Goal: Information Seeking & Learning: Learn about a topic

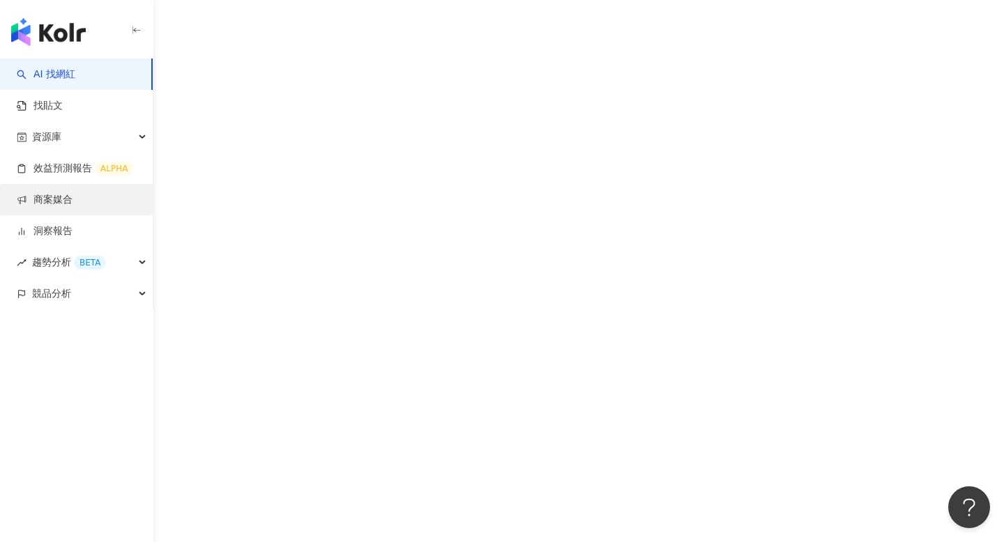
click at [72, 202] on link "商案媒合" at bounding box center [45, 200] width 56 height 14
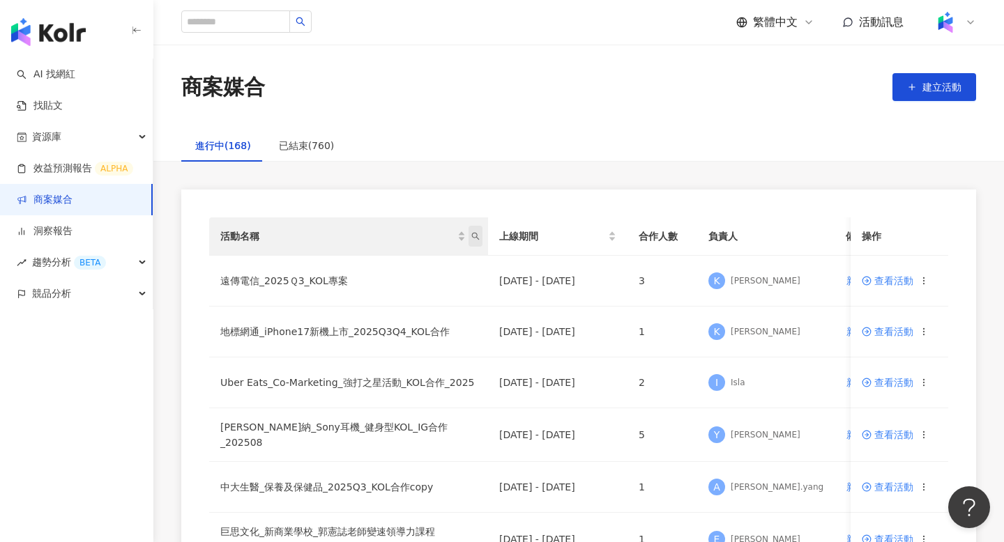
click at [475, 238] on icon "search" at bounding box center [475, 236] width 8 height 8
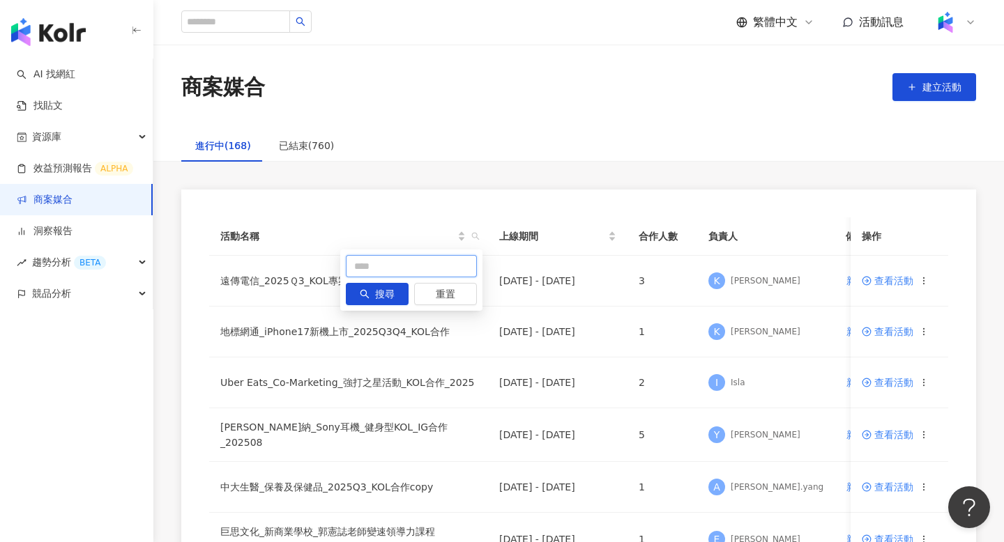
click at [412, 265] on input "text" at bounding box center [411, 266] width 131 height 22
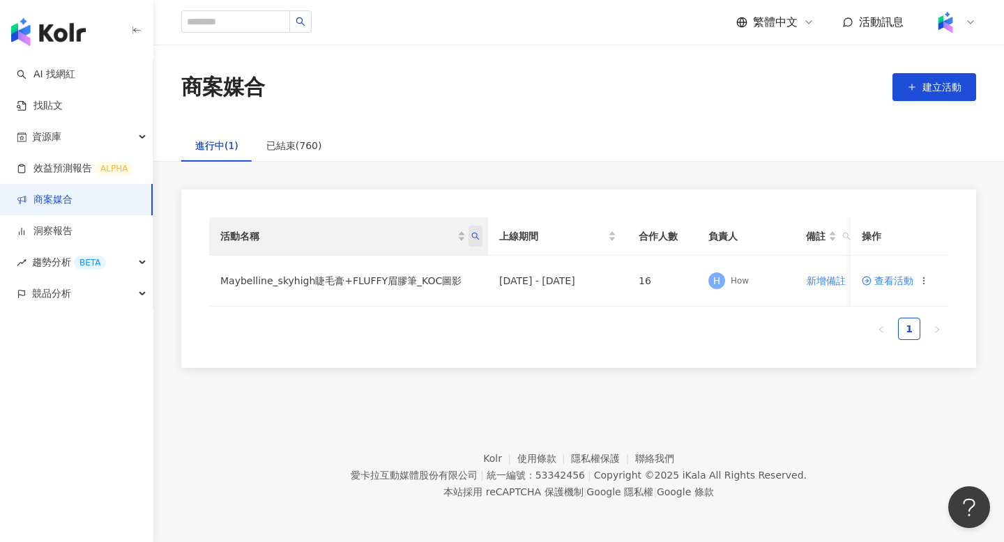
click at [477, 234] on icon "search" at bounding box center [475, 236] width 8 height 8
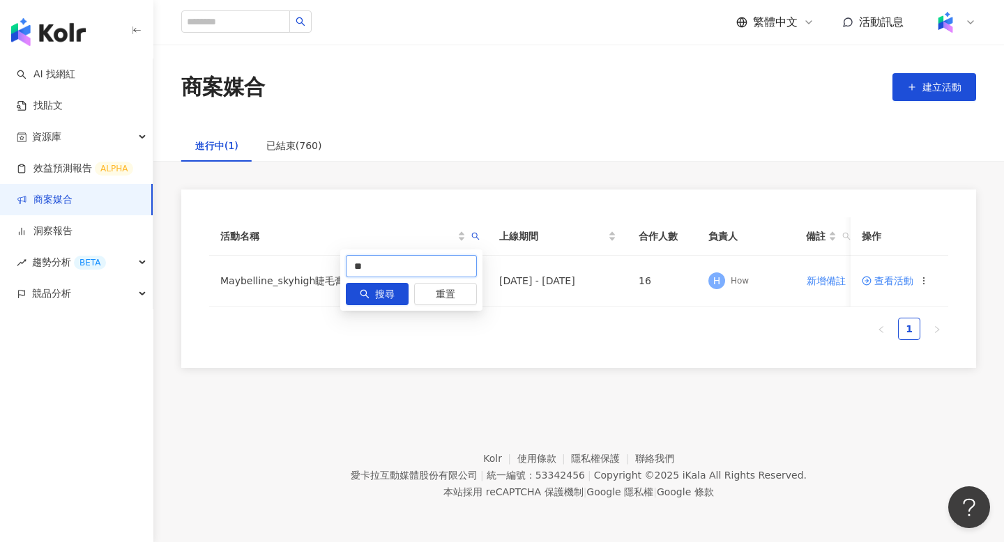
click at [427, 265] on input "**" at bounding box center [411, 266] width 131 height 22
type input "*******"
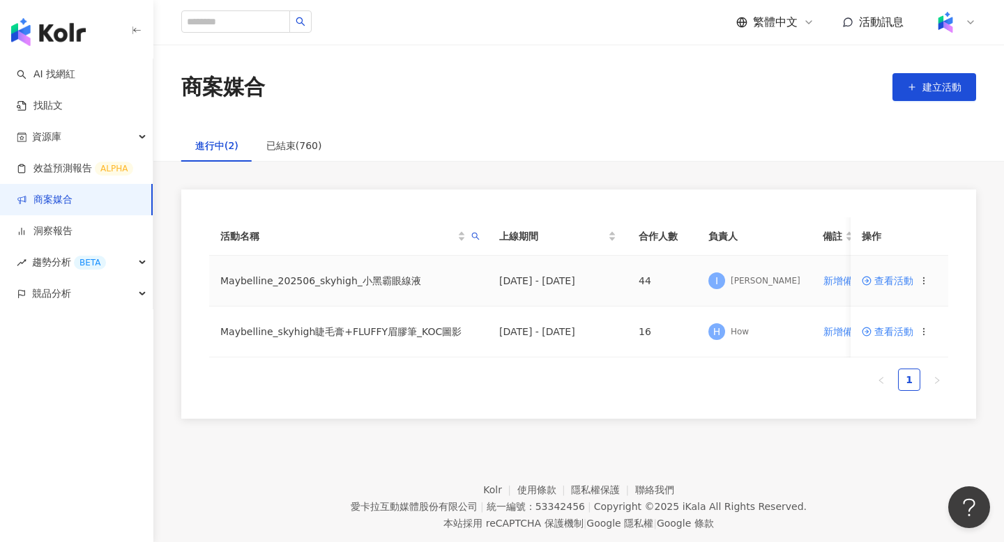
click at [876, 282] on span "查看活動" at bounding box center [887, 281] width 52 height 10
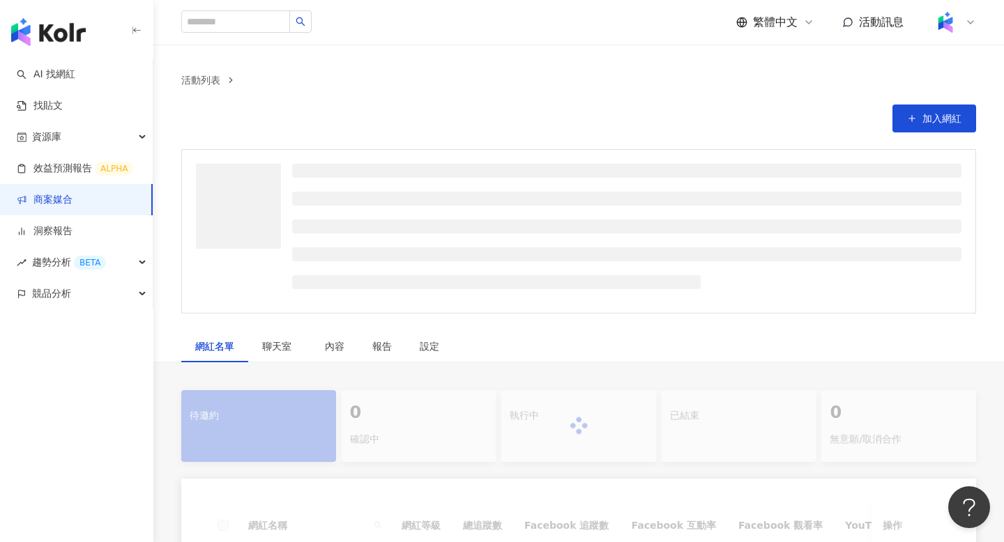
scroll to position [95, 0]
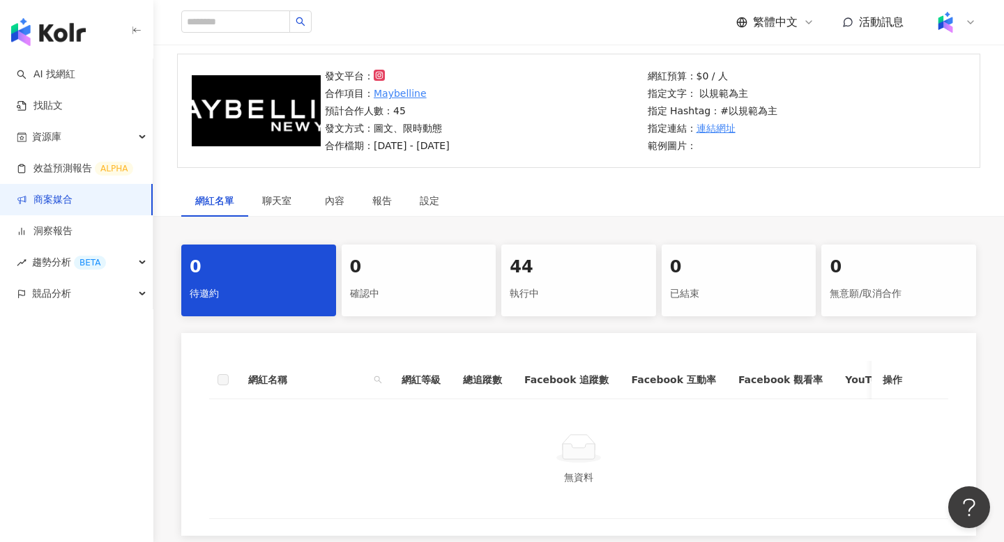
click at [584, 270] on div "44" at bounding box center [579, 268] width 138 height 24
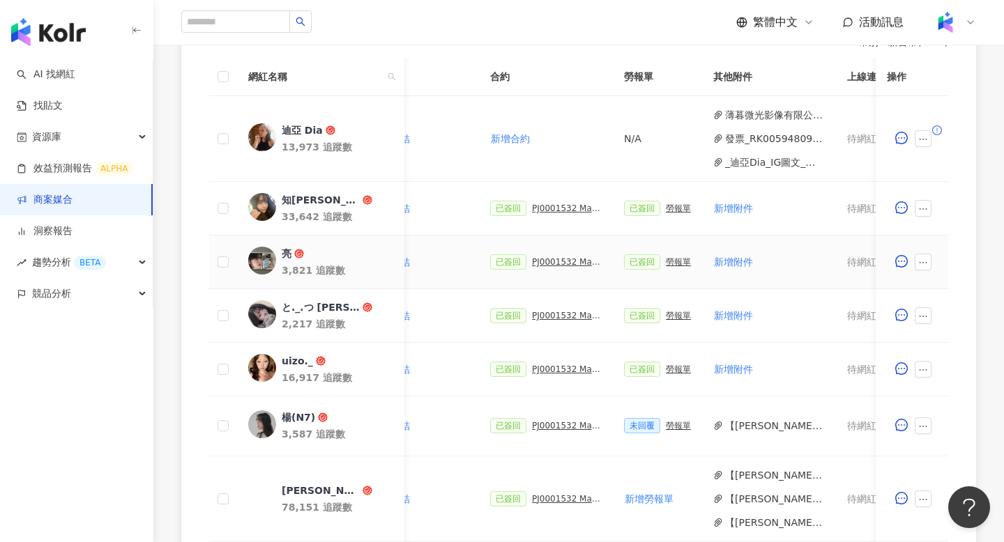
scroll to position [436, 0]
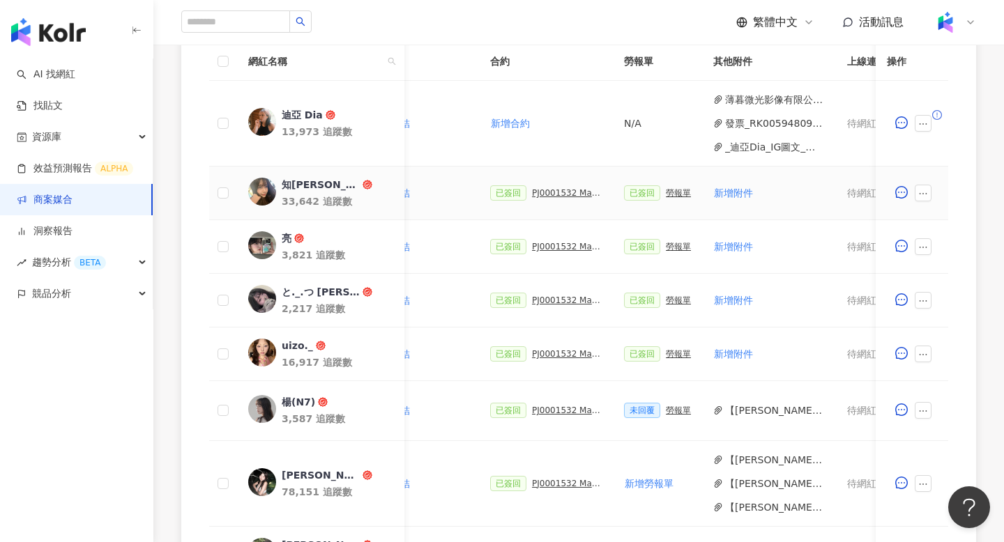
click at [561, 194] on div "PJ0001532 Maybelline_202506_skyhigh_小黑霸眼線液_萊雅合作備忘錄" at bounding box center [567, 193] width 70 height 10
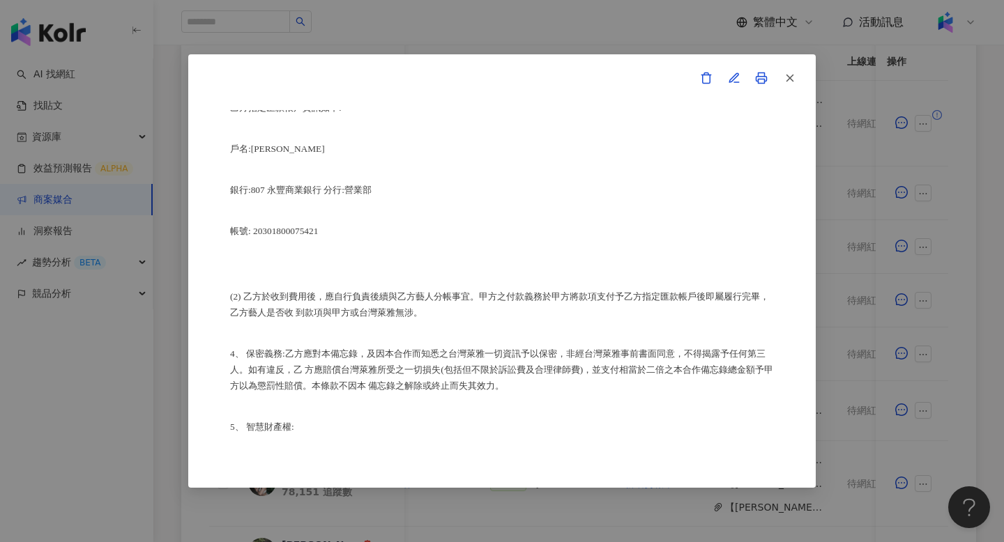
scroll to position [1572, 0]
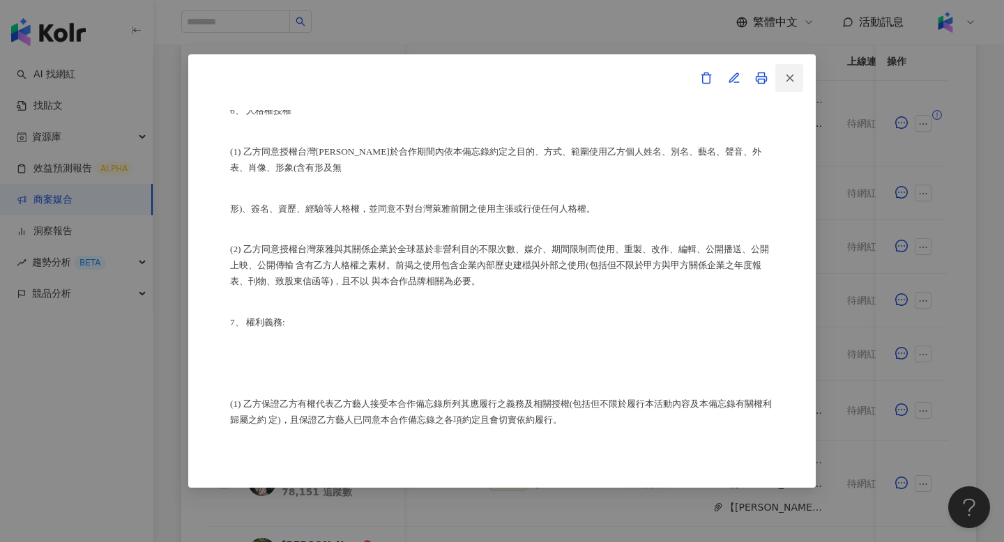
click at [786, 79] on icon "button" at bounding box center [789, 78] width 13 height 13
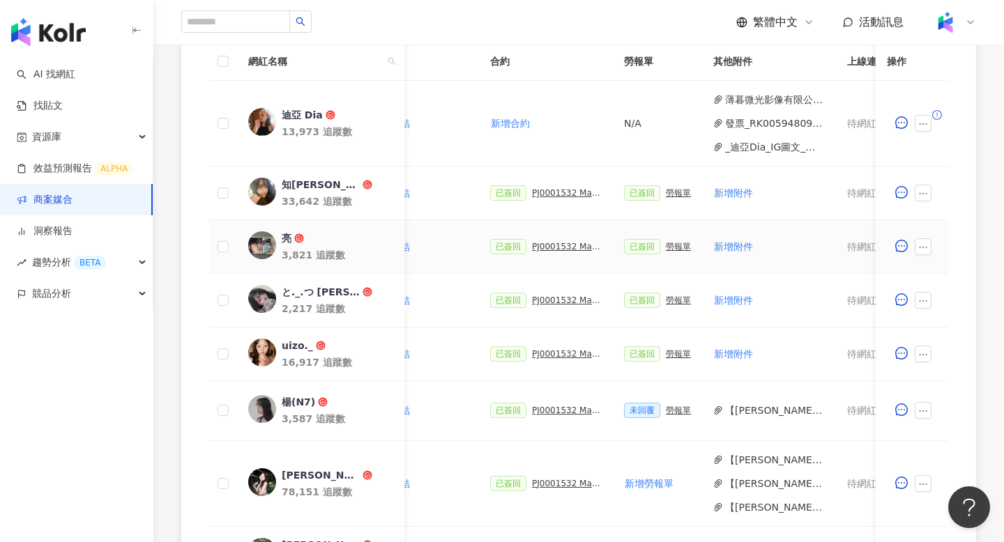
click at [556, 258] on td "已簽回 PJ0001532 Maybelline_202506_skyhigh_小黑霸眼線液_萊雅合作備忘錄" at bounding box center [546, 247] width 134 height 54
click at [556, 247] on div "PJ0001532 Maybelline_202506_skyhigh_小黑霸眼線液_萊雅合作備忘錄" at bounding box center [567, 247] width 70 height 10
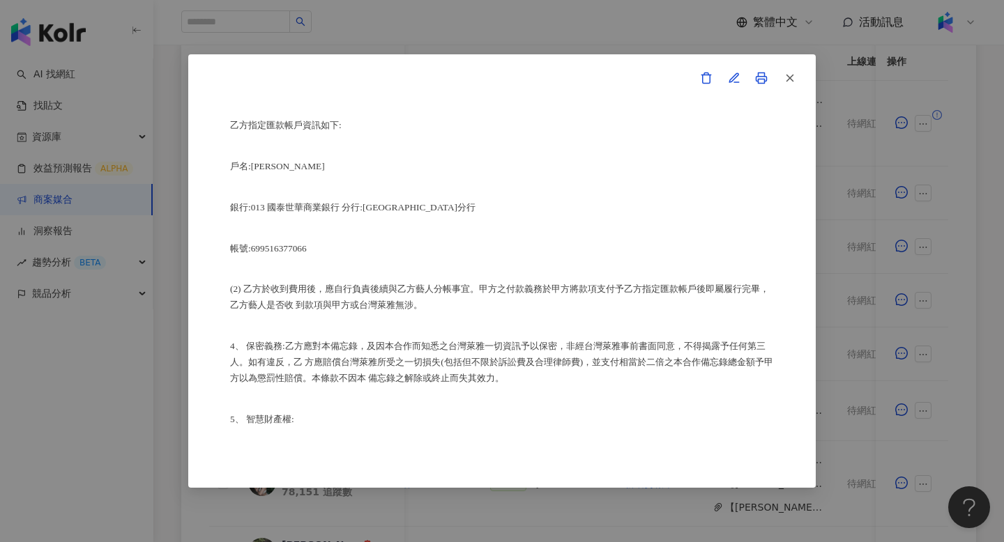
scroll to position [1004, 0]
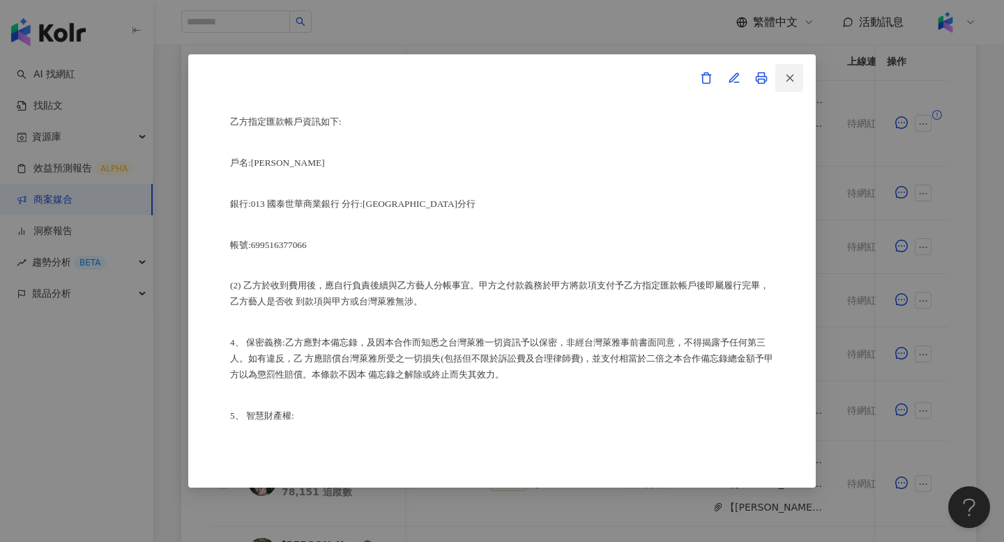
click at [796, 72] on button "button" at bounding box center [789, 78] width 28 height 28
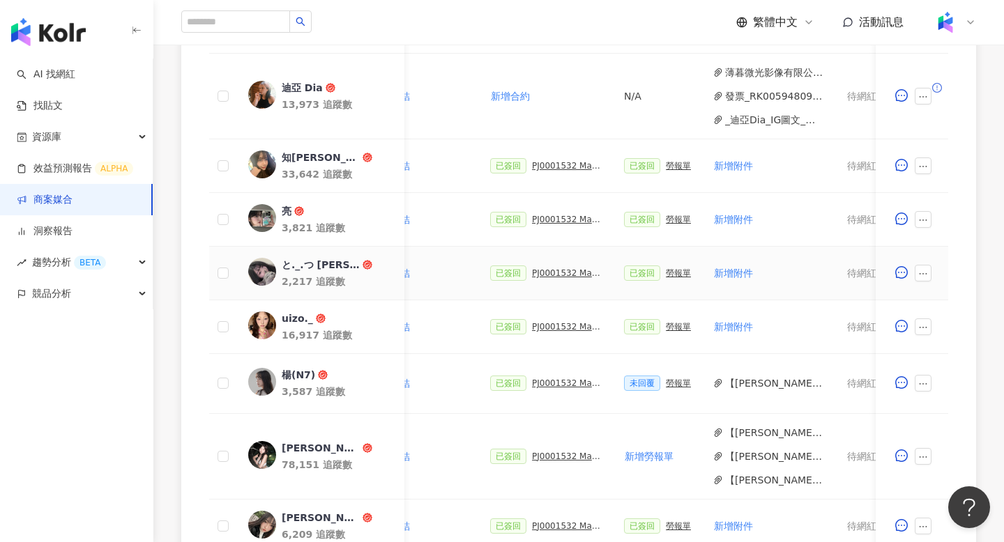
scroll to position [469, 0]
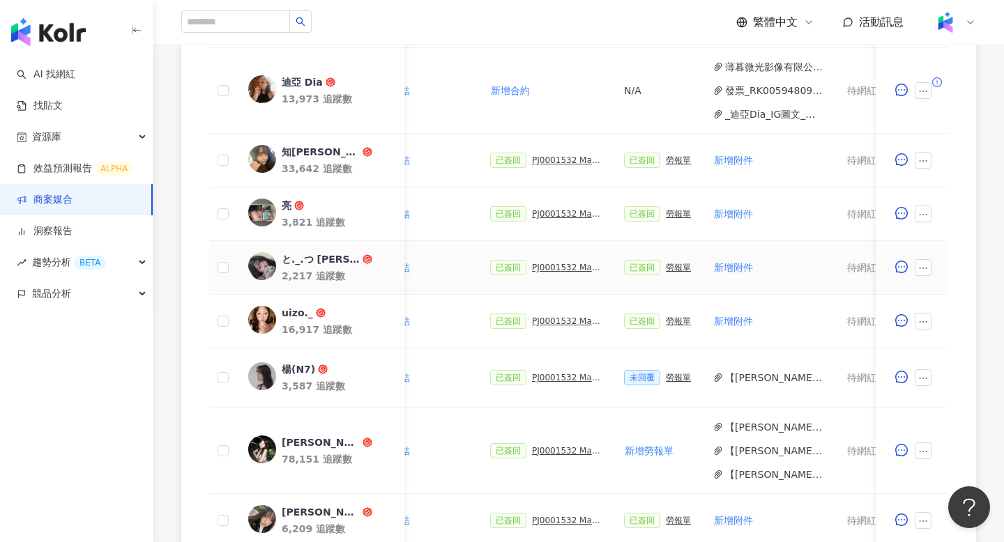
click at [561, 267] on div "PJ0001532 Maybelline_202506_skyhigh_小黑霸眼線液_萊雅合作備忘錄" at bounding box center [567, 268] width 70 height 10
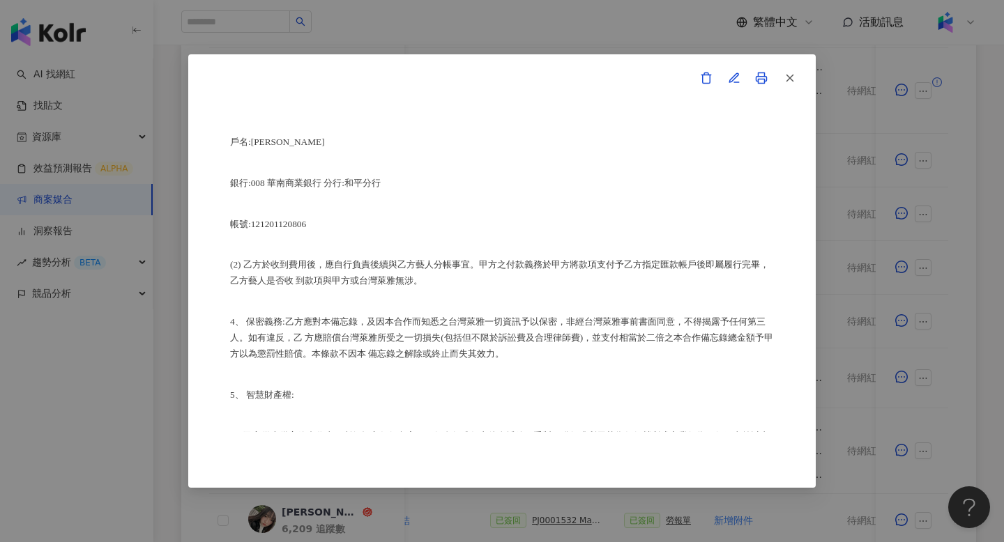
scroll to position [910, 0]
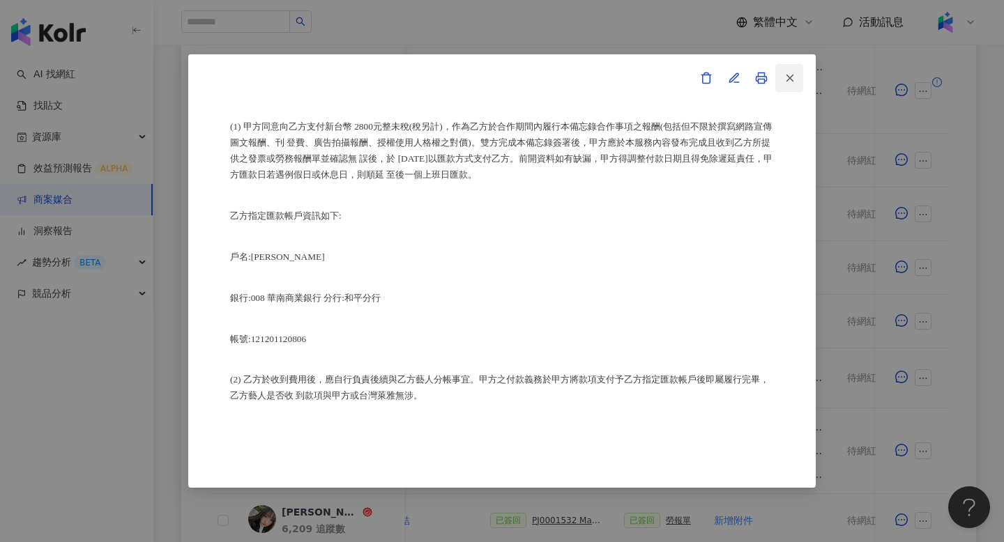
click at [788, 82] on icon "button" at bounding box center [789, 78] width 13 height 13
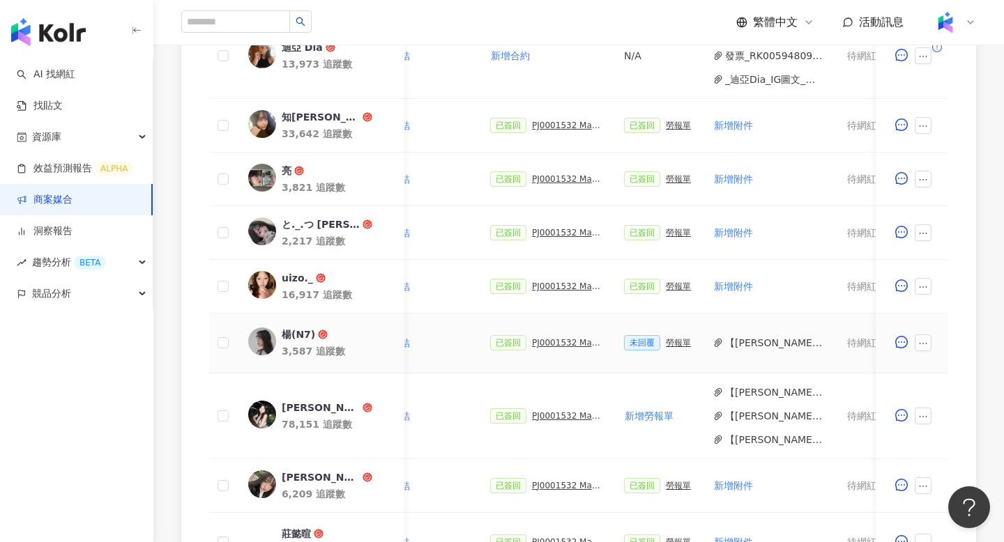
scroll to position [509, 0]
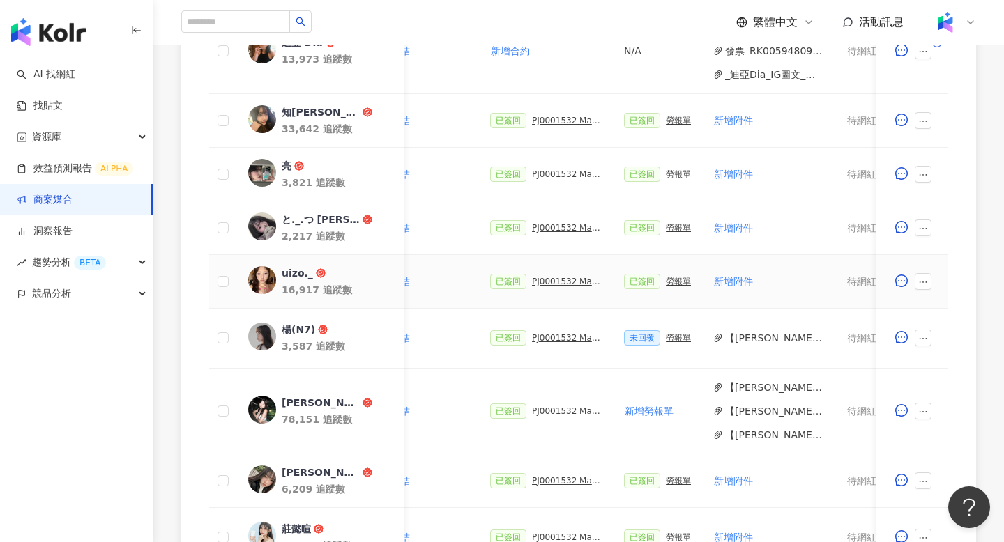
click at [576, 283] on div "PJ0001532 Maybelline_202506_skyhigh_小黑霸眼線液_萊雅合作備忘錄" at bounding box center [567, 282] width 70 height 10
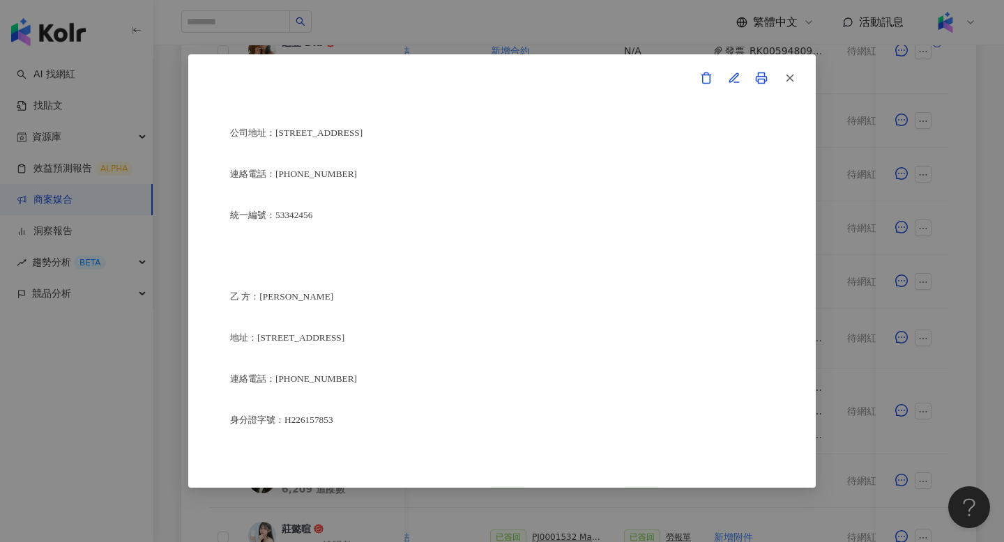
scroll to position [3323, 0]
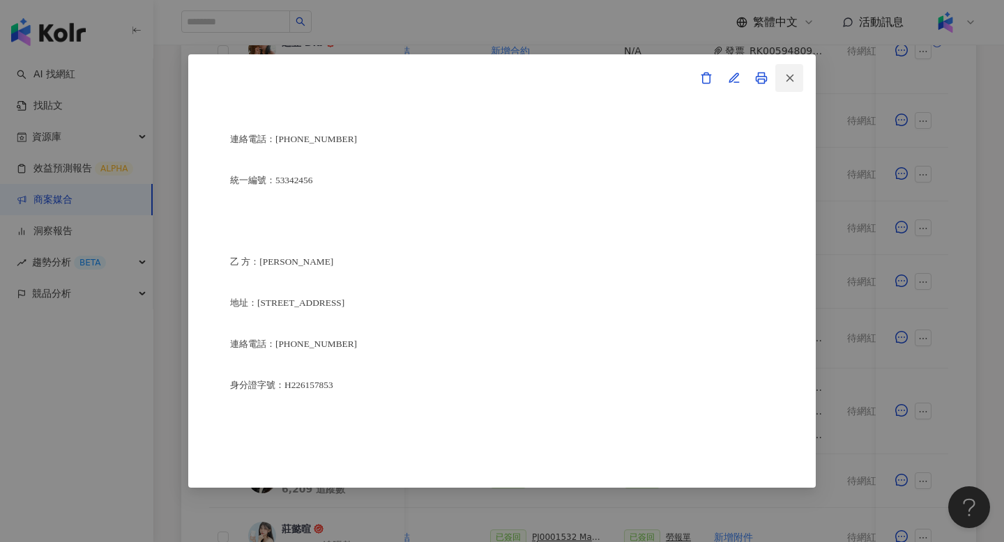
click at [788, 82] on icon "button" at bounding box center [789, 78] width 13 height 13
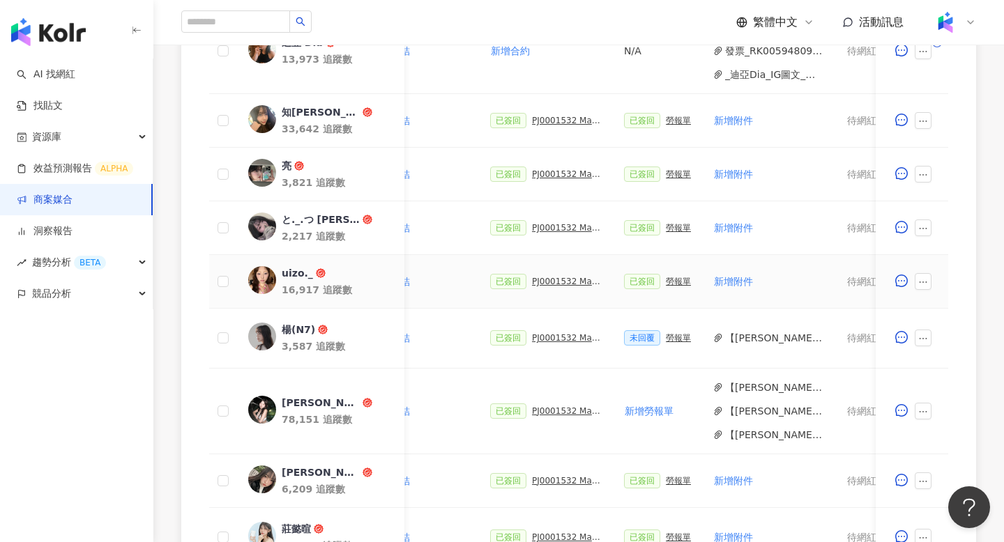
click at [673, 283] on div "勞報單" at bounding box center [678, 282] width 25 height 10
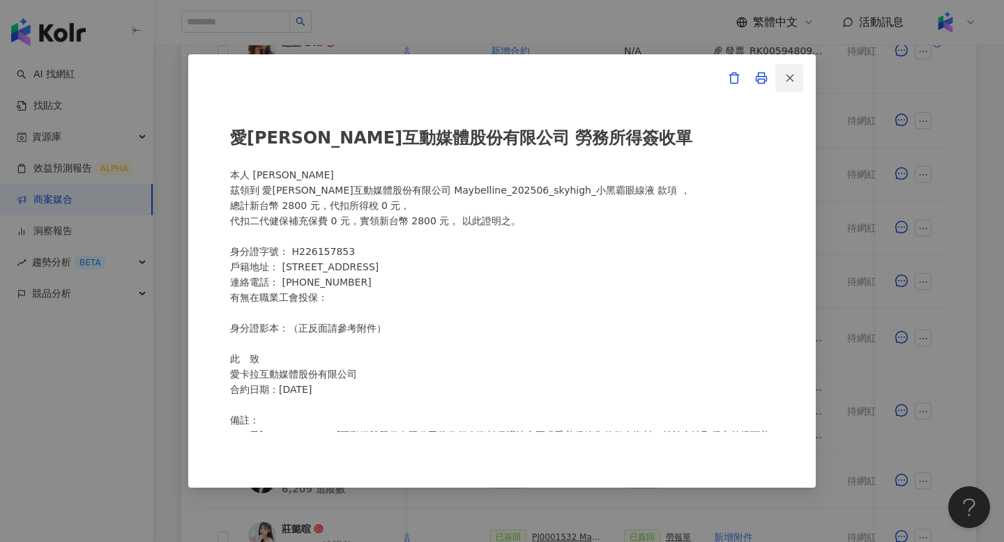
click at [799, 74] on button "button" at bounding box center [789, 78] width 28 height 28
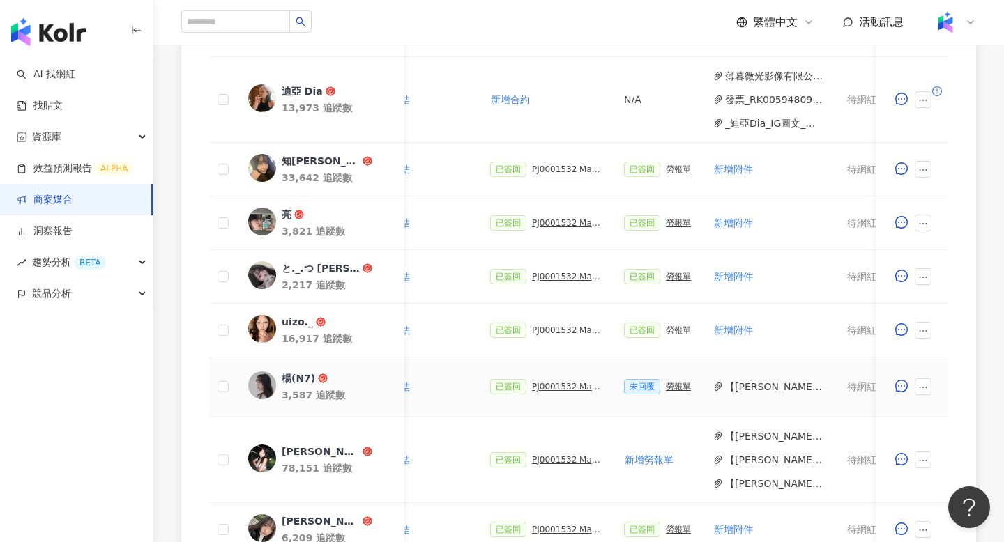
scroll to position [165, 0]
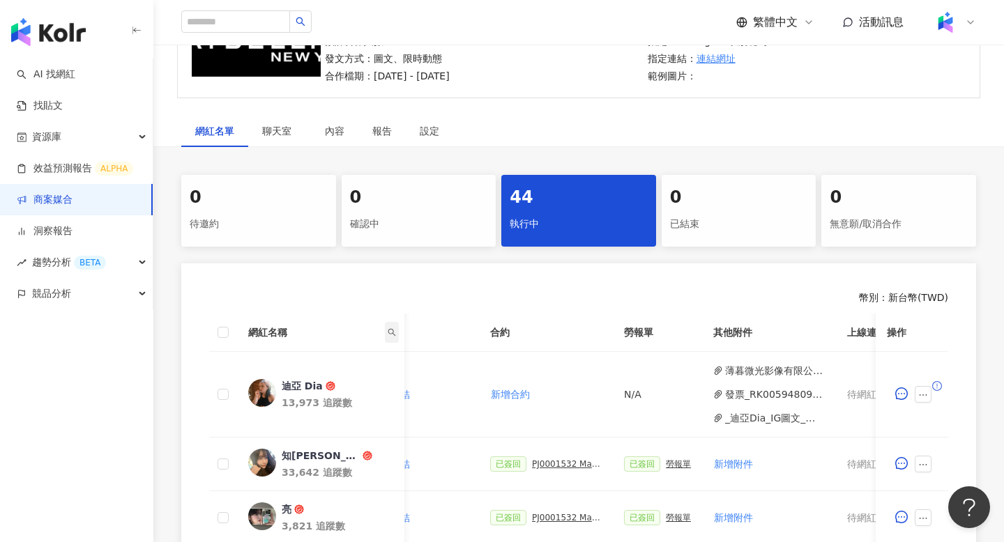
click at [390, 335] on icon "search" at bounding box center [392, 332] width 8 height 8
click at [348, 359] on input "text" at bounding box center [341, 360] width 114 height 28
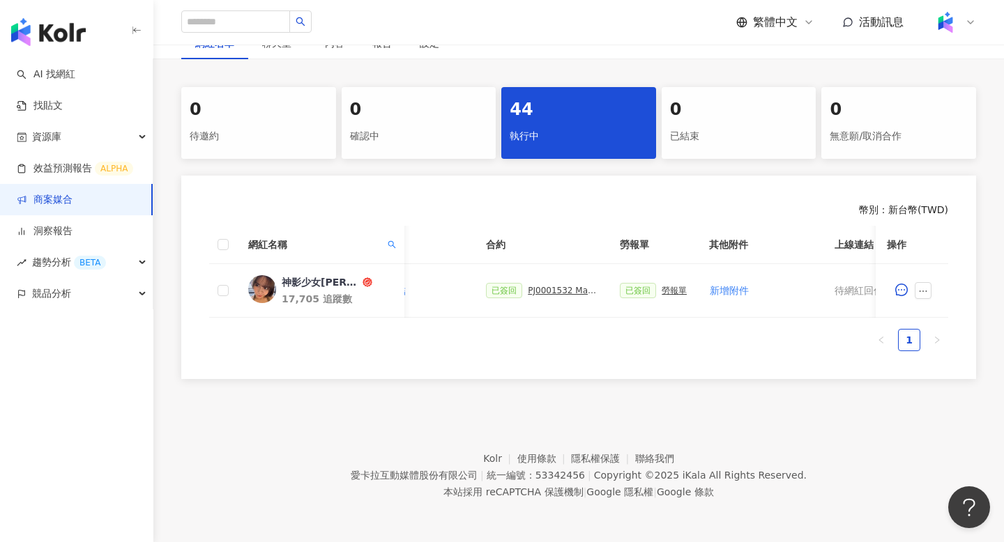
scroll to position [253, 0]
click at [731, 284] on button "新增附件" at bounding box center [729, 291] width 40 height 28
click at [920, 296] on button "button" at bounding box center [922, 290] width 17 height 17
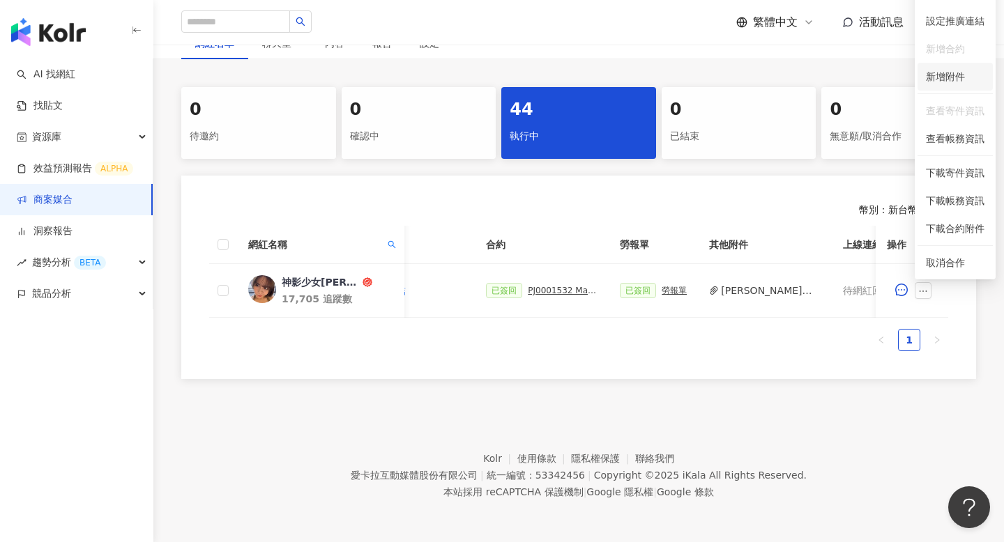
click at [940, 81] on span "新增附件" at bounding box center [945, 76] width 39 height 11
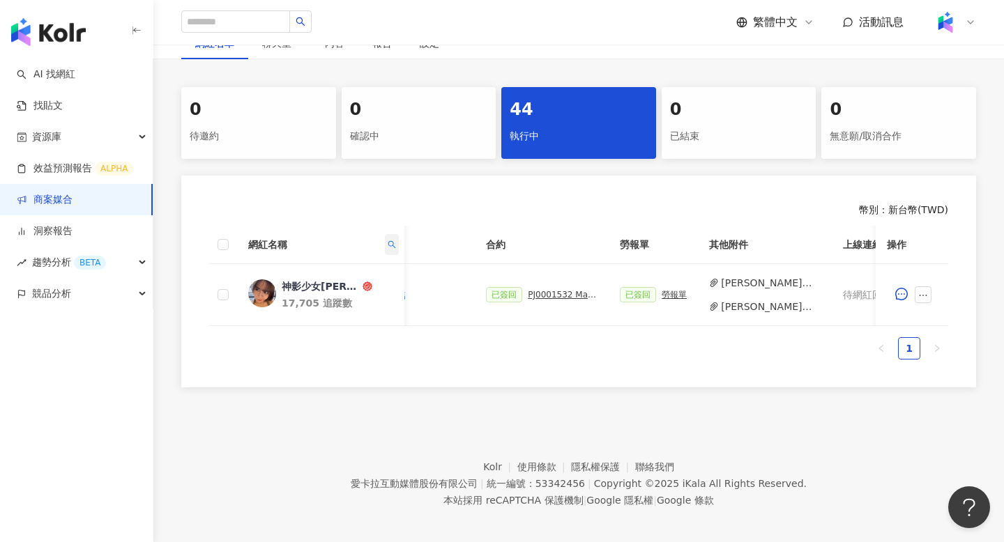
click at [385, 242] on span at bounding box center [392, 244] width 14 height 21
click at [355, 287] on div "** 搜尋 重置" at bounding box center [341, 283] width 114 height 50
click at [355, 279] on input "**" at bounding box center [341, 272] width 114 height 28
type input "*"
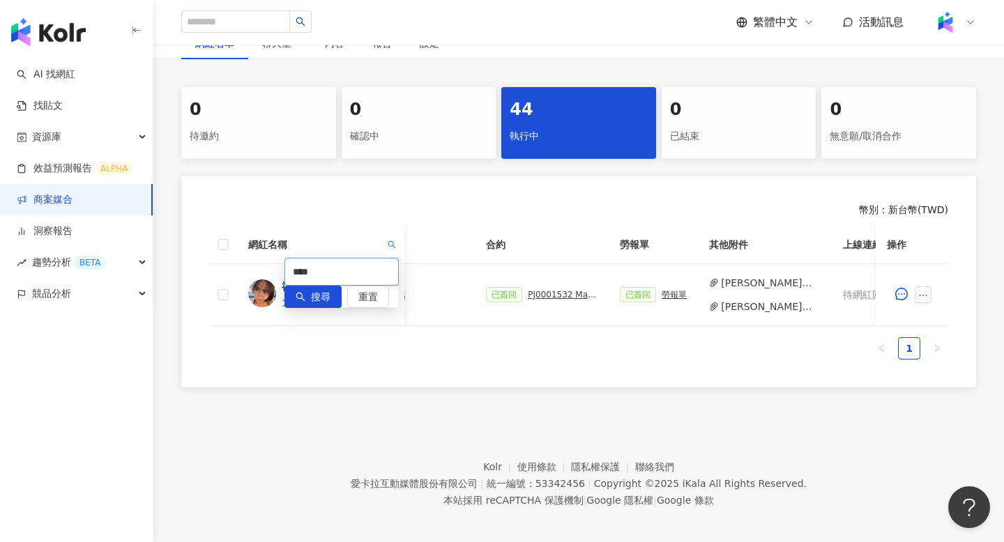
type input "****"
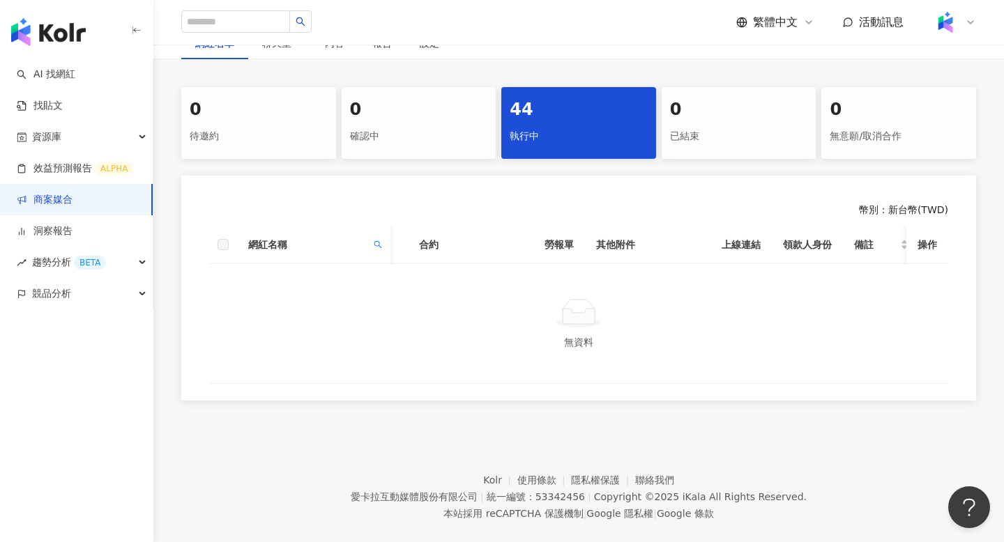
click at [529, 141] on div "執行中" at bounding box center [579, 137] width 138 height 24
click at [592, 111] on div "44" at bounding box center [579, 110] width 138 height 24
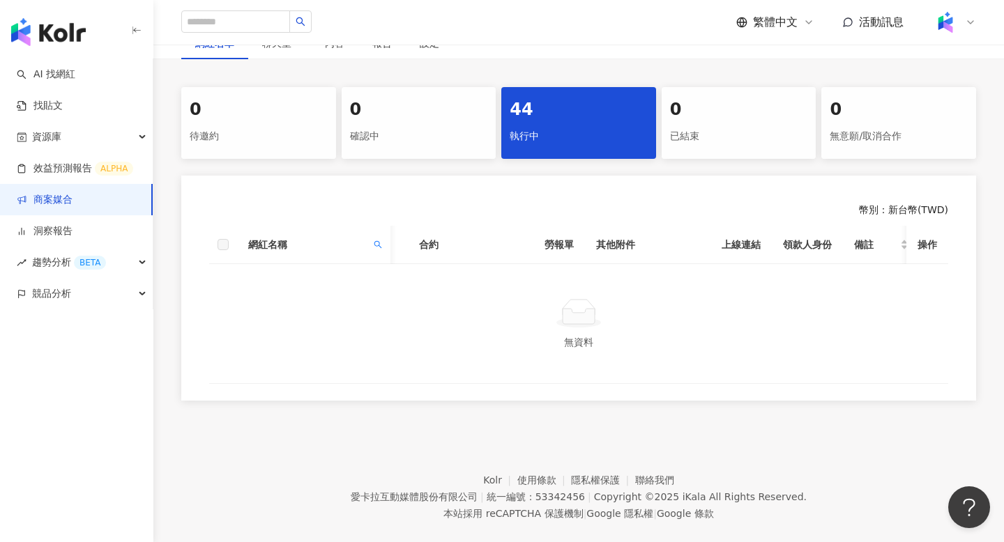
click at [592, 111] on div "44" at bounding box center [579, 110] width 138 height 24
click at [374, 247] on icon "search" at bounding box center [378, 244] width 8 height 8
click at [349, 304] on span "重置" at bounding box center [354, 297] width 20 height 22
click at [282, 302] on icon "search" at bounding box center [287, 297] width 10 height 10
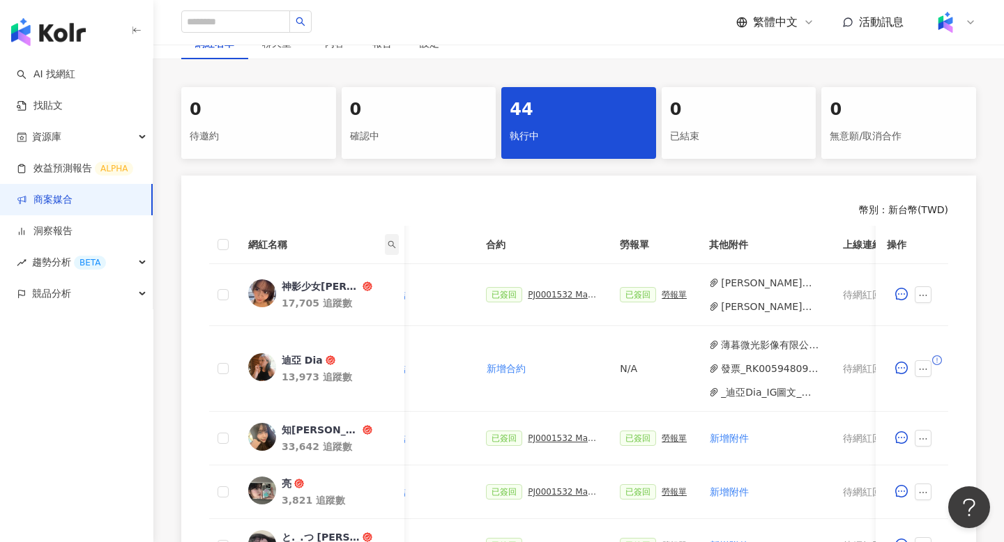
click at [386, 251] on span at bounding box center [392, 244] width 14 height 21
click at [369, 270] on input "text" at bounding box center [341, 272] width 114 height 28
paste input "**********"
type input "**********"
click at [311, 299] on span "搜尋" at bounding box center [321, 297] width 20 height 22
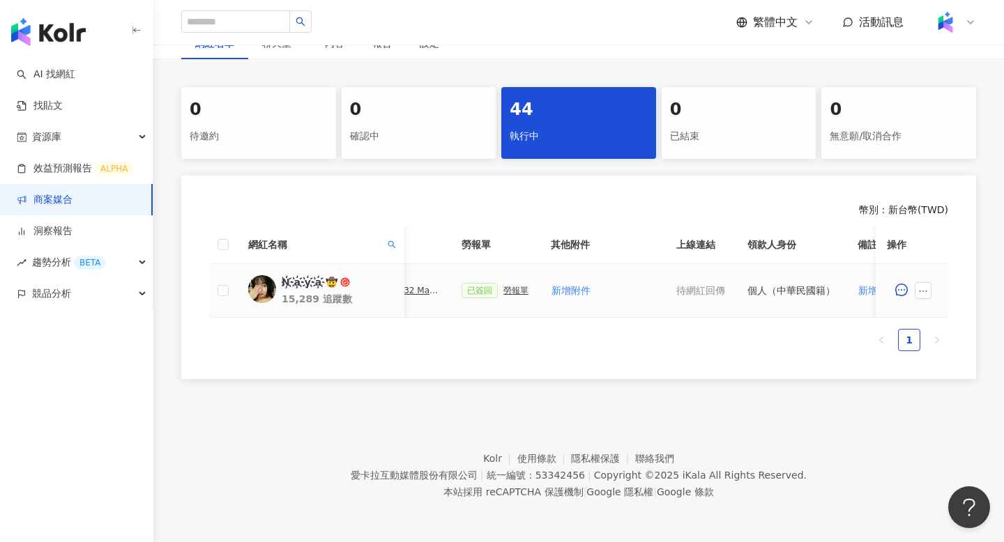
scroll to position [0, 533]
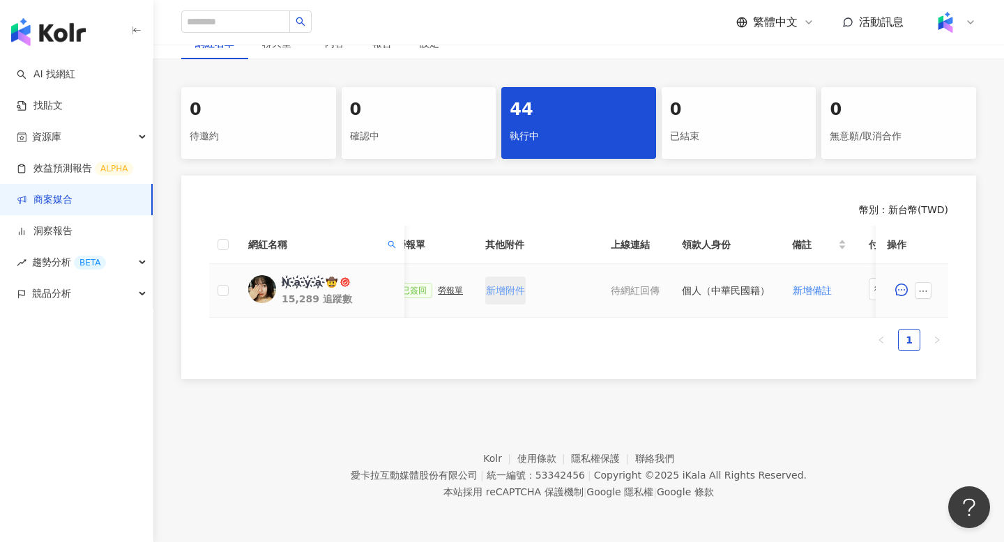
click at [510, 291] on span "新增附件" at bounding box center [505, 290] width 39 height 11
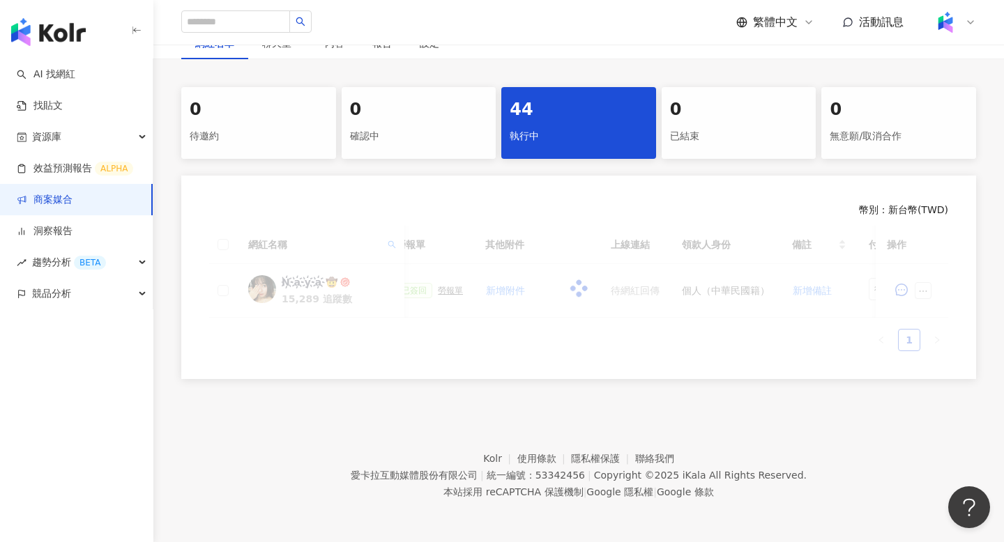
click at [919, 288] on div at bounding box center [578, 288] width 739 height 125
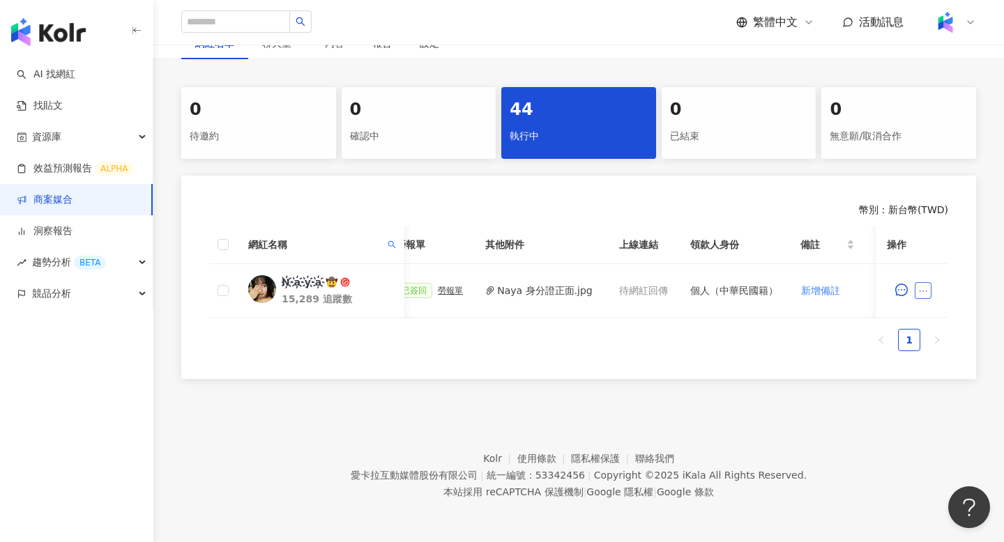
click at [926, 290] on icon "ellipsis" at bounding box center [923, 291] width 10 height 10
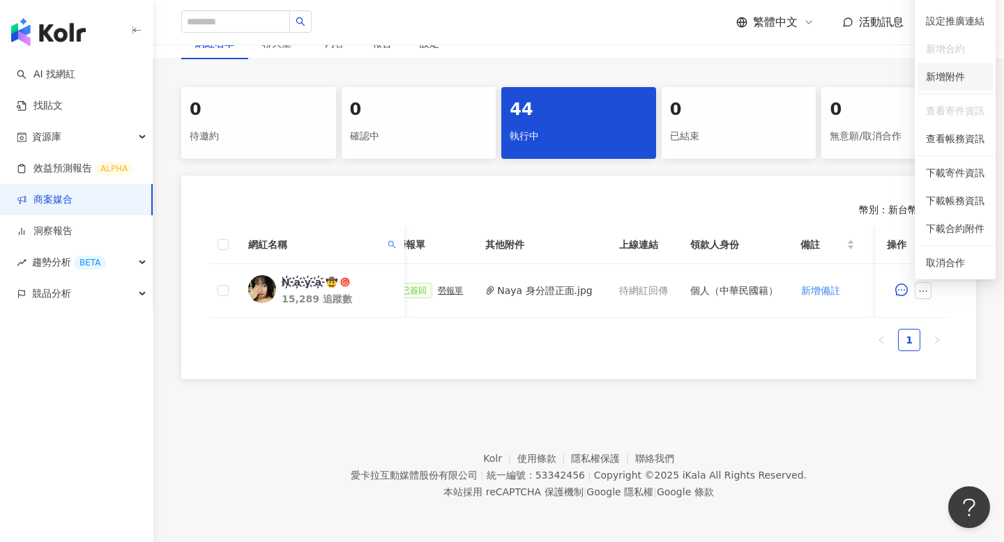
click at [951, 85] on li "新增附件" at bounding box center [954, 77] width 75 height 28
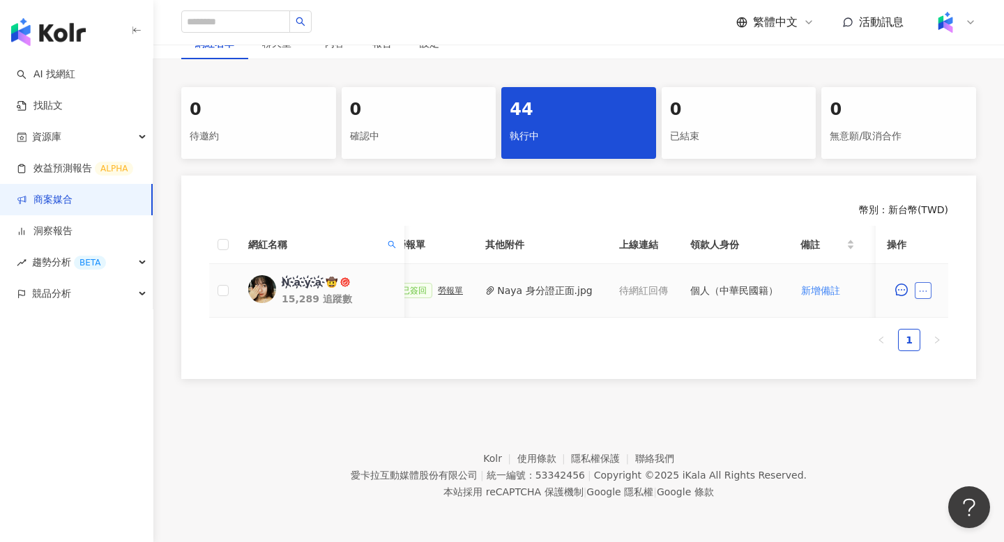
click at [924, 292] on icon "ellipsis" at bounding box center [923, 291] width 10 height 10
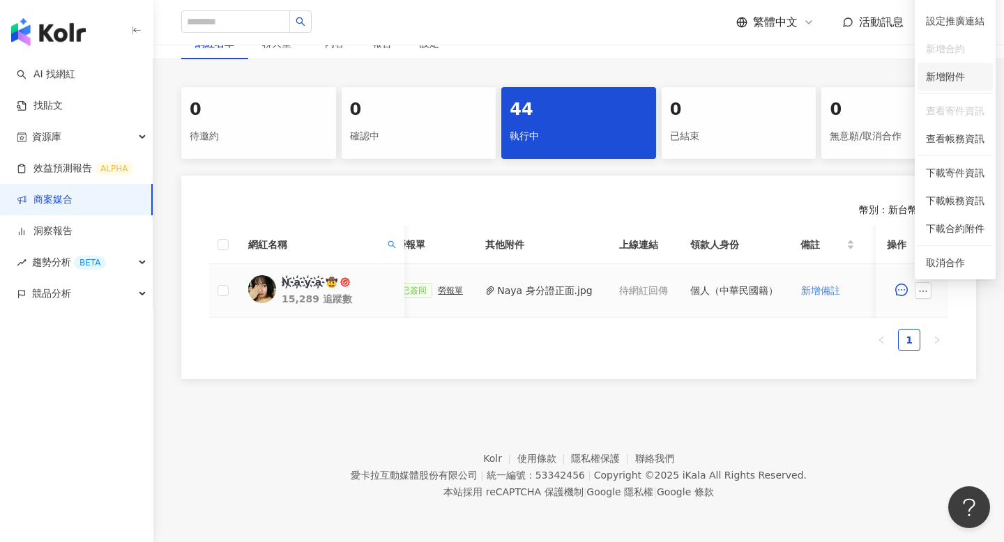
click at [956, 73] on span "新增附件" at bounding box center [945, 76] width 39 height 11
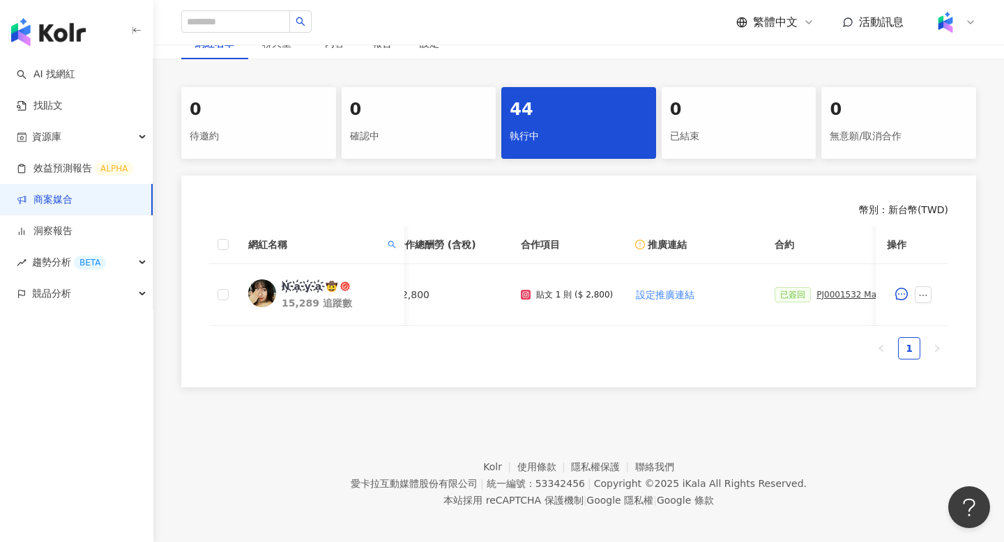
scroll to position [0, 0]
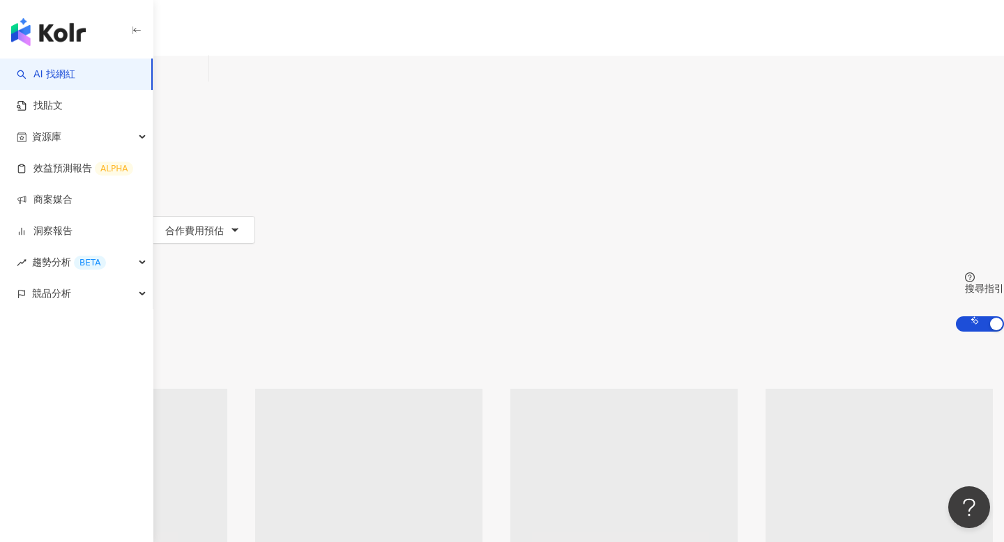
click at [57, 79] on div "不分平台" at bounding box center [32, 68] width 49 height 22
click at [251, 144] on div "Instagram" at bounding box center [232, 143] width 70 height 15
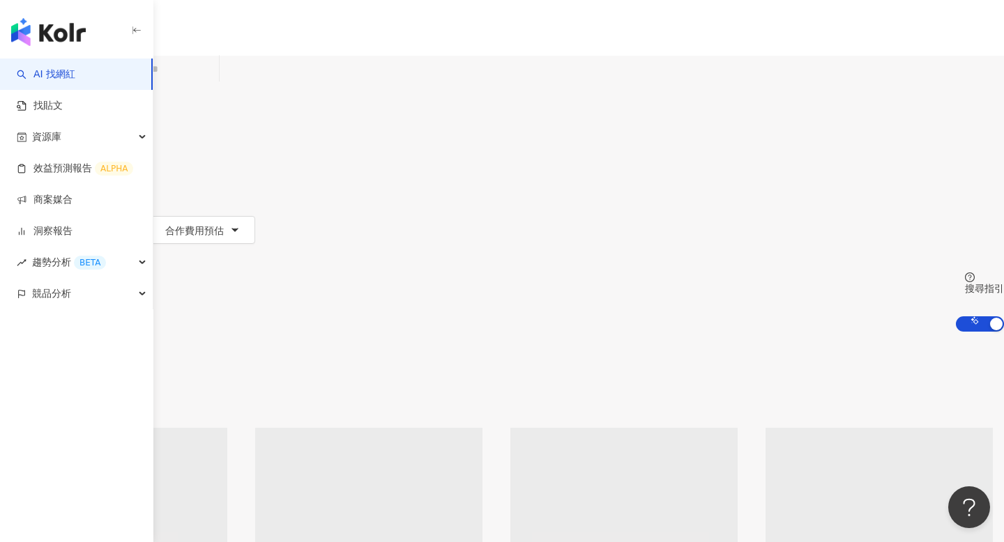
click at [393, 133] on div "類型 性別 追蹤數 互動率 觀看率 合作費用預估 更多篩選" at bounding box center [502, 201] width 1004 height 139
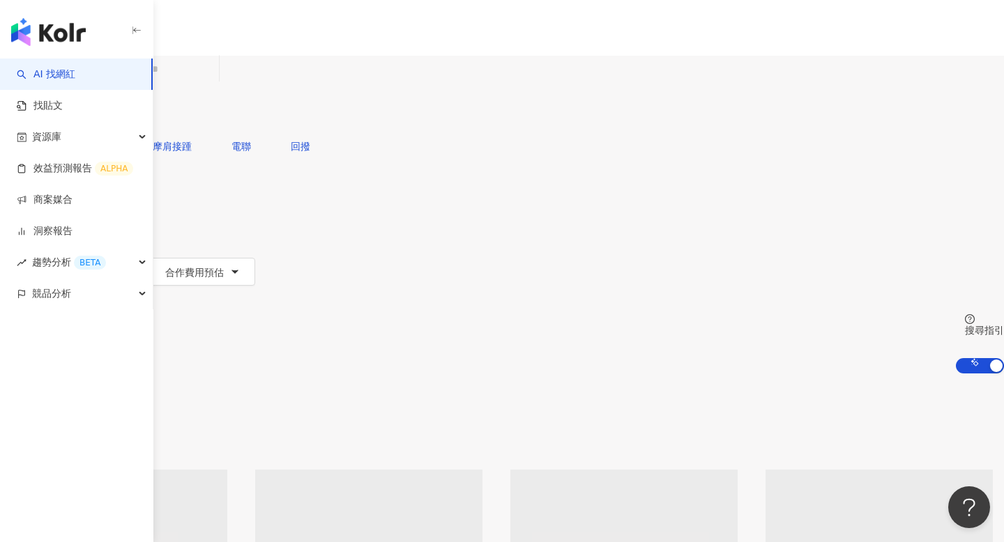
click at [61, 238] on icon "button" at bounding box center [54, 243] width 11 height 11
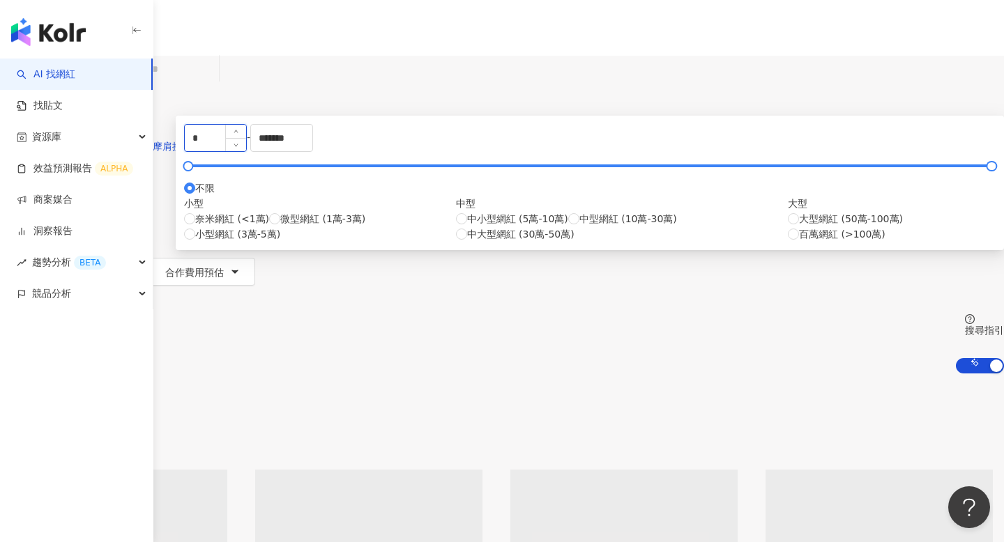
click at [246, 151] on input "*" at bounding box center [215, 138] width 61 height 26
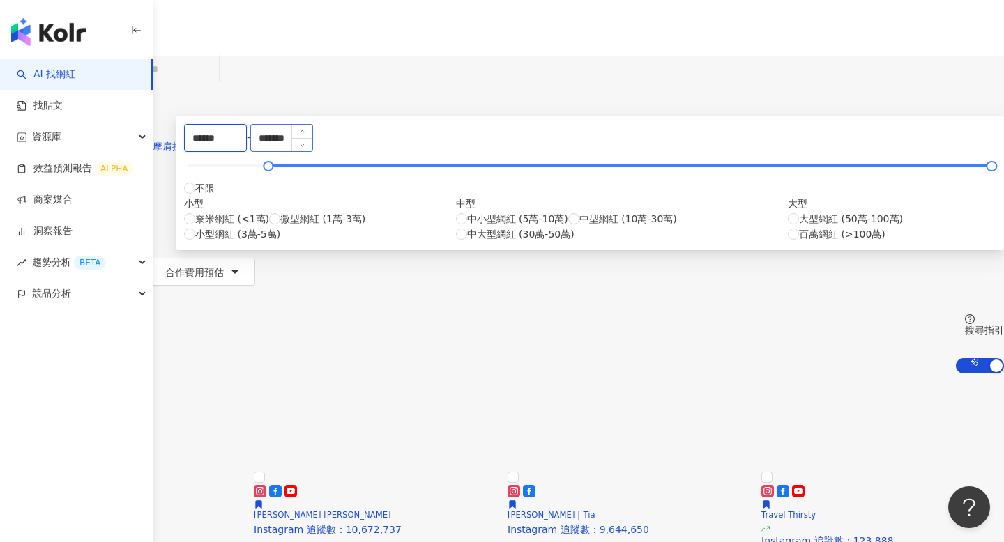
type input "******"
click at [312, 151] on input "*******" at bounding box center [281, 138] width 61 height 26
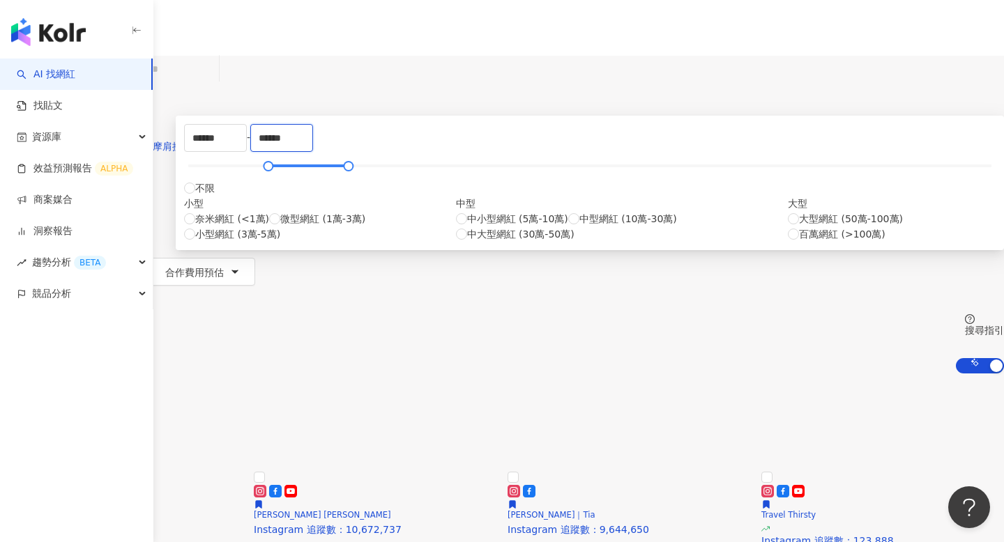
type input "******"
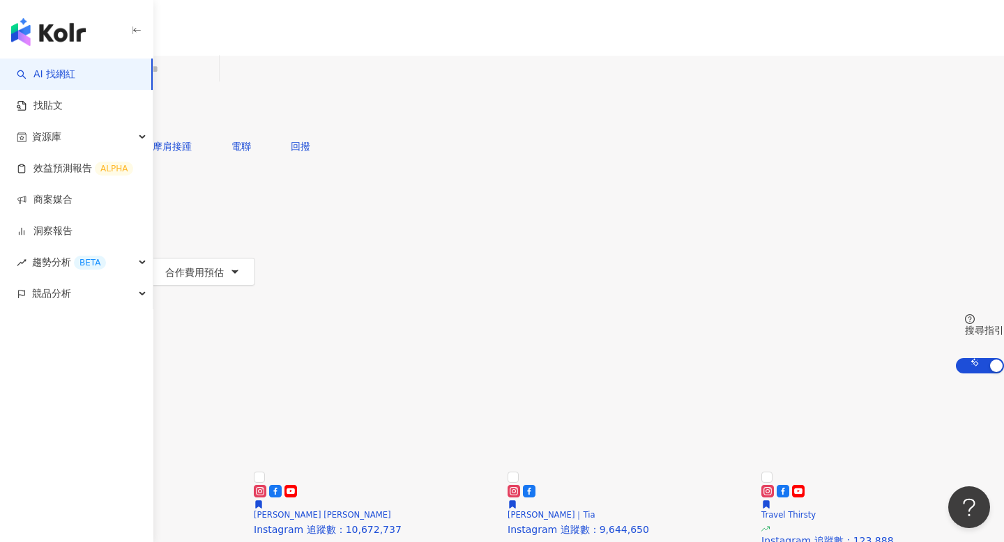
click at [778, 180] on div "Instagram 台灣 搜尋 您可能感興趣： 石牆 摩肩接踵 電聯 回撥 類型 性別 追蹤數 互動率 觀看率 合作費用預估 更多篩選 ****** - **…" at bounding box center [502, 215] width 1004 height 318
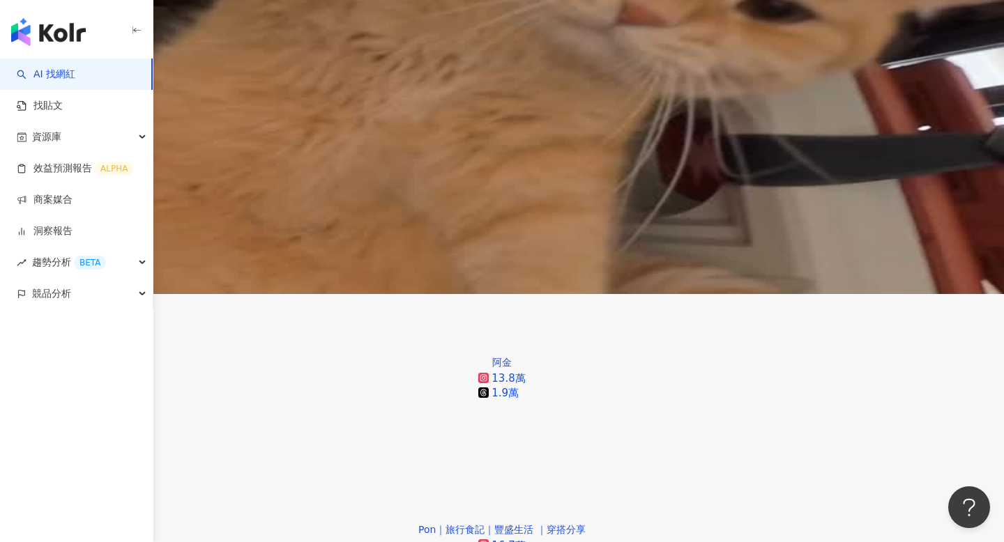
scroll to position [88, 0]
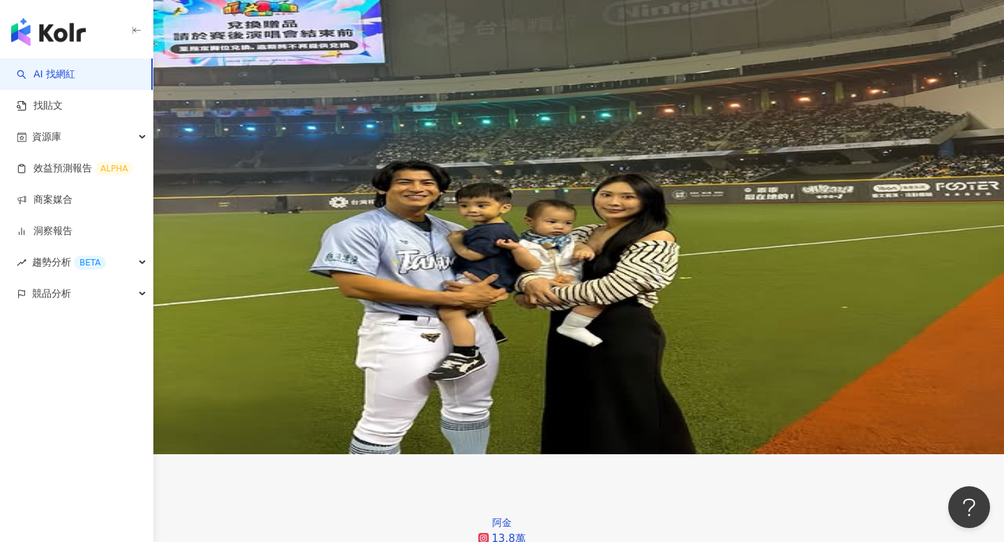
click at [313, 199] on img at bounding box center [502, 183] width 1004 height 542
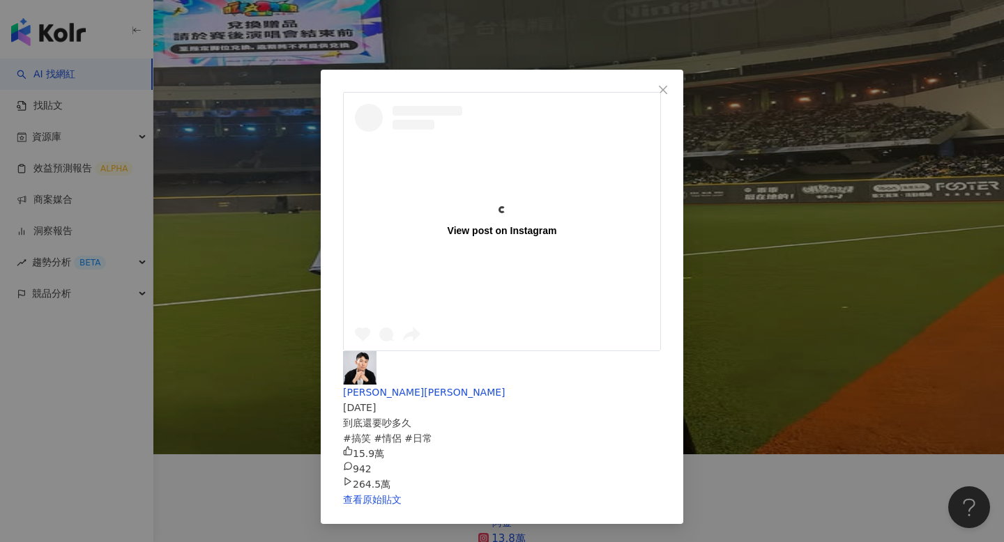
click at [884, 221] on div "View post on Instagram 王惟漢Kevin 2025/8/15 到底還要吵多久 #搞笑 #情侶 #日常 15.9萬 942 264.5萬 …" at bounding box center [502, 271] width 1004 height 542
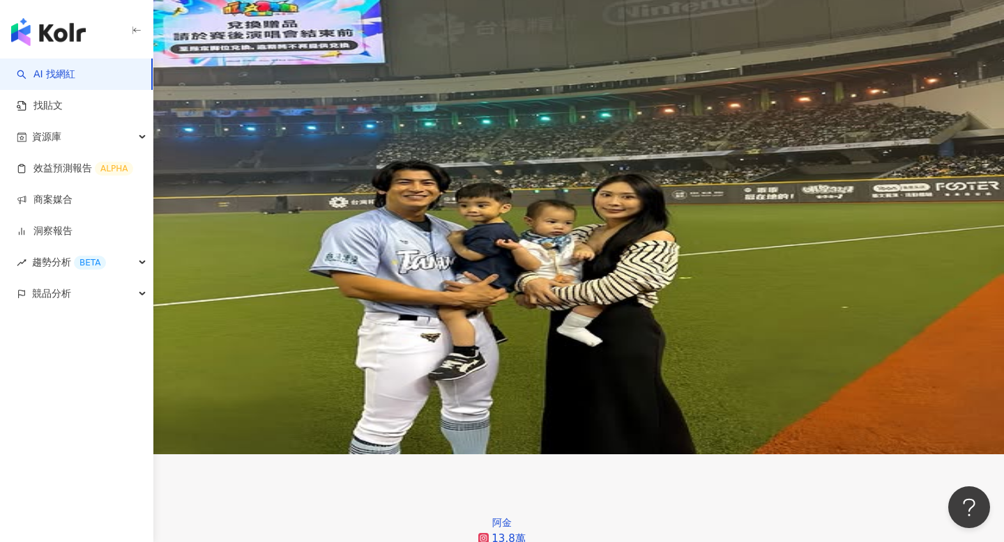
click at [56, 309] on img at bounding box center [28, 337] width 56 height 56
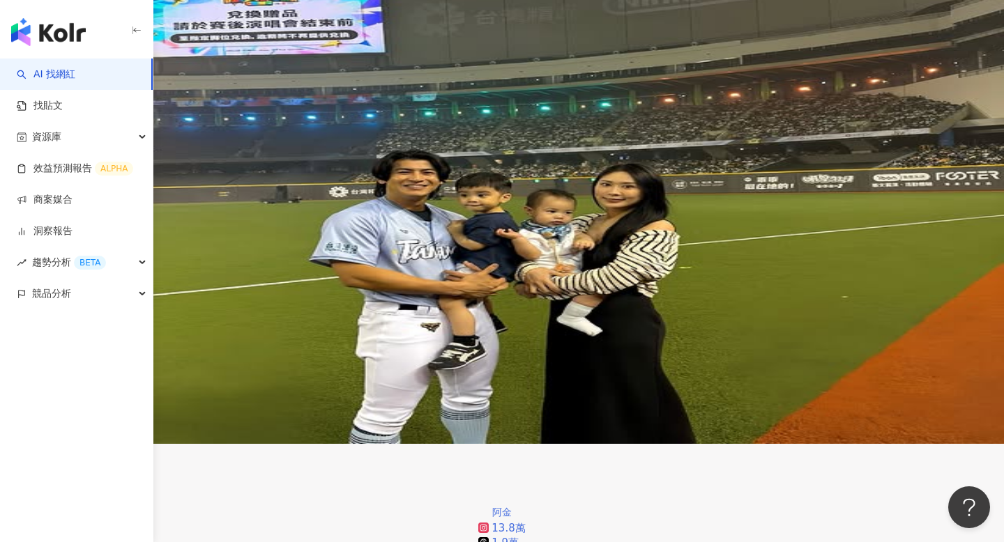
scroll to position [98, 0]
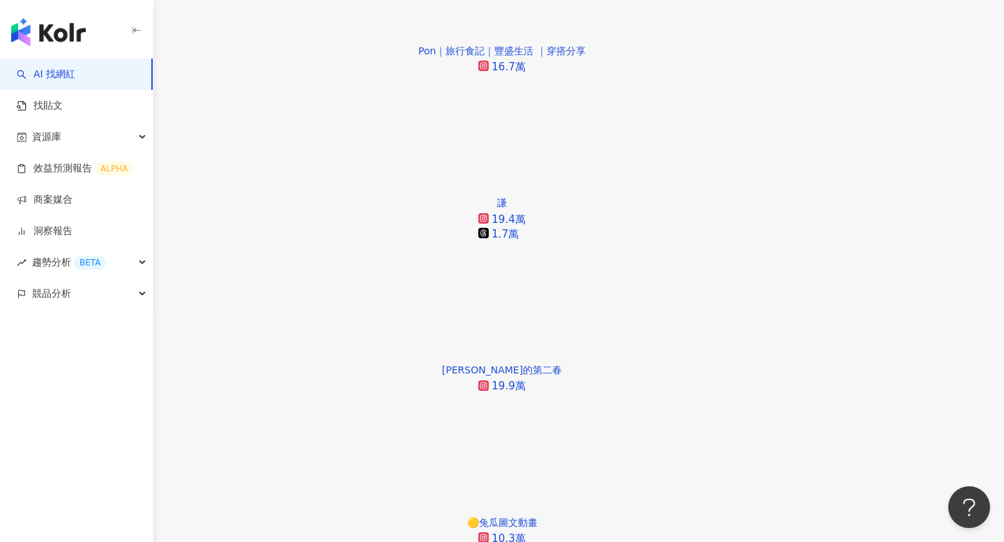
scroll to position [0, 0]
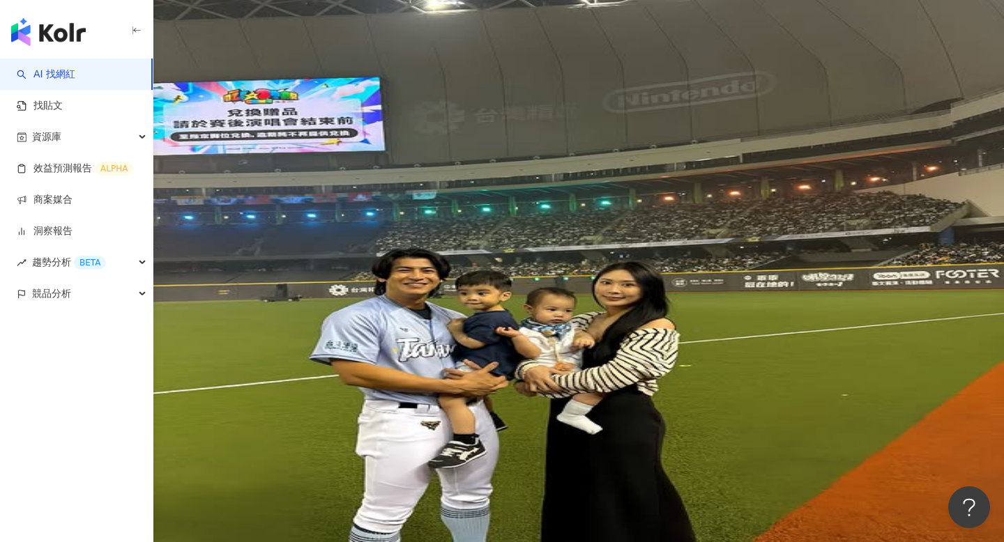
click at [75, 258] on button "互動率" at bounding box center [37, 272] width 75 height 28
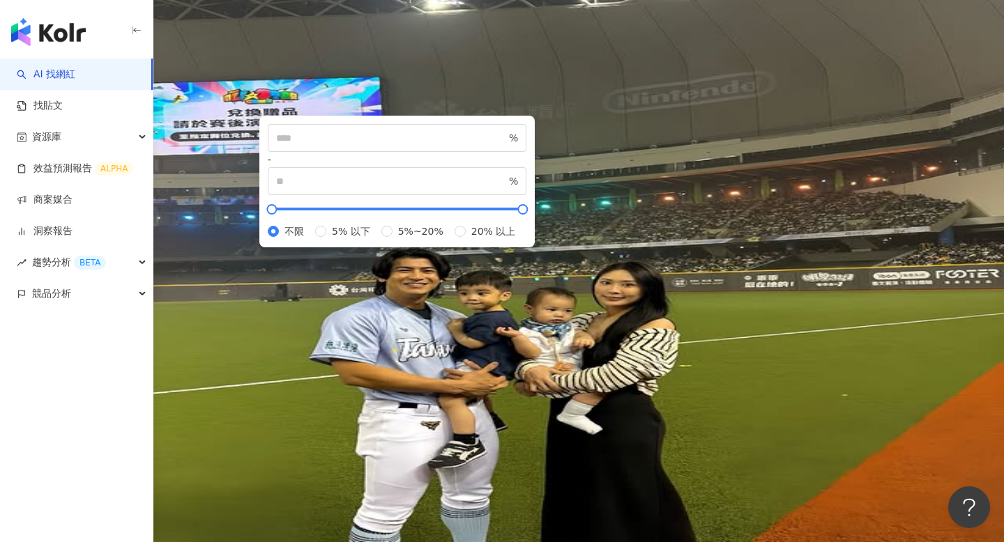
click at [472, 230] on div "% - % 不限 5% 以下 5%~20% 20% 以上" at bounding box center [397, 181] width 259 height 115
click at [473, 146] on input "number" at bounding box center [391, 137] width 230 height 15
type input "*"
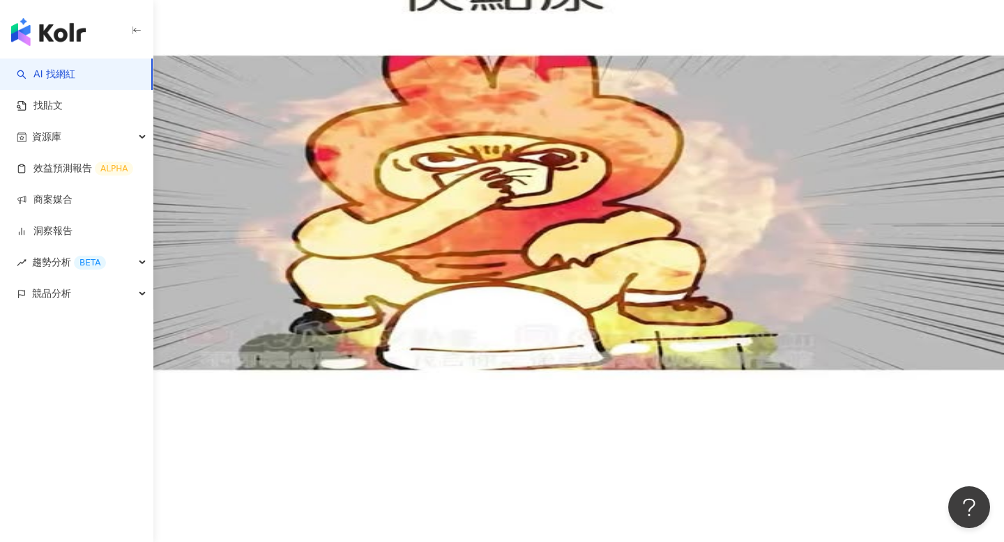
click at [539, 169] on div "Instagram 台灣 搜尋 您可能感興趣： 石牆 摩肩接踵 電聯 回撥 類型 性別 追蹤數 互動率 觀看率 合作費用預估 更多篩選 ****** - **…" at bounding box center [502, 215] width 1004 height 318
click at [151, 258] on button "觀看率" at bounding box center [112, 272] width 75 height 28
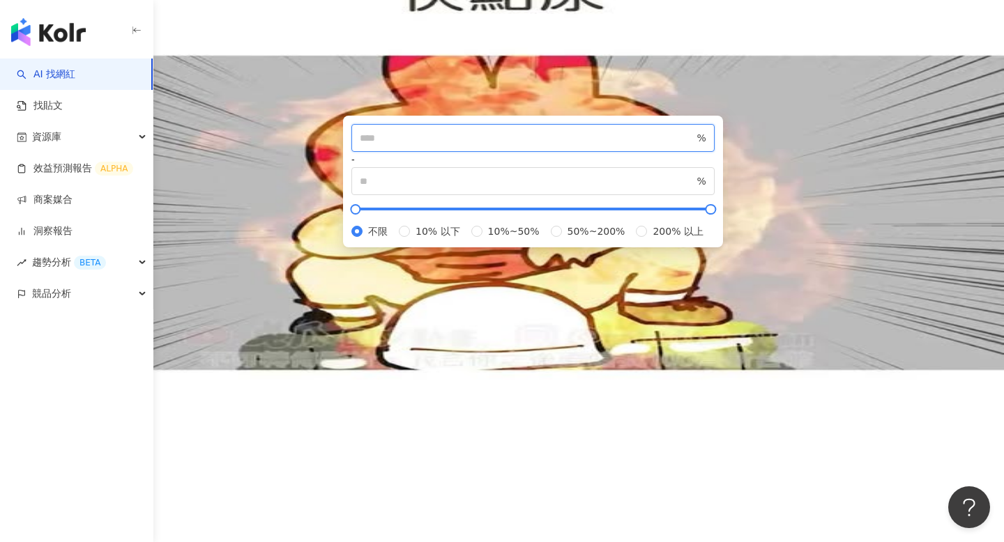
click at [539, 146] on input "number" at bounding box center [527, 137] width 335 height 15
type input "***"
click at [838, 374] on div "AI 推薦 ： 精選優質網紅" at bounding box center [502, 381] width 1004 height 15
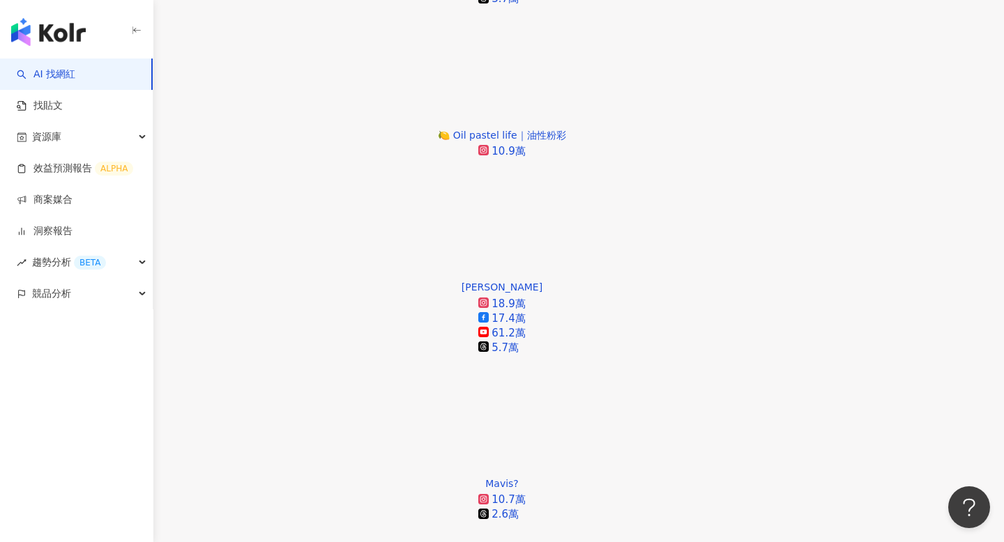
scroll to position [1133, 0]
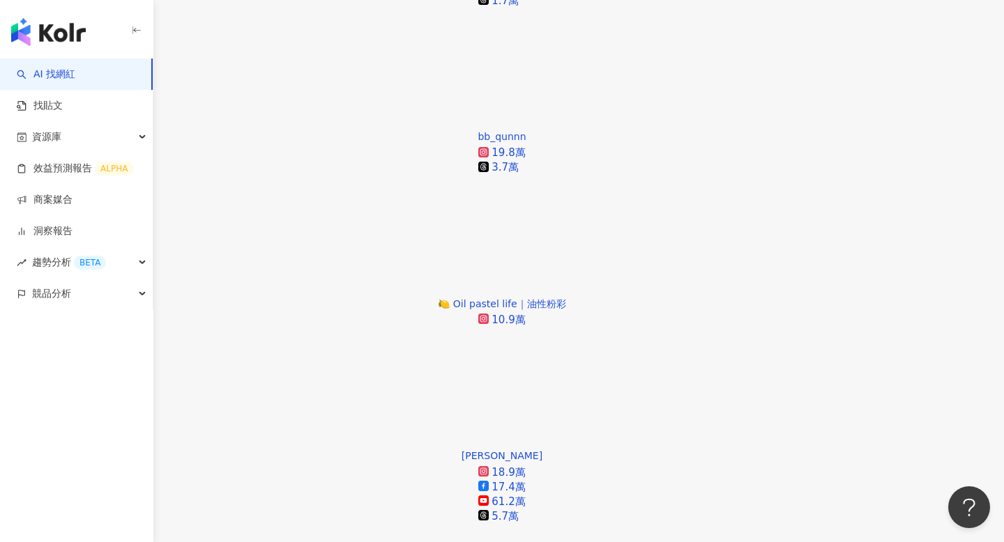
scroll to position [988, 0]
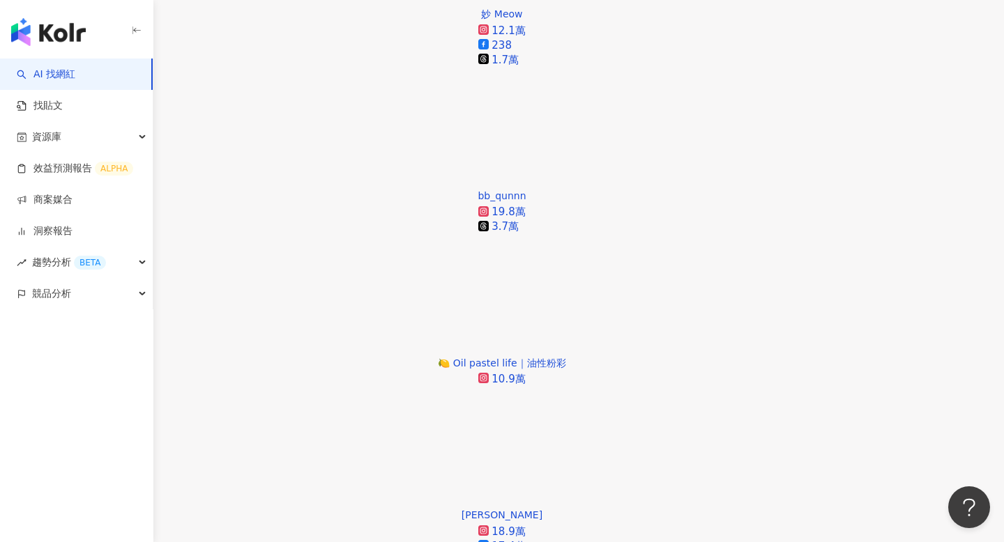
scroll to position [1311, 0]
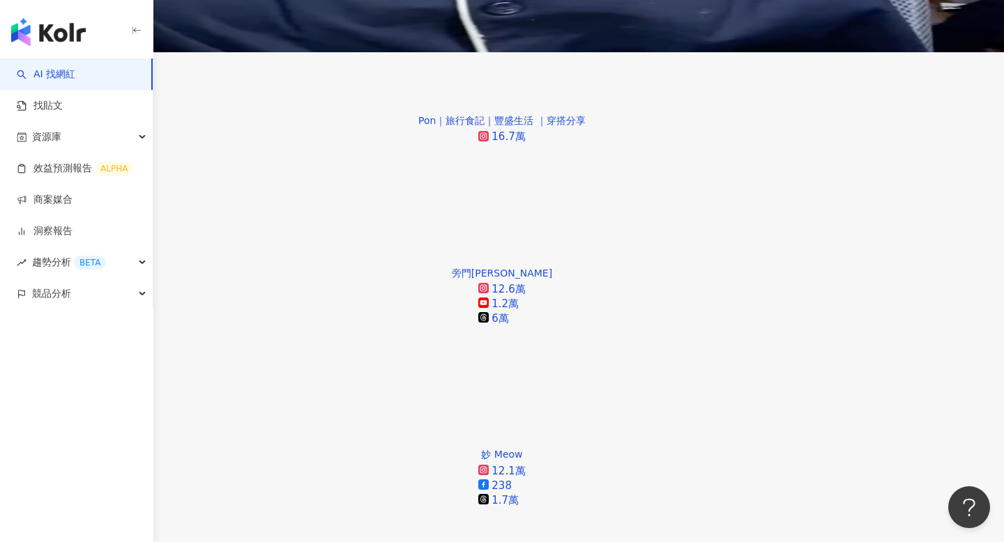
scroll to position [510, 0]
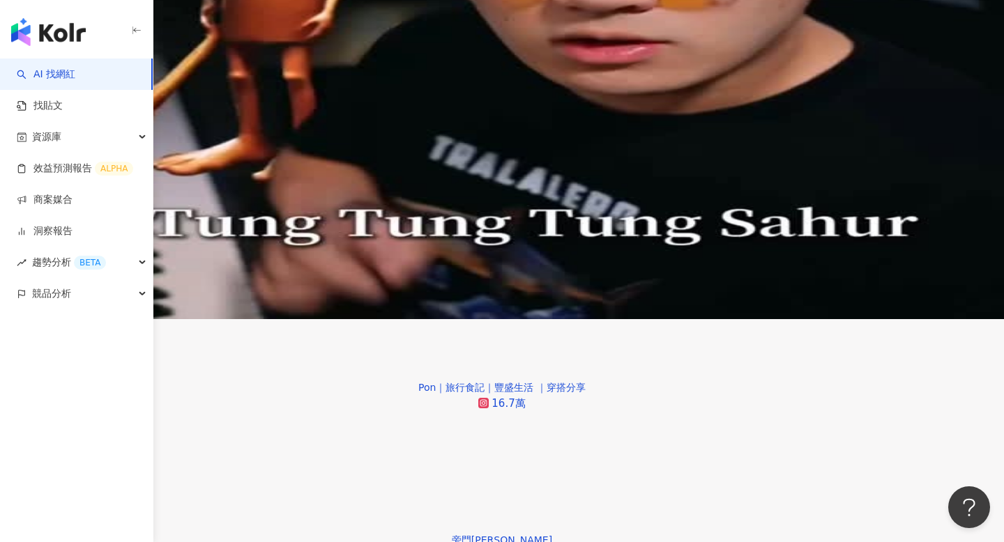
scroll to position [0, 0]
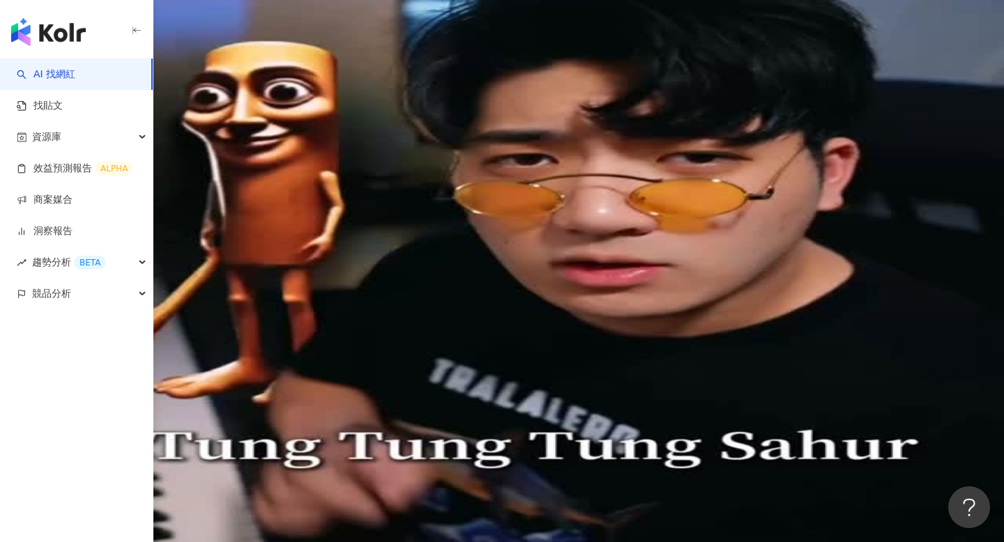
click at [338, 277] on img at bounding box center [502, 271] width 1004 height 542
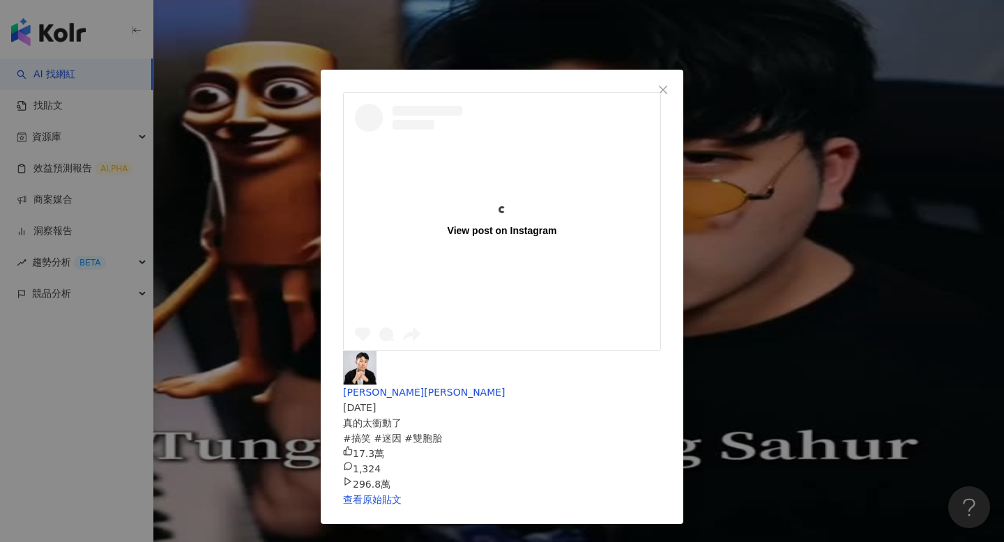
click at [418, 38] on div "View post on Instagram 王惟漢Kevin 2025/8/8 真的太衝動了 #搞笑 #迷因 #雙胞胎 17.3萬 1,324 296.8萬…" at bounding box center [502, 271] width 1004 height 542
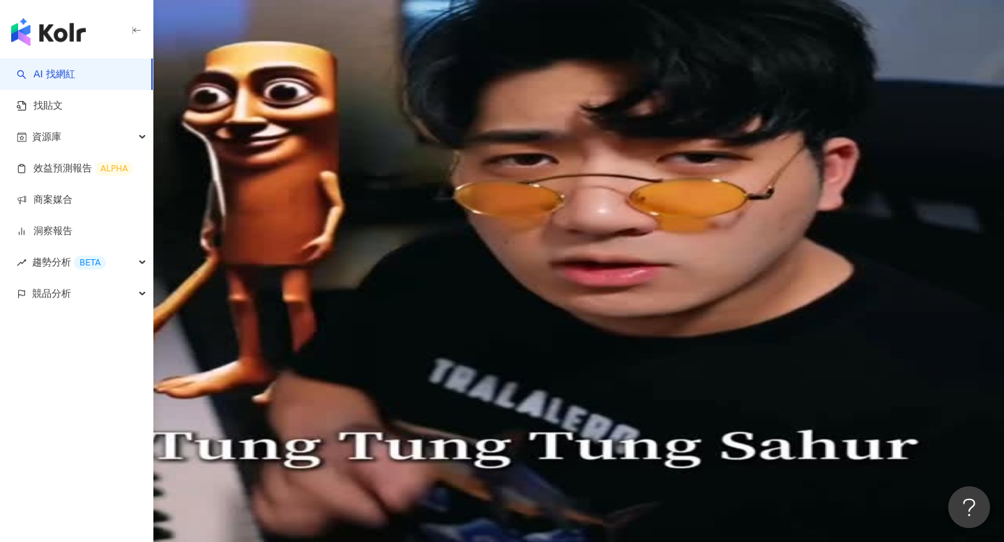
click at [421, 452] on div "王惟漢Kevin" at bounding box center [502, 457] width 162 height 11
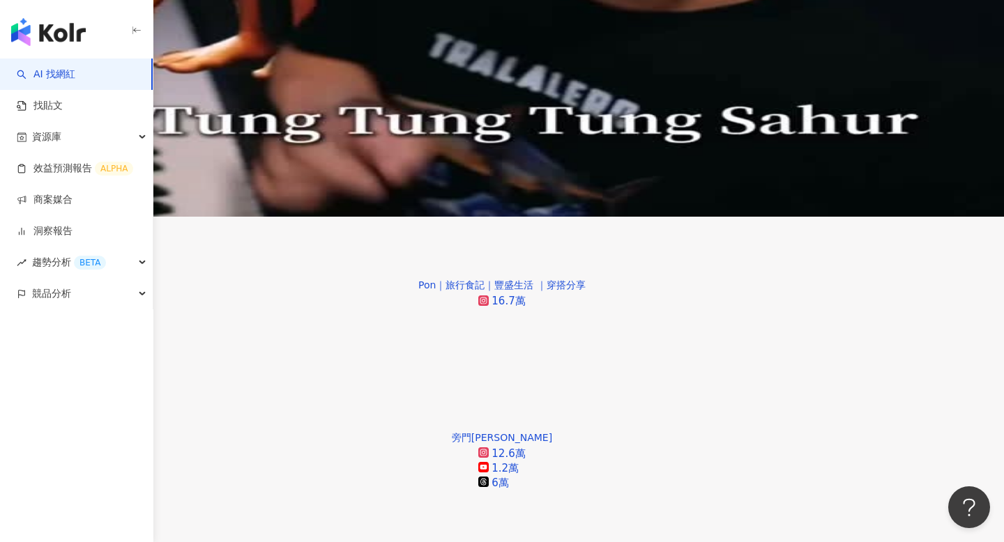
scroll to position [1098, 0]
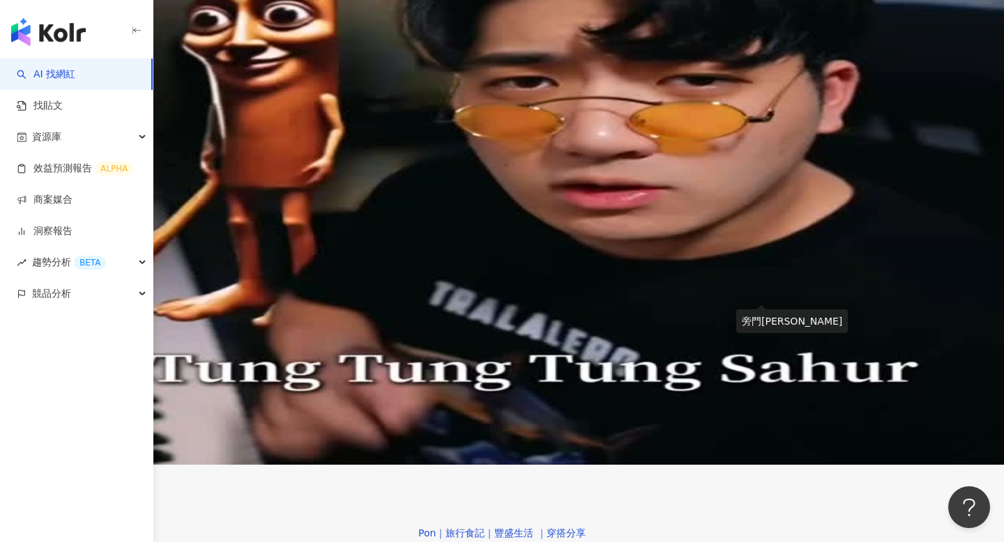
scroll to position [0, 16]
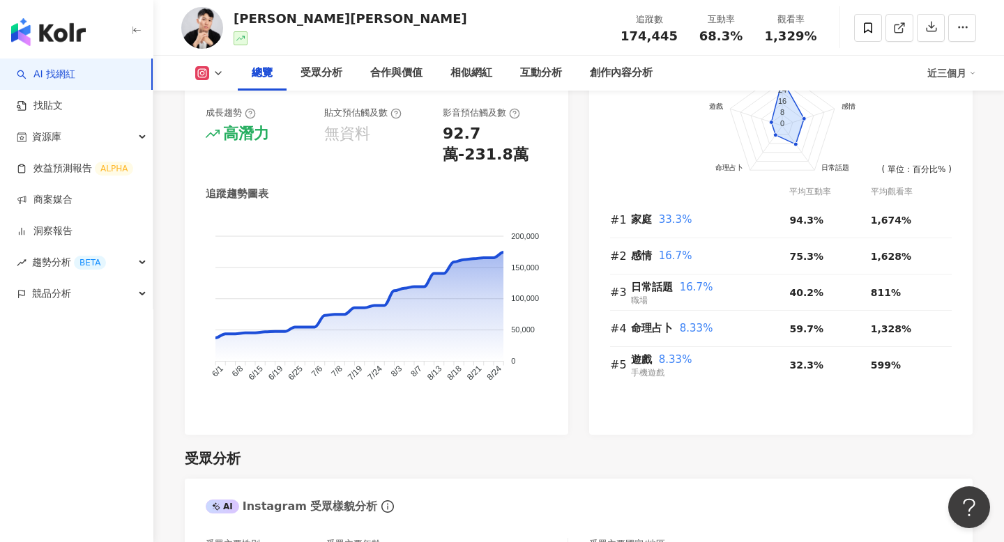
scroll to position [353, 0]
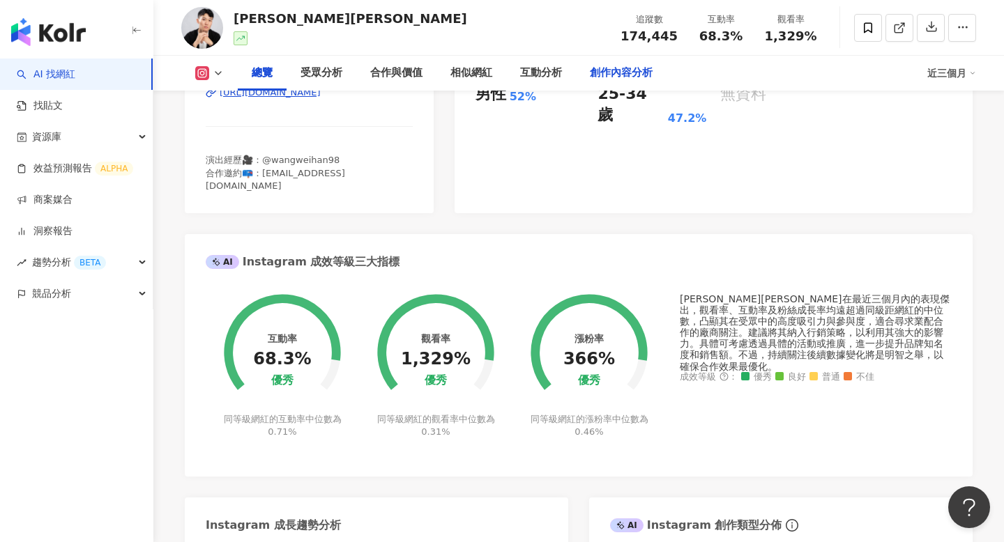
click at [600, 78] on div "創作內容分析" at bounding box center [621, 73] width 63 height 17
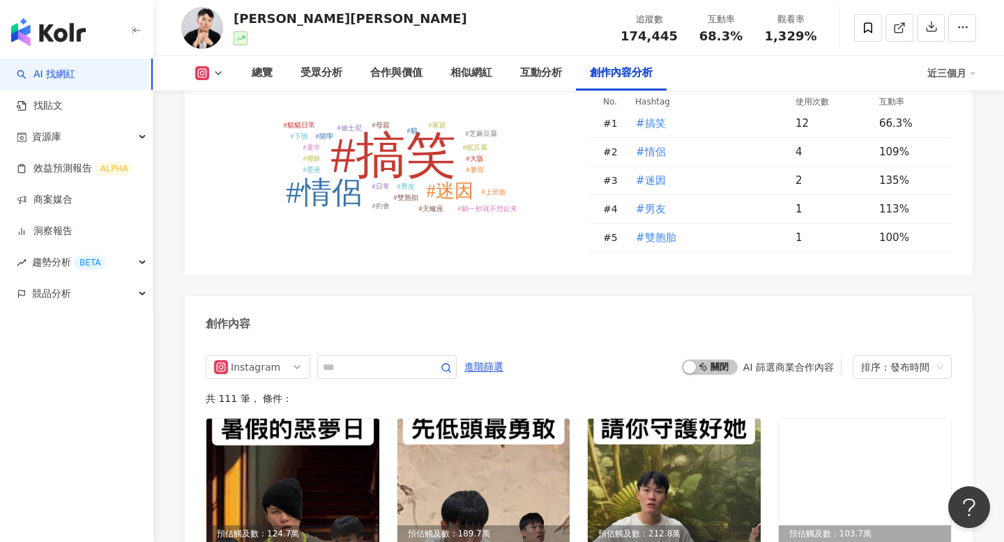
scroll to position [4098, 0]
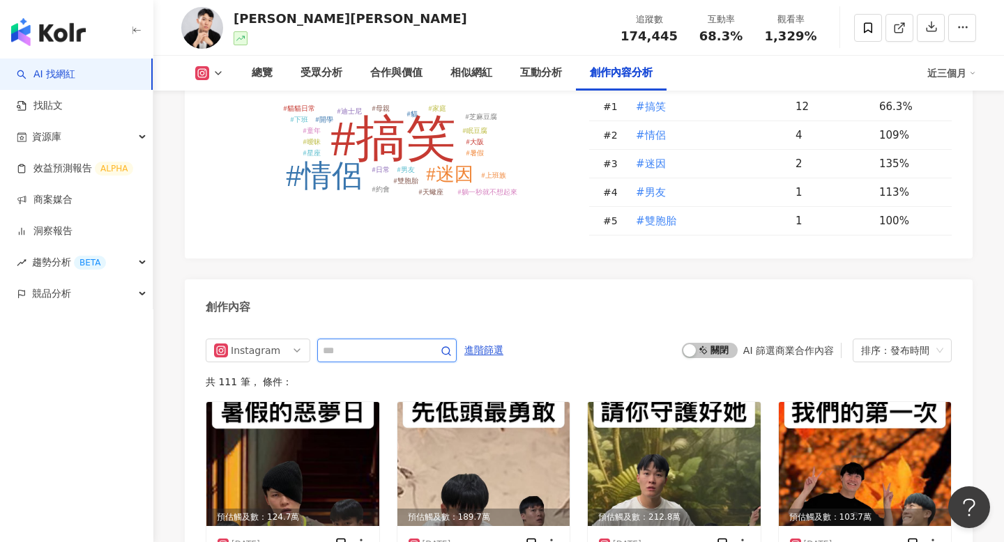
click at [394, 342] on input "text" at bounding box center [372, 350] width 98 height 17
type input "*"
type input "**"
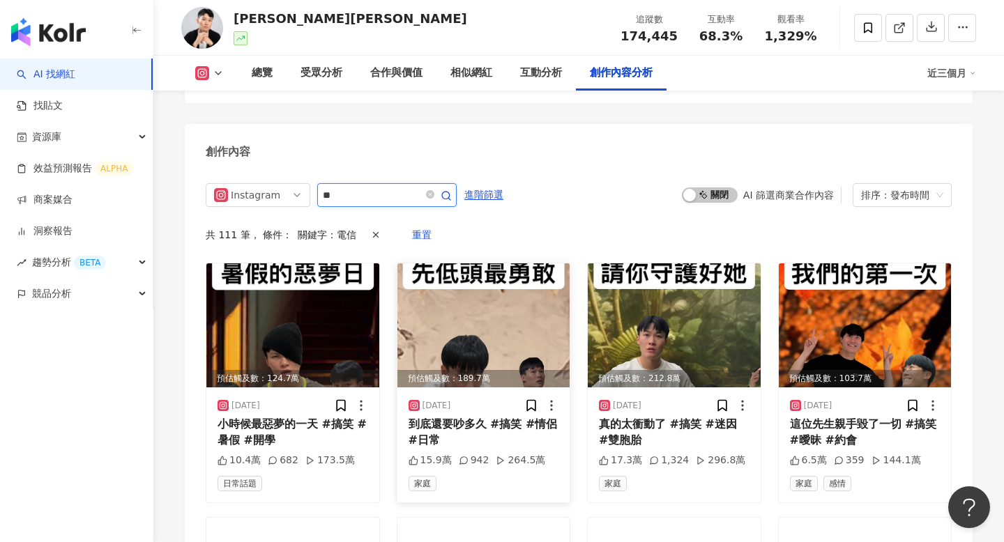
scroll to position [4209, 0]
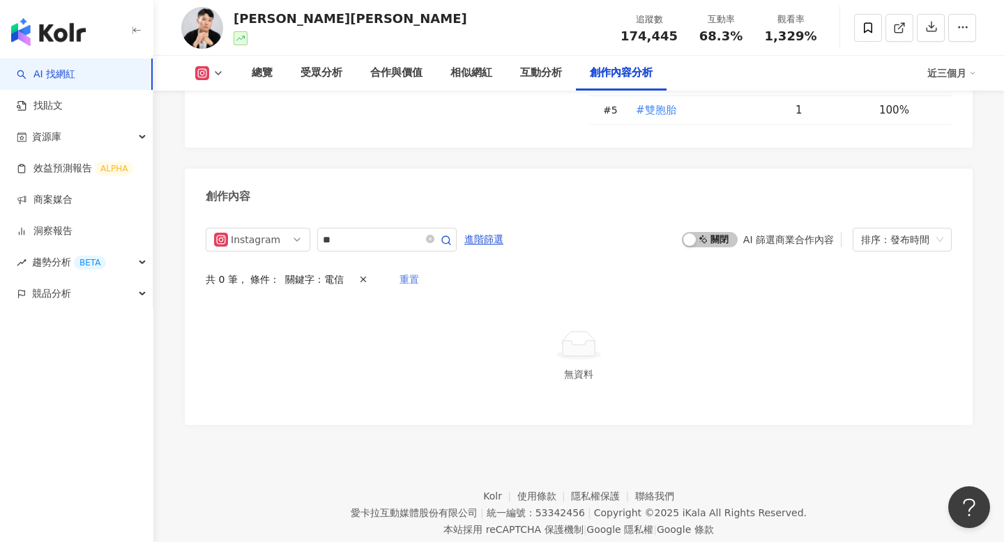
click at [399, 269] on span "重置" at bounding box center [409, 280] width 20 height 22
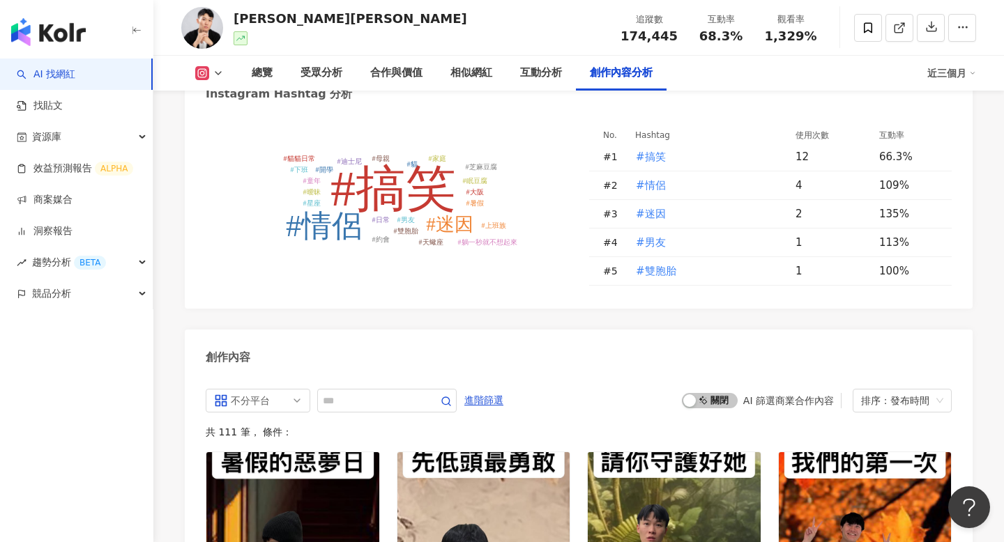
scroll to position [3924, 0]
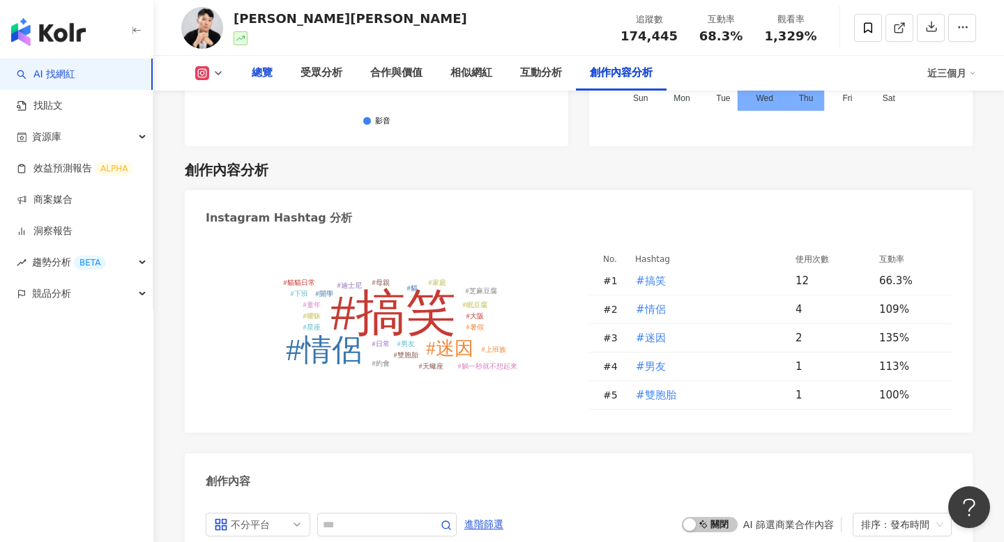
click at [266, 74] on div "總覽" at bounding box center [262, 73] width 21 height 17
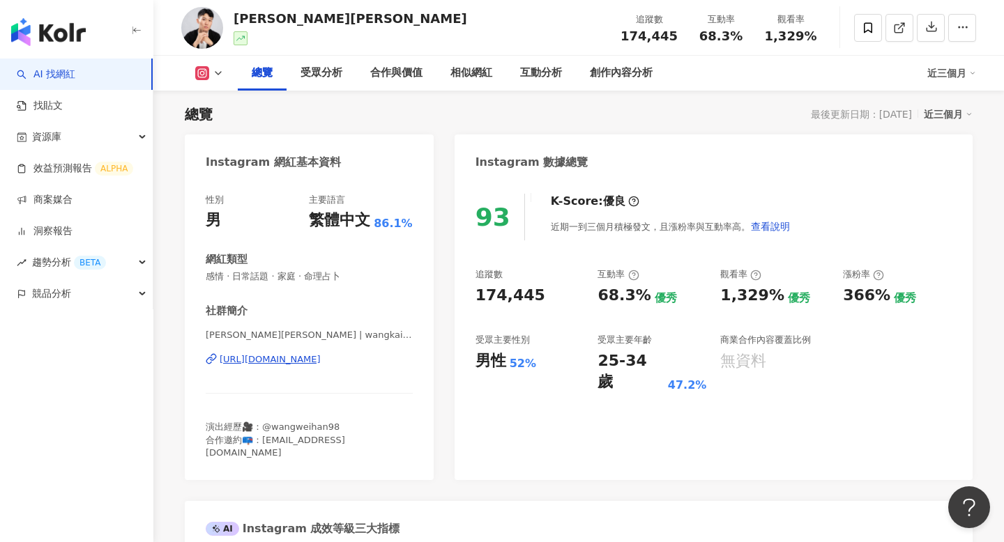
click at [312, 360] on div "[URL][DOMAIN_NAME]" at bounding box center [270, 359] width 101 height 13
click at [648, 36] on span "174,445" at bounding box center [648, 36] width 57 height 15
copy span "174,445"
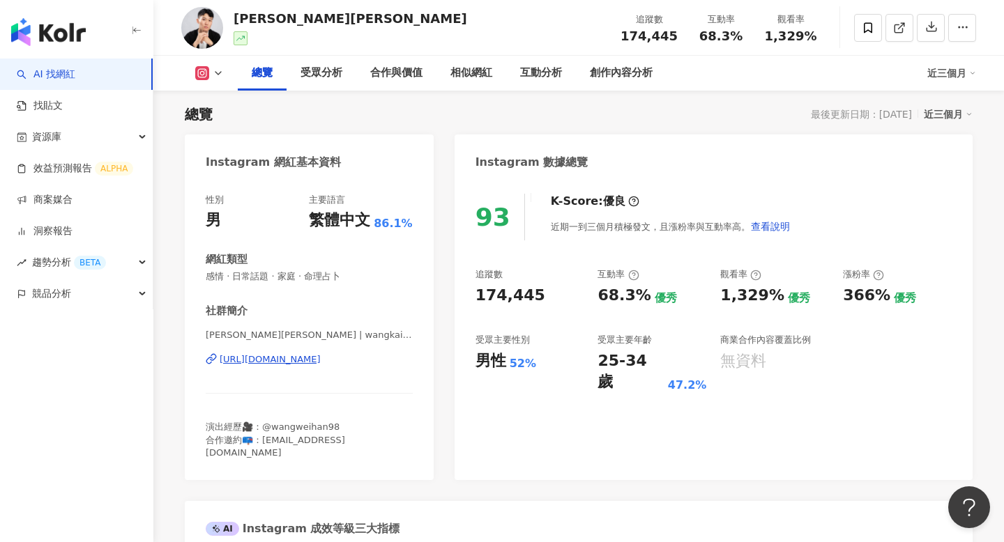
click at [708, 38] on span "68.3%" at bounding box center [720, 36] width 43 height 14
copy span "68.3%"
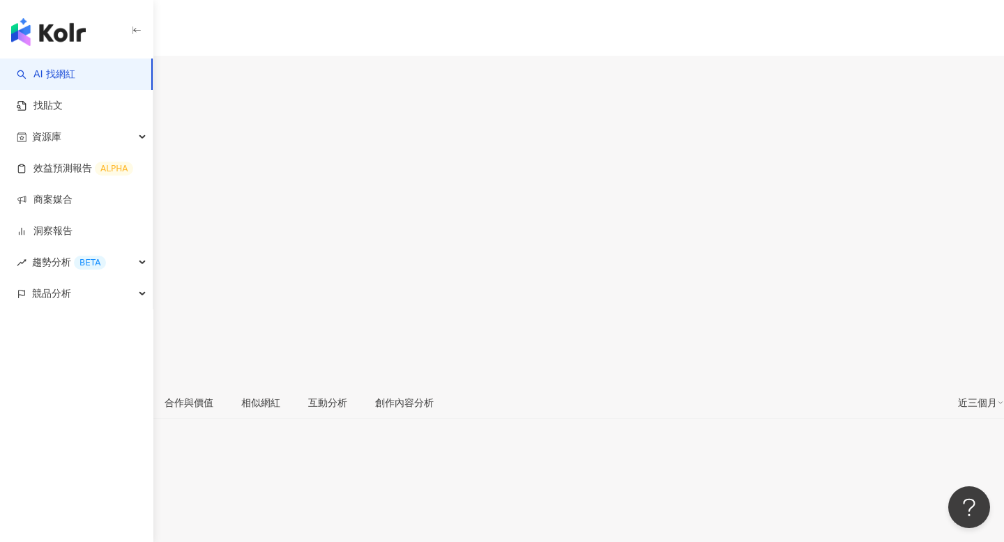
click at [21, 366] on icon "button" at bounding box center [14, 372] width 13 height 13
click at [932, 133] on div "李弘毅的第二春 追蹤數 198,909 互動率 46.9% 觀看率 606%" at bounding box center [502, 238] width 1004 height 296
click at [28, 359] on button "button" at bounding box center [14, 373] width 28 height 28
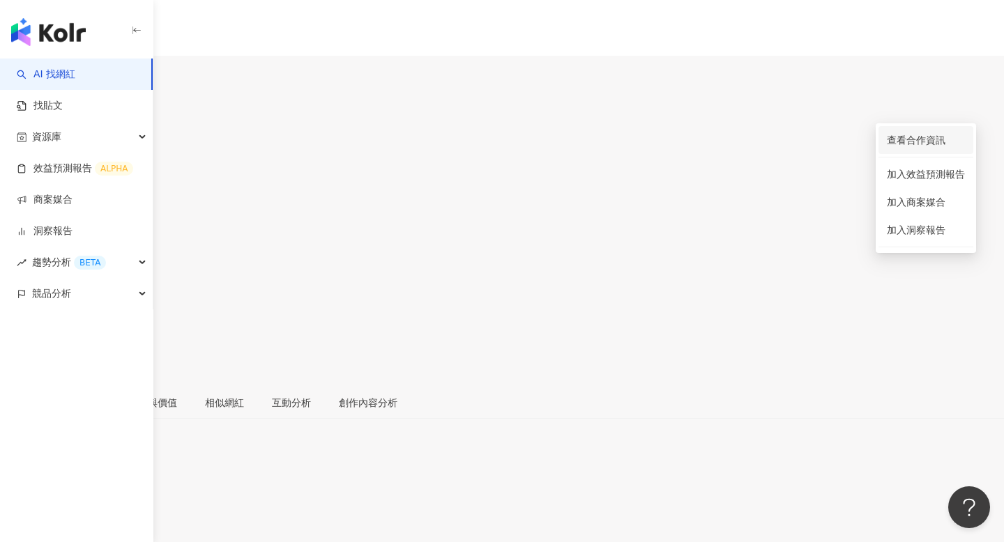
click at [944, 135] on span "查看合作資訊" at bounding box center [926, 139] width 78 height 15
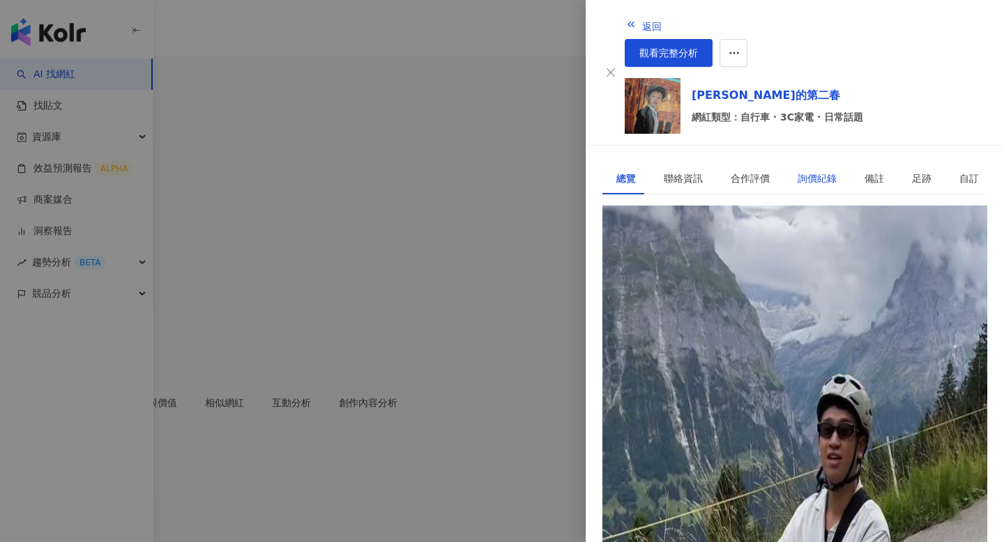
click at [797, 171] on div "詢價紀錄" at bounding box center [816, 178] width 39 height 15
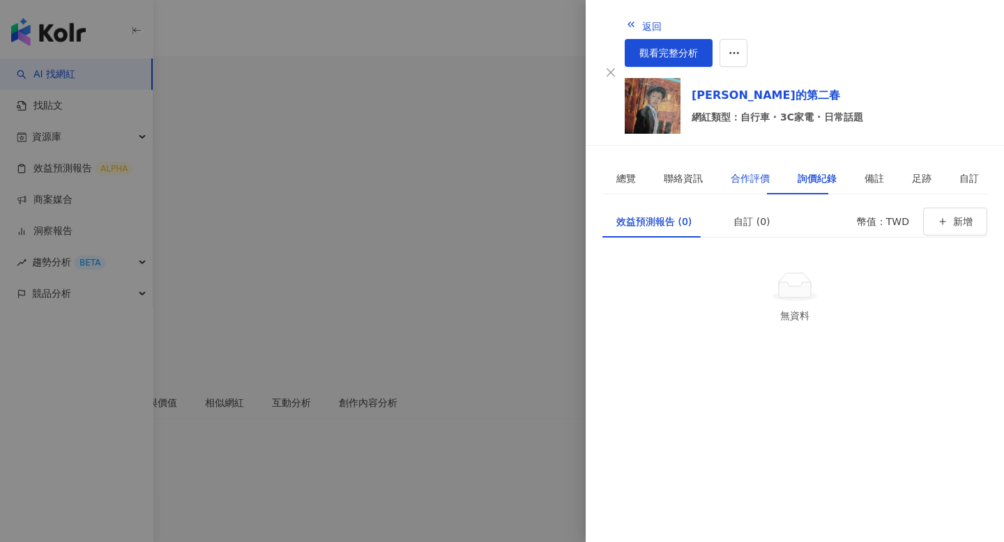
click at [746, 171] on div "合作評價" at bounding box center [749, 178] width 39 height 15
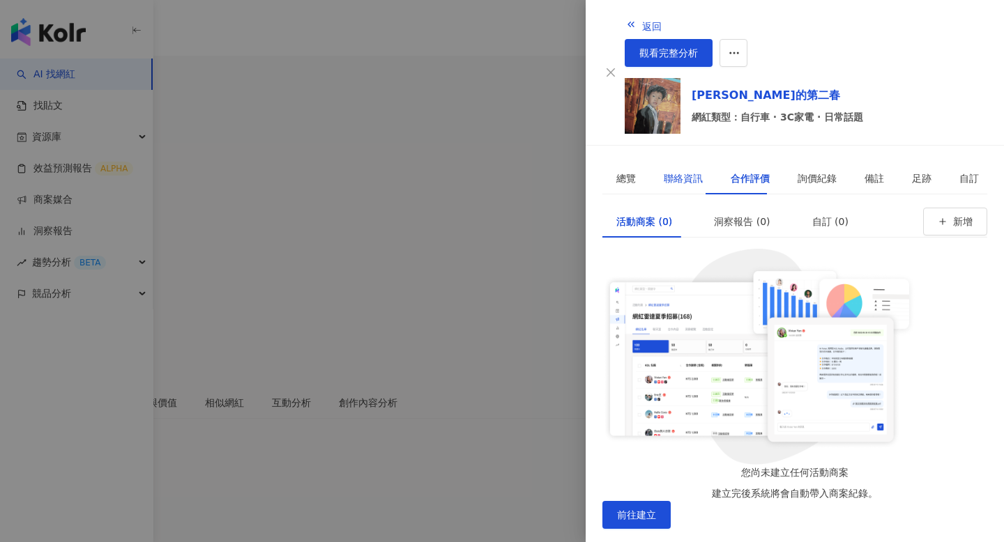
click at [665, 171] on div "聯絡資訊" at bounding box center [683, 178] width 39 height 15
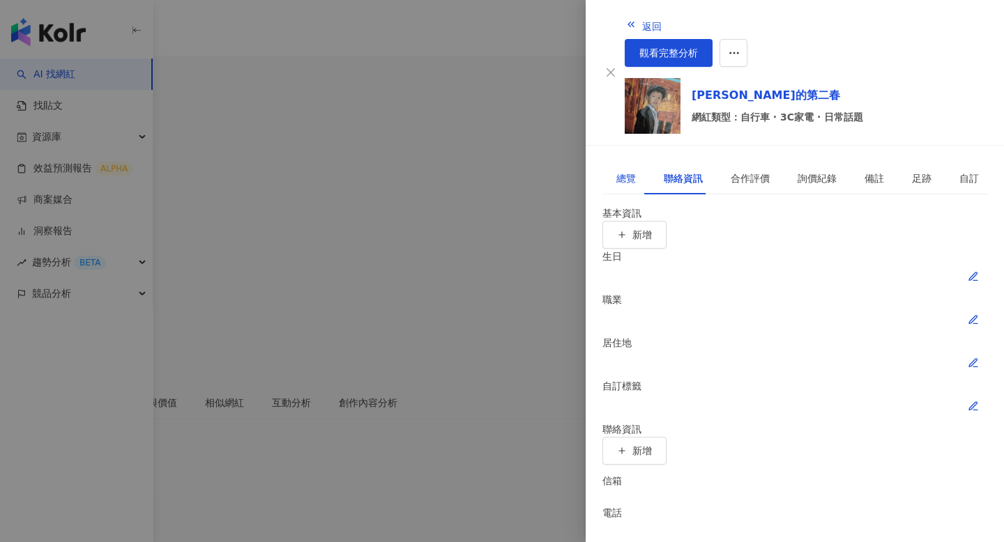
click at [618, 171] on div "總覽" at bounding box center [626, 178] width 20 height 15
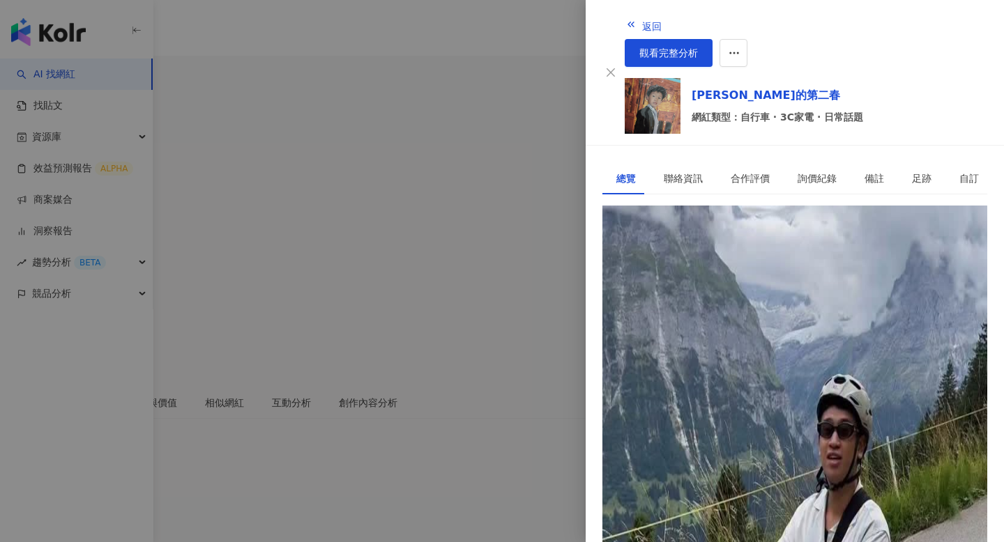
scroll to position [3, 0]
click at [945, 162] on div "自訂" at bounding box center [968, 178] width 47 height 32
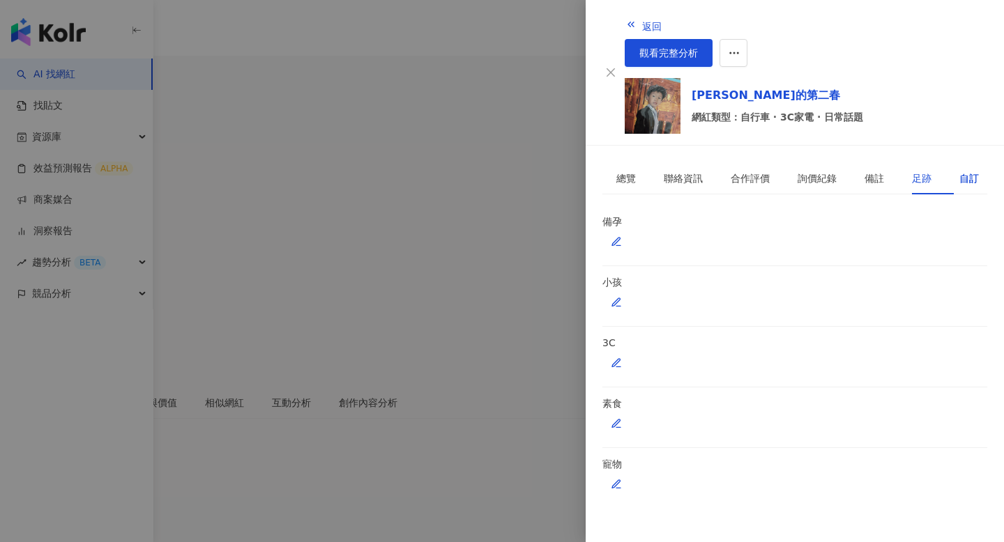
click at [912, 171] on div "足跡" at bounding box center [922, 178] width 20 height 15
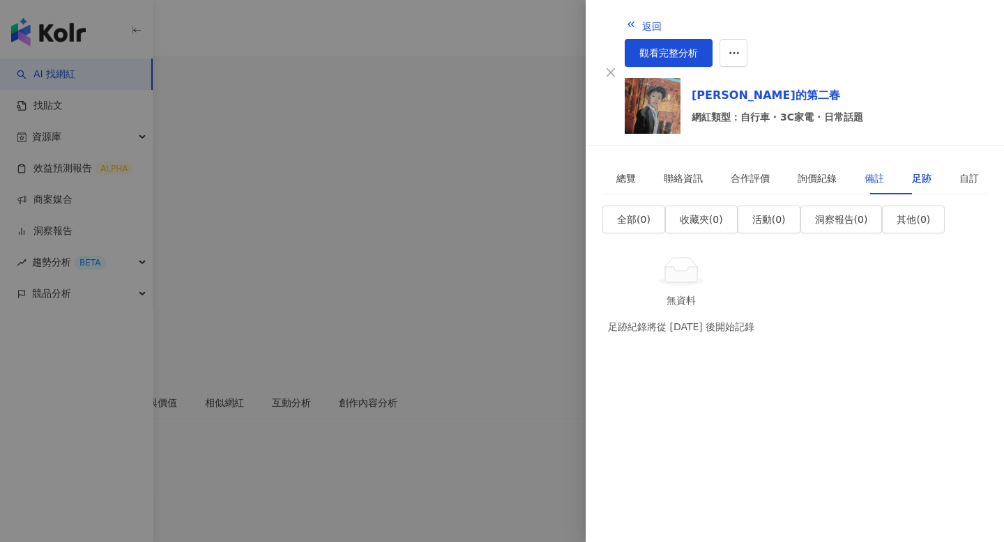
click at [864, 171] on div "備註" at bounding box center [874, 178] width 20 height 15
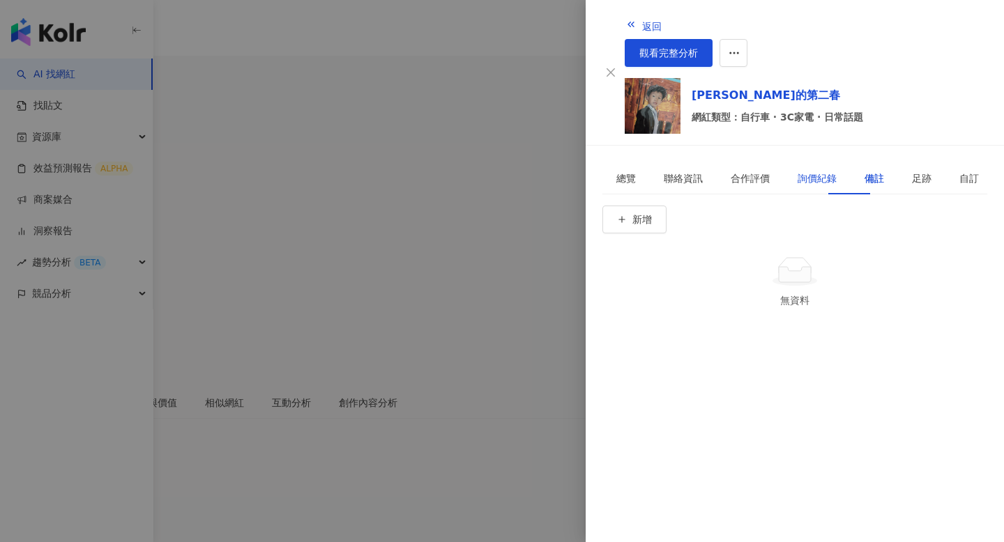
click at [812, 171] on div "詢價紀錄" at bounding box center [816, 178] width 39 height 15
click at [547, 148] on div at bounding box center [502, 271] width 1004 height 542
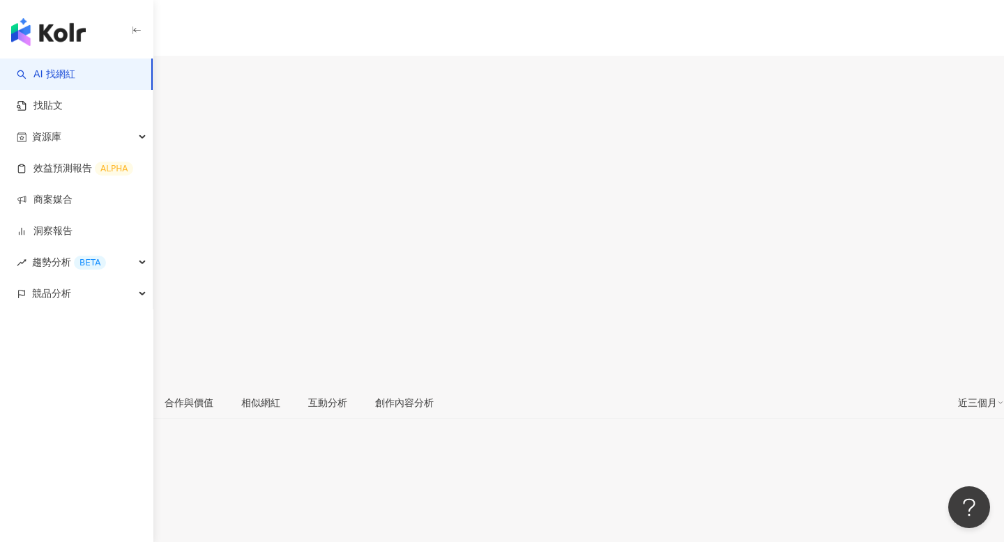
scroll to position [86, 0]
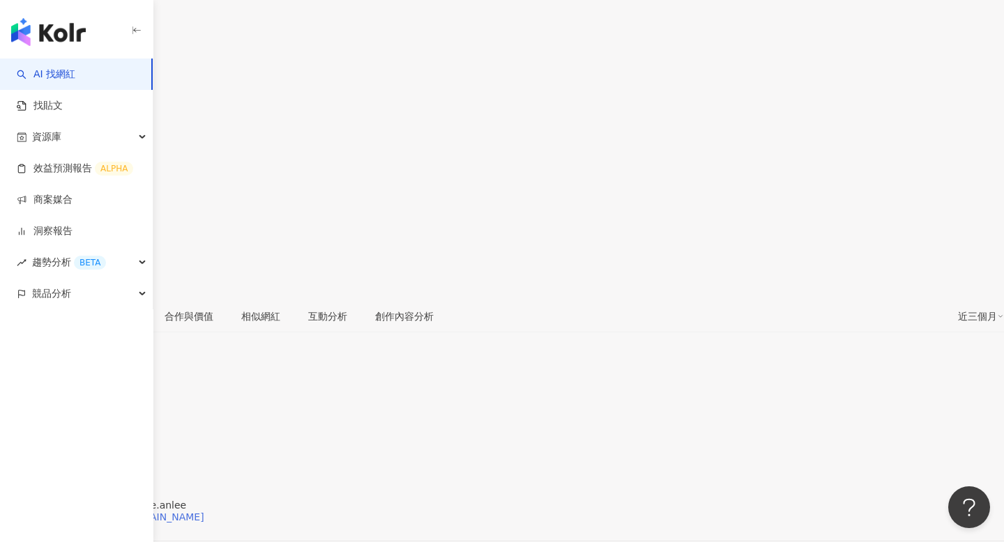
click at [204, 512] on div "https://www.instagram.com/dylee.anlee/" at bounding box center [109, 517] width 190 height 11
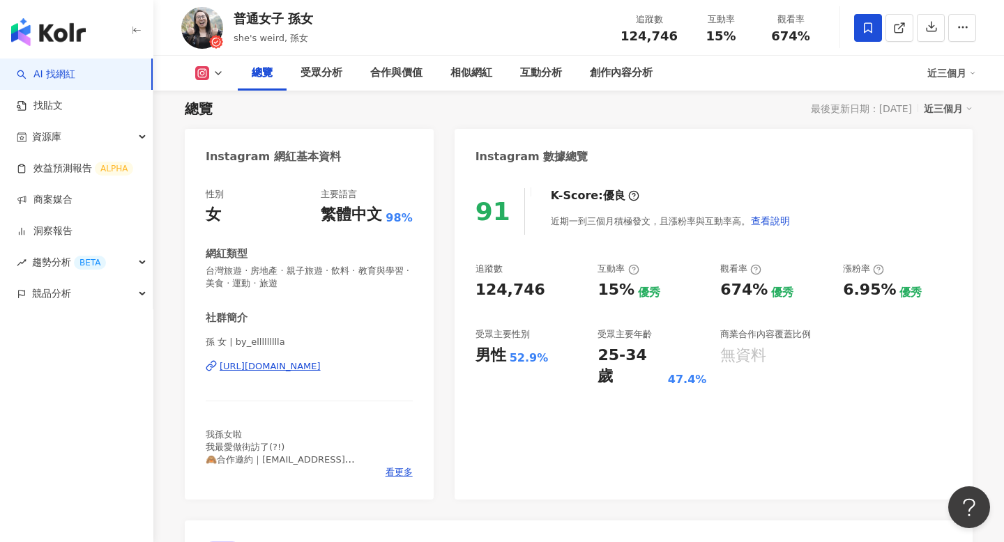
scroll to position [118, 0]
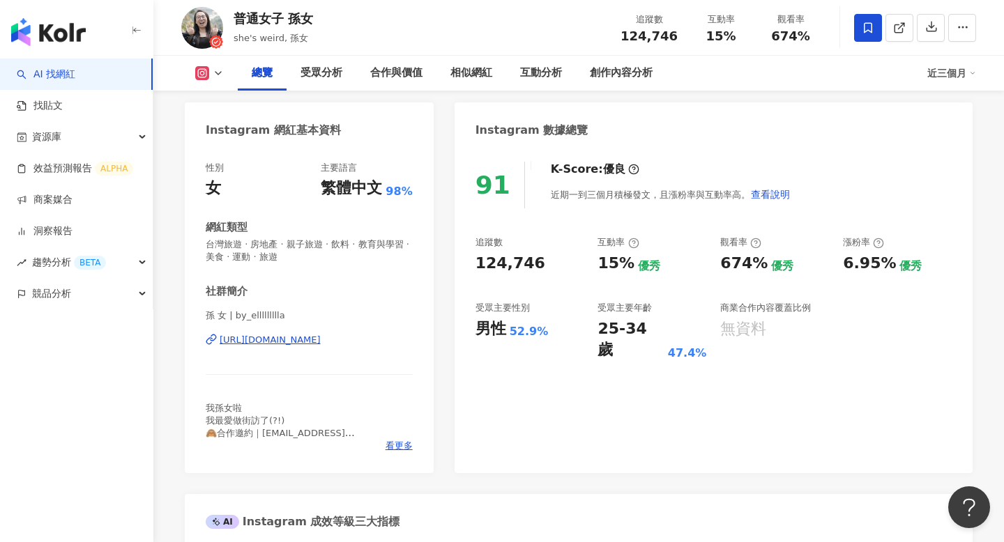
click at [308, 341] on div "https://www.instagram.com/by_ellllllllla/" at bounding box center [270, 340] width 101 height 13
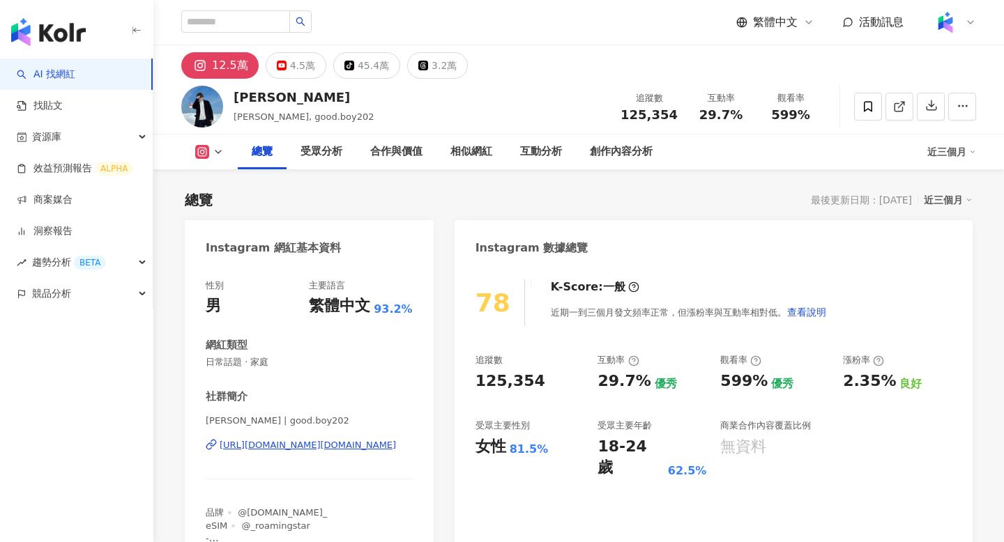
click at [305, 450] on div "[URL][DOMAIN_NAME][DOMAIN_NAME]" at bounding box center [308, 445] width 176 height 13
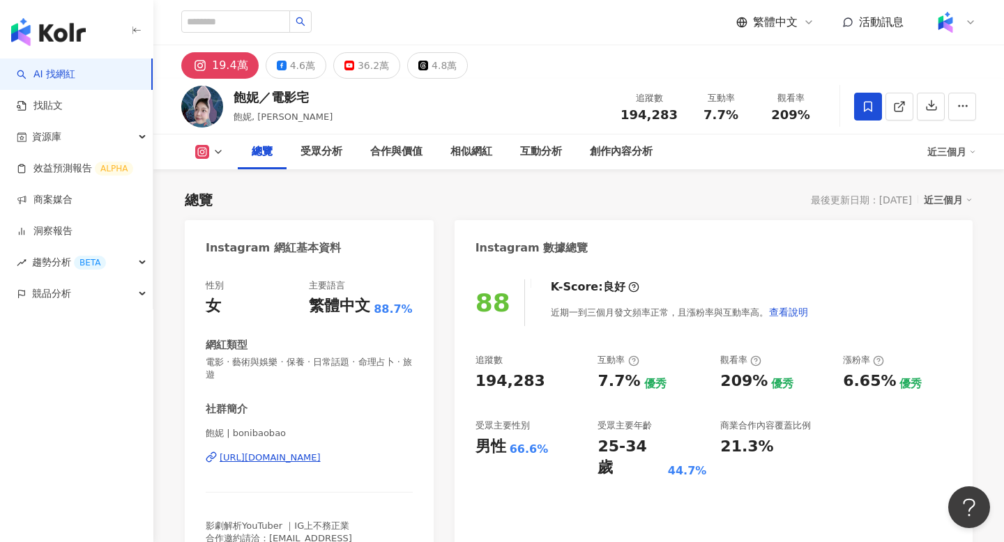
click at [315, 457] on div "https://www.instagram.com/bonibaobao/" at bounding box center [270, 458] width 101 height 13
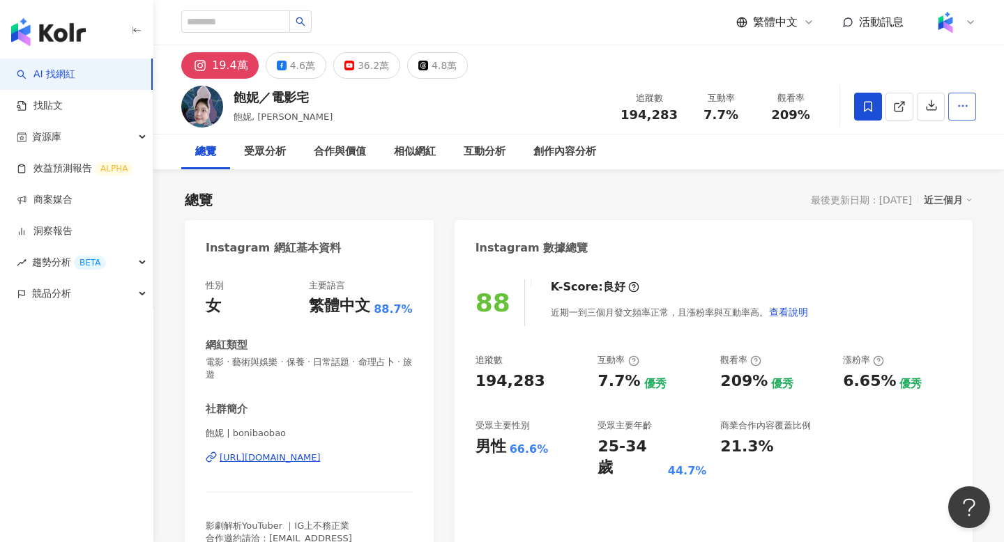
click at [975, 109] on button "button" at bounding box center [962, 107] width 28 height 28
click at [930, 147] on span "查看合作資訊" at bounding box center [926, 139] width 78 height 15
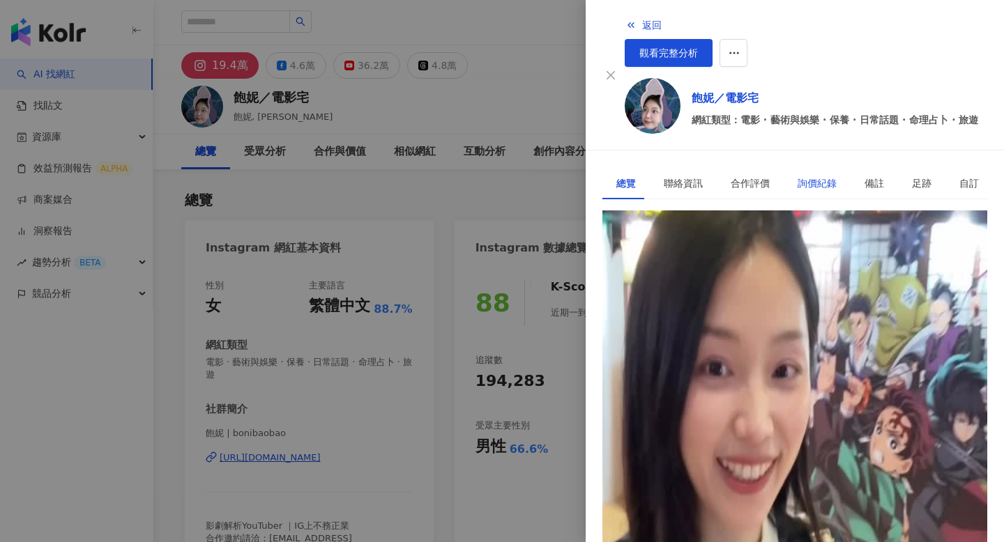
click at [797, 176] on div "詢價紀錄" at bounding box center [816, 183] width 39 height 15
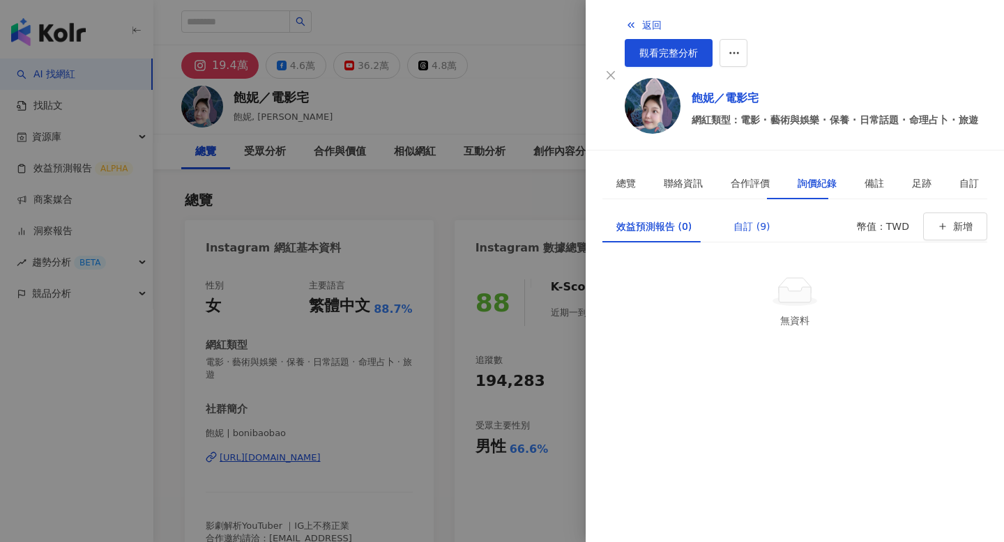
click at [753, 219] on div "自訂 (9)" at bounding box center [751, 226] width 36 height 15
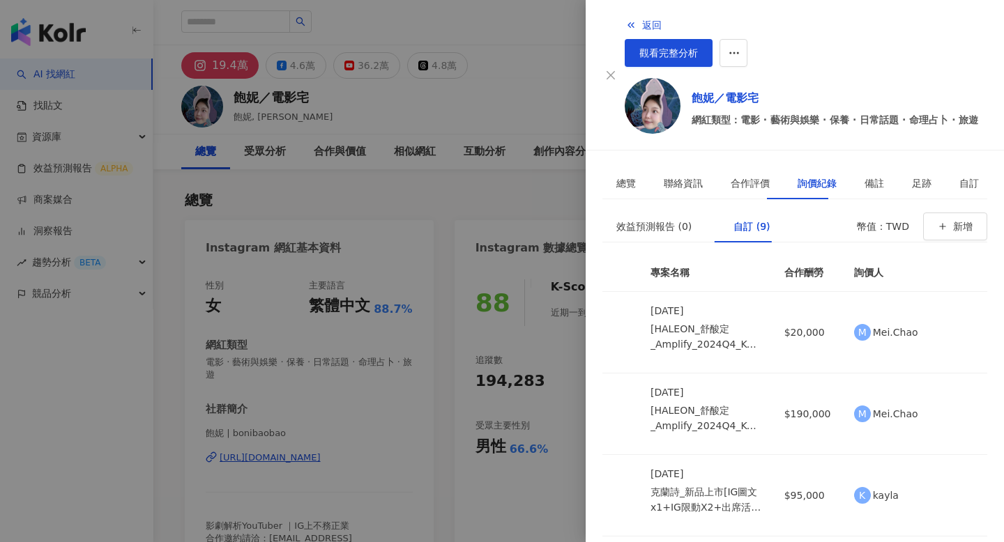
scroll to position [299, 0]
click at [498, 381] on div at bounding box center [502, 271] width 1004 height 542
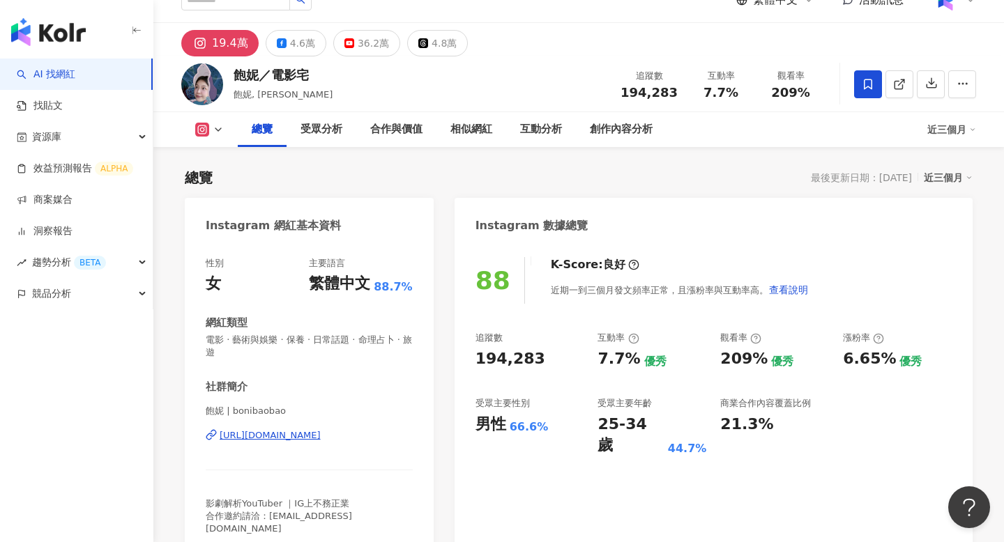
scroll to position [897, 0]
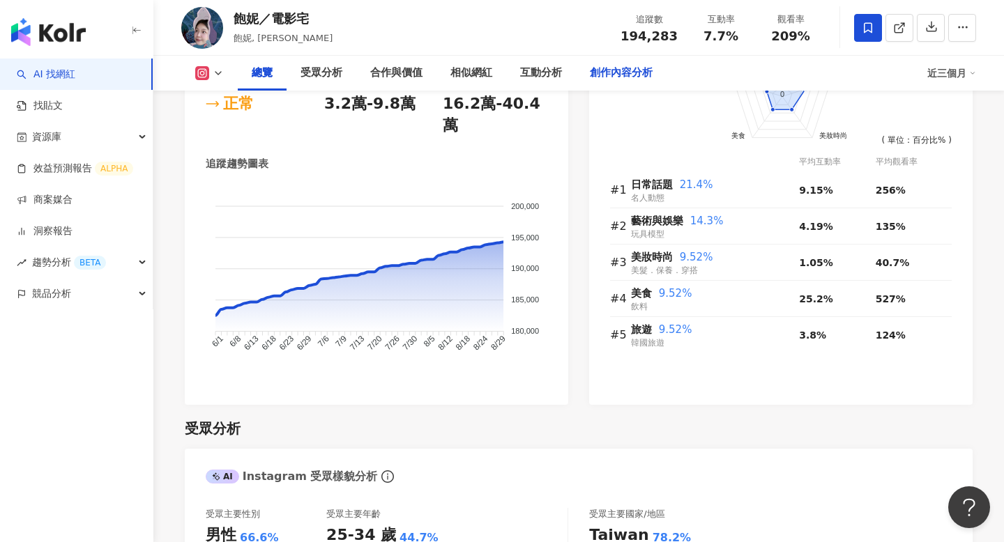
click at [612, 89] on div "創作內容分析" at bounding box center [621, 73] width 91 height 35
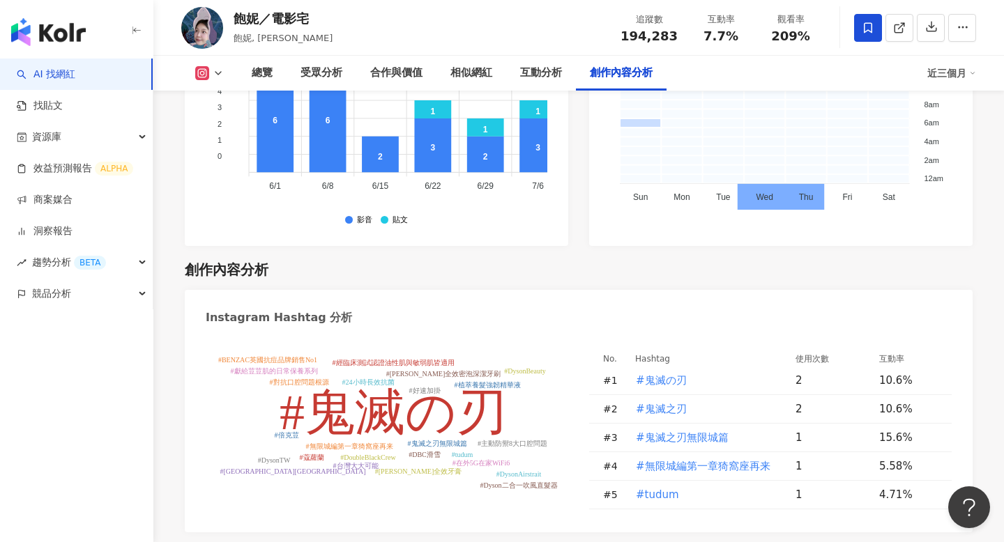
type input "*"
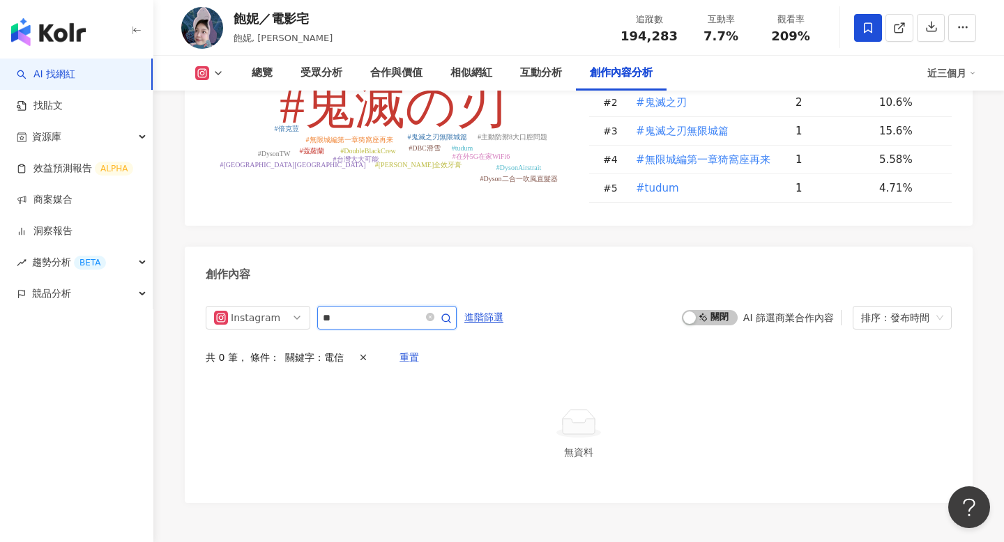
scroll to position [4281, 0]
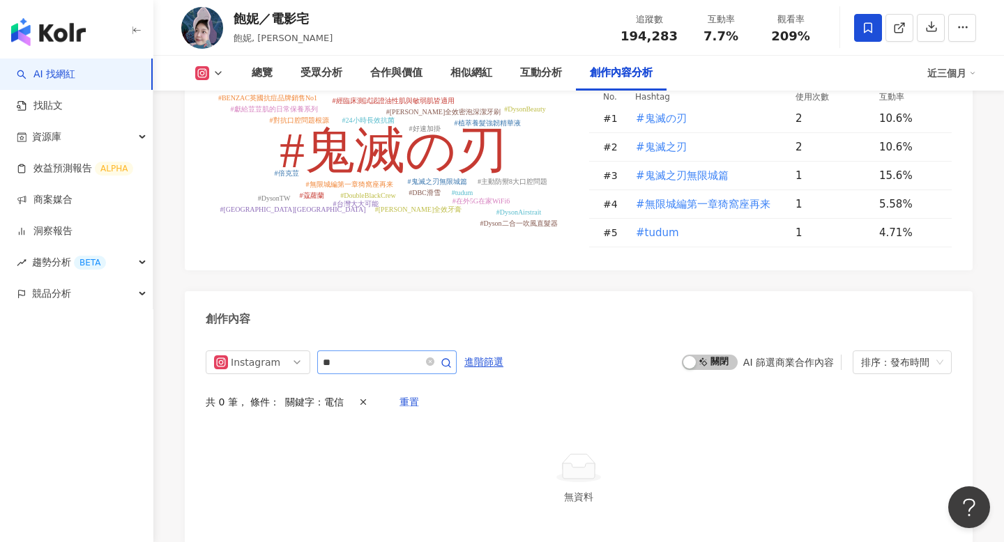
click at [379, 351] on span "**" at bounding box center [386, 363] width 139 height 24
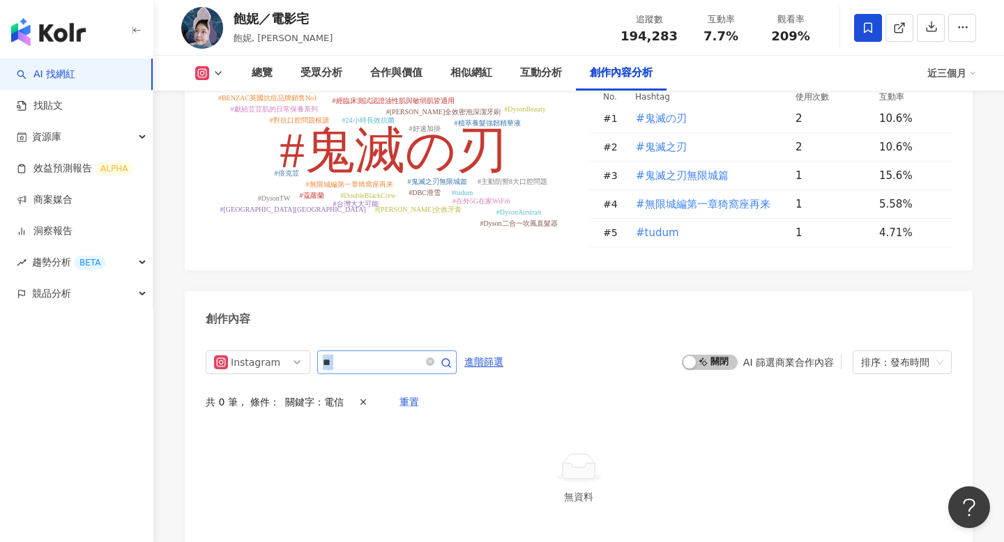
click at [379, 351] on span "**" at bounding box center [386, 363] width 139 height 24
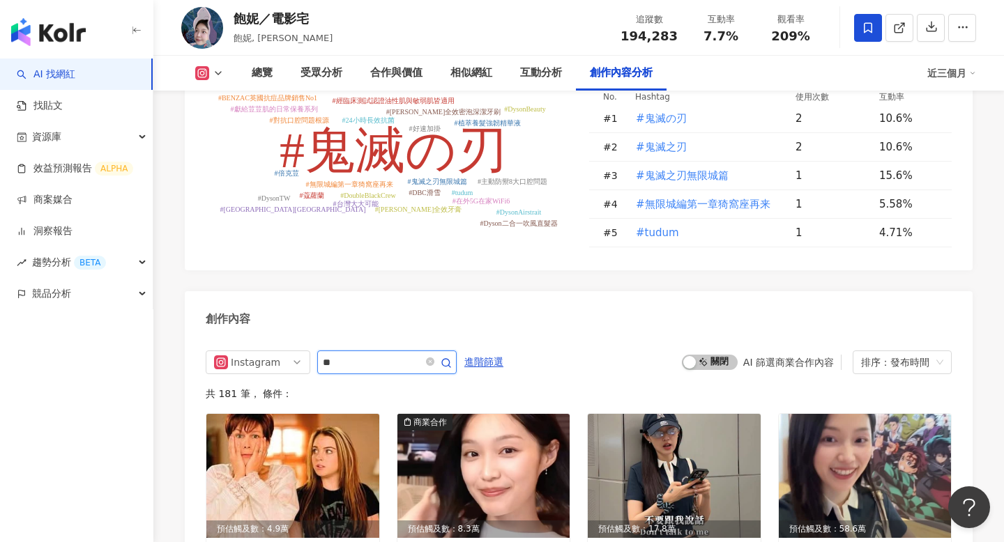
scroll to position [4326, 0]
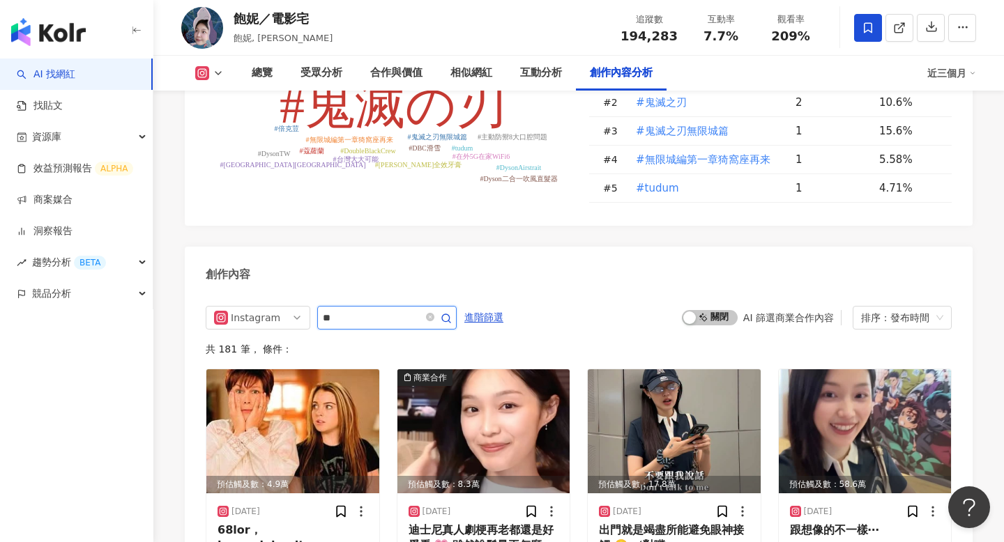
type input "**"
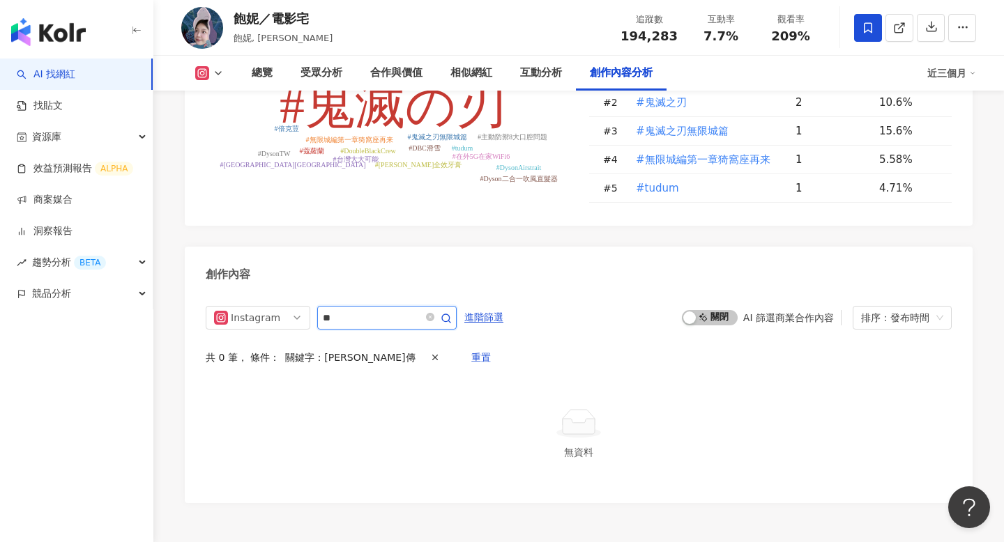
scroll to position [4281, 0]
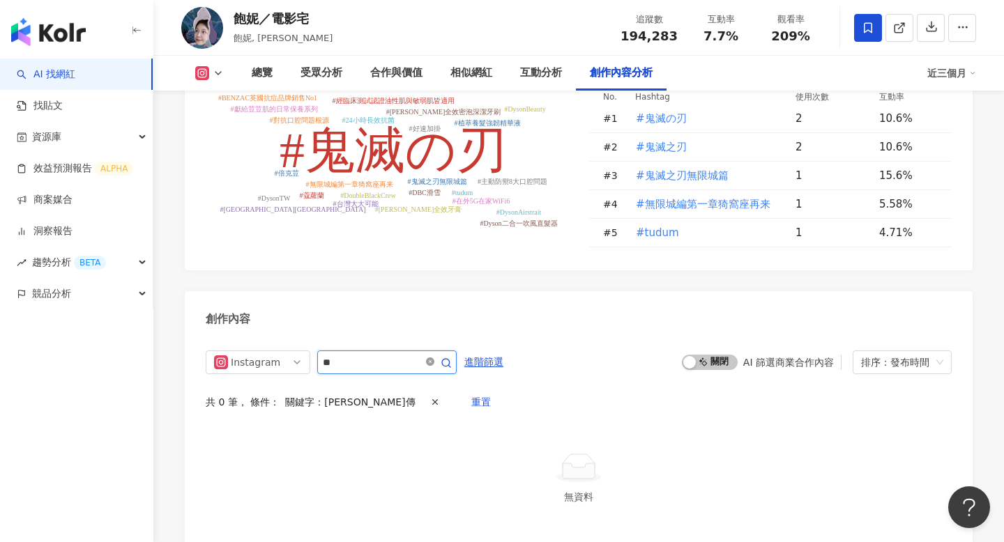
click at [434, 358] on icon "close-circle" at bounding box center [430, 362] width 8 height 8
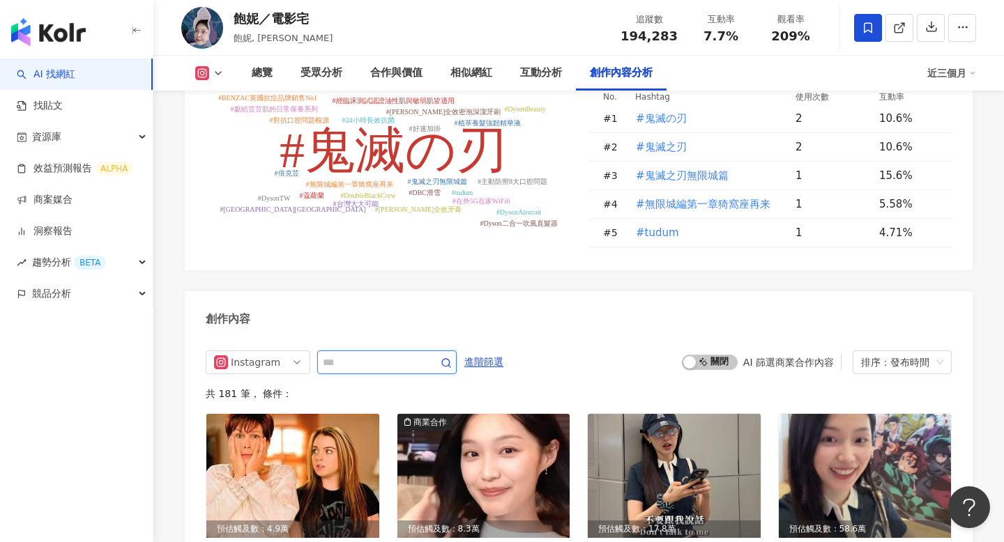
scroll to position [4326, 0]
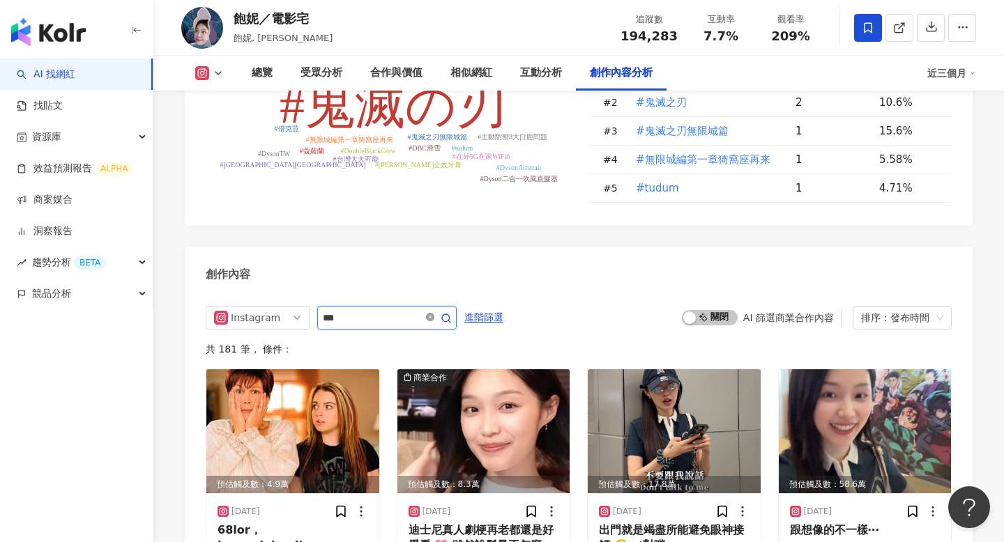
type input "***"
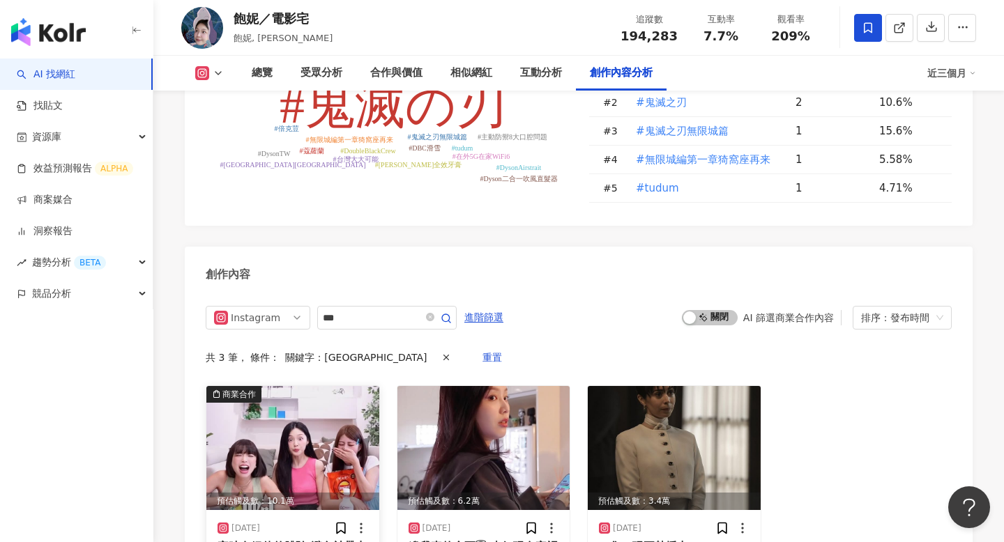
click at [321, 386] on img at bounding box center [292, 448] width 173 height 124
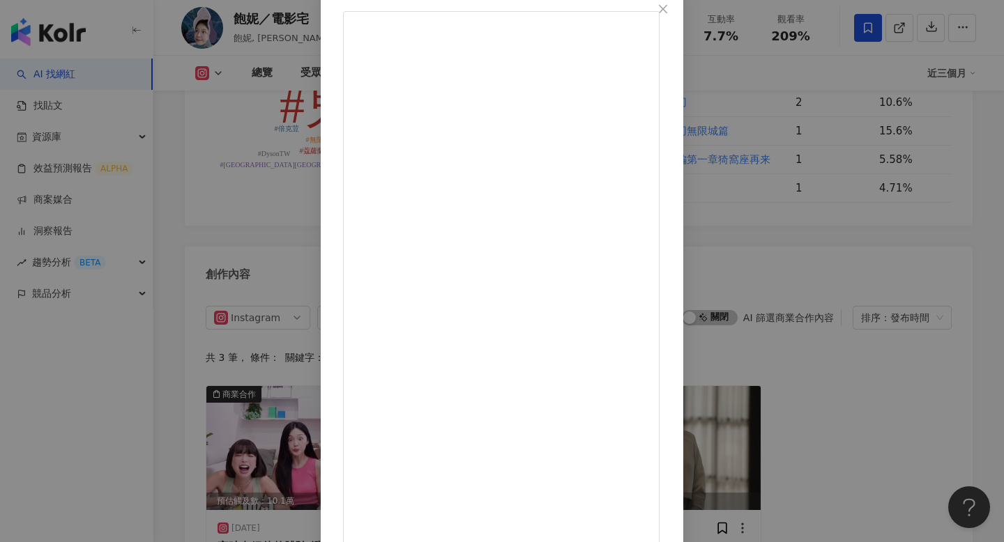
scroll to position [82, 0]
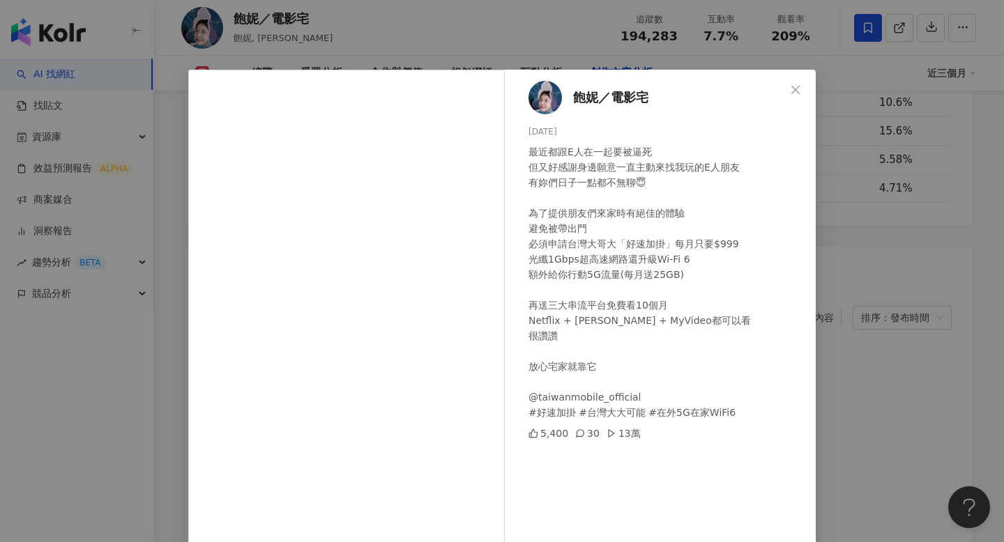
scroll to position [82, 0]
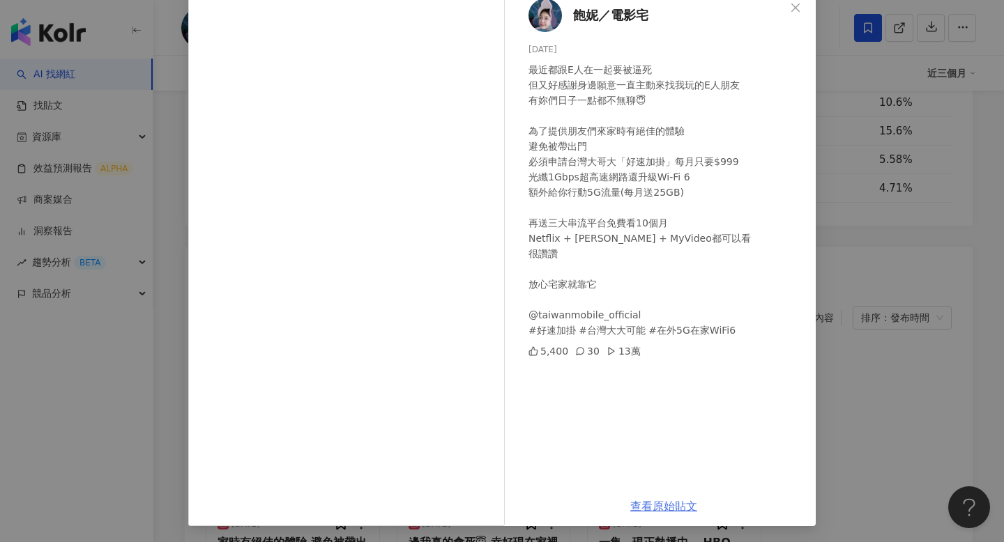
click at [664, 507] on link "查看原始貼文" at bounding box center [663, 506] width 67 height 13
drag, startPoint x: 568, startPoint y: 160, endPoint x: 671, endPoint y: 160, distance: 102.5
click at [671, 160] on div "最近都跟E人在一起要被逼死 但又好感謝身邊願意一直主動來找我玩的E人朋友 有妳們日子一點都不無聊😇 為了提供朋友們來家時有絕佳的體驗 避免被帶出門 必須申請台…" at bounding box center [666, 200] width 276 height 276
copy div "灣大哥大「好速加掛」每"
click at [848, 107] on div "飽妮／電影宅 2025/6/13 最近都跟E人在一起要被逼死 但又好感謝身邊願意一直主動來找我玩的E人朋友 有妳們日子一點都不無聊😇 為了提供朋友們來家時有絕…" at bounding box center [502, 271] width 1004 height 542
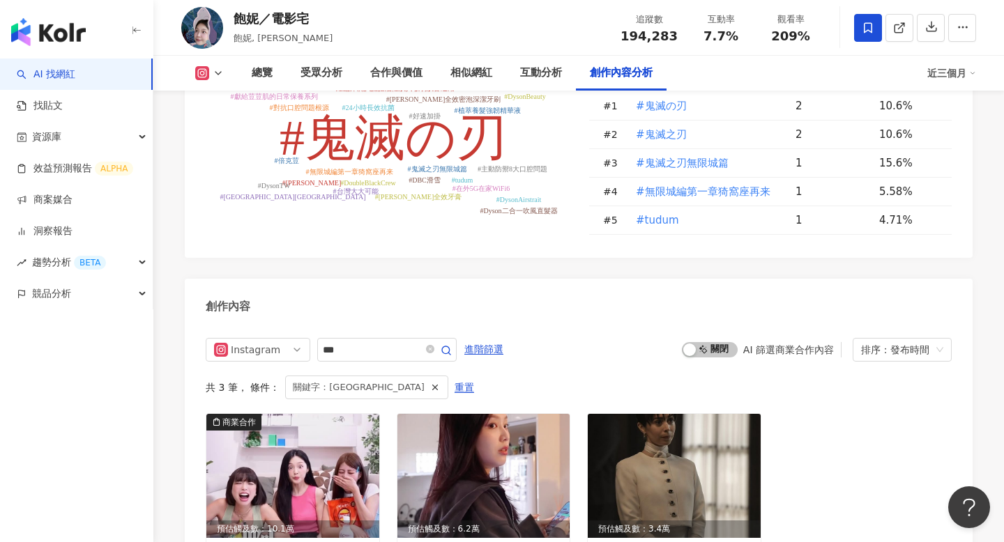
scroll to position [4268, 0]
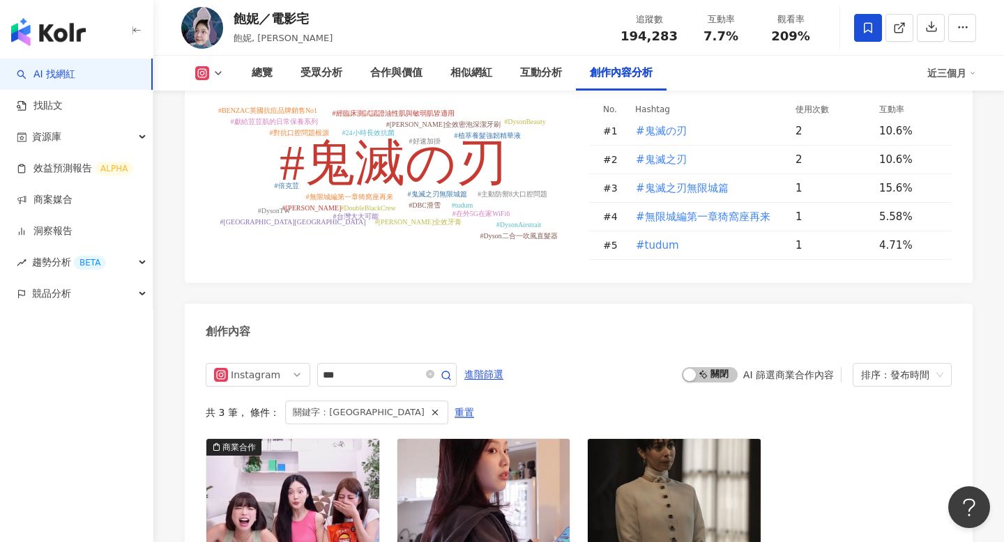
click at [652, 36] on span "194,283" at bounding box center [648, 36] width 57 height 15
copy span "194,283"
click at [785, 32] on span "209%" at bounding box center [790, 36] width 39 height 14
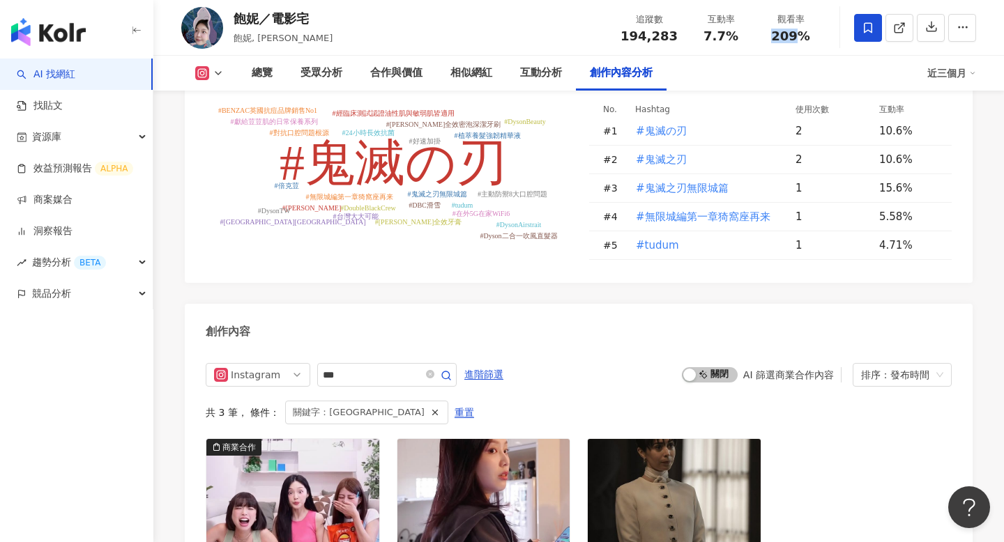
click at [785, 32] on span "209%" at bounding box center [790, 36] width 39 height 14
copy span "209%"
drag, startPoint x: 235, startPoint y: 17, endPoint x: 258, endPoint y: 17, distance: 23.0
click at [258, 17] on div "飽妮／電影宅" at bounding box center [282, 18] width 99 height 17
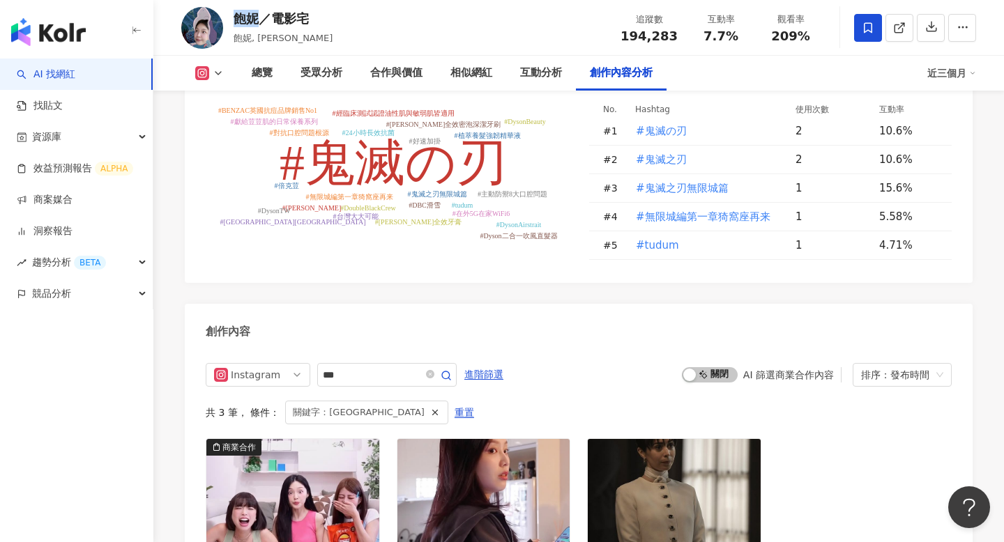
copy div "飽妮"
click at [264, 80] on div "總覽" at bounding box center [262, 73] width 21 height 17
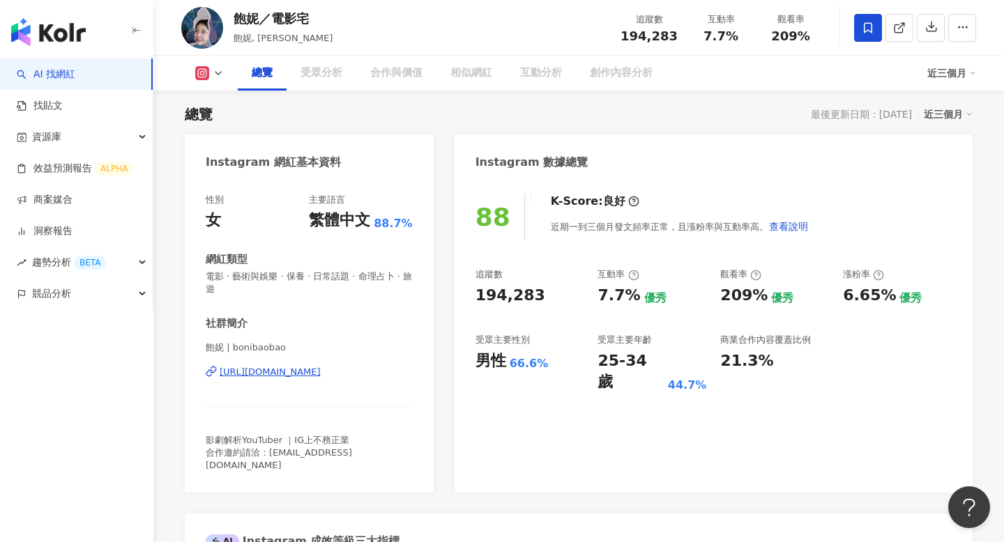
click at [264, 79] on div "總覽" at bounding box center [262, 73] width 21 height 17
click at [275, 107] on div "總覽 最後更新日期：2025/8/31 近三個月" at bounding box center [579, 115] width 788 height 20
click at [266, 81] on div "總覽" at bounding box center [262, 73] width 21 height 17
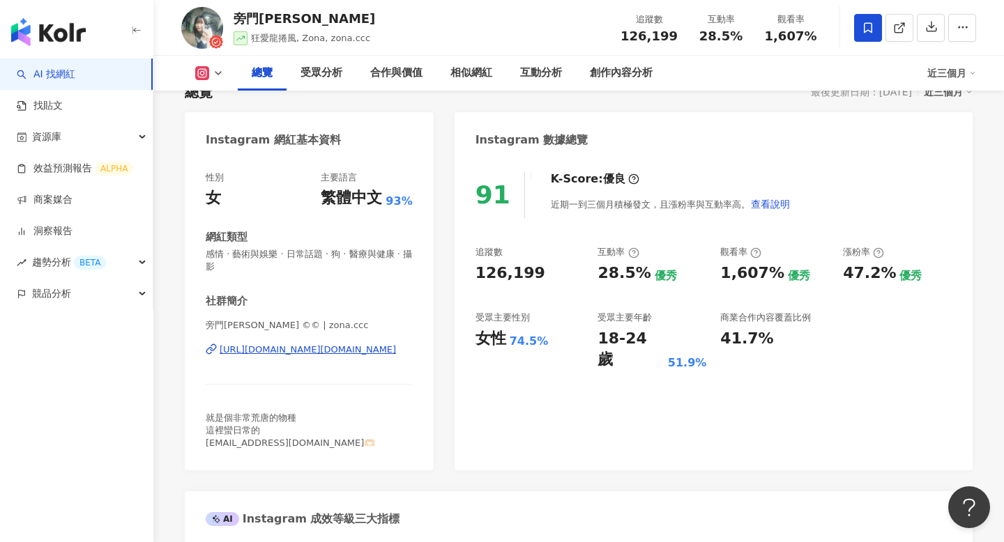
click at [290, 351] on div "[URL][DOMAIN_NAME][DOMAIN_NAME]" at bounding box center [308, 350] width 176 height 13
click at [616, 75] on div "創作內容分析" at bounding box center [621, 73] width 63 height 17
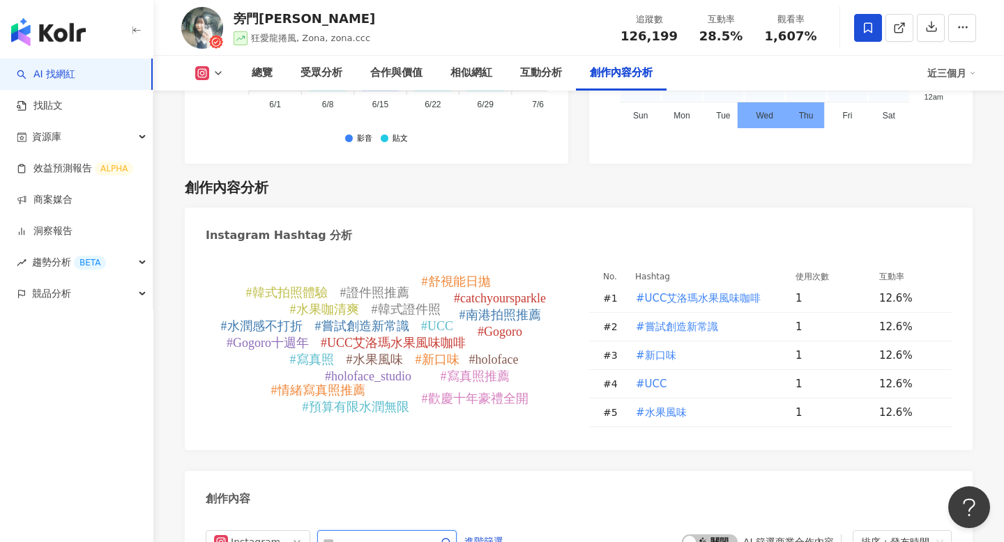
click at [388, 534] on input "text" at bounding box center [372, 542] width 98 height 17
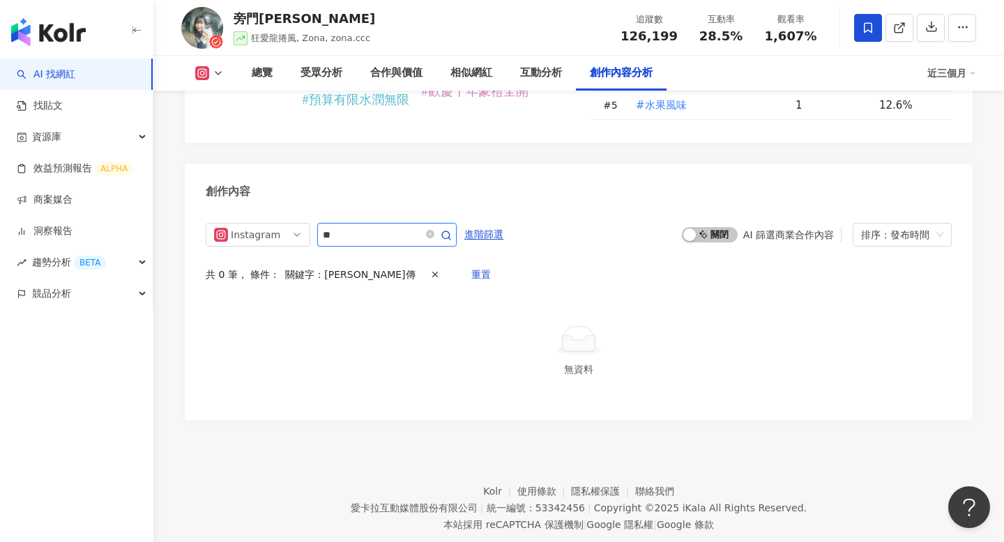
scroll to position [4206, 0]
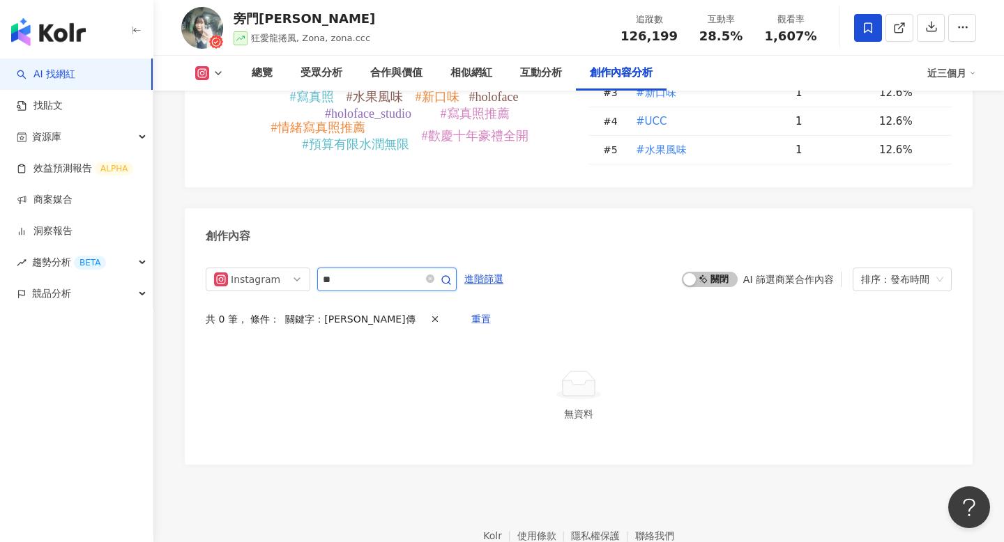
click at [404, 271] on input "**" at bounding box center [372, 279] width 98 height 17
click at [367, 271] on input "**" at bounding box center [372, 279] width 98 height 17
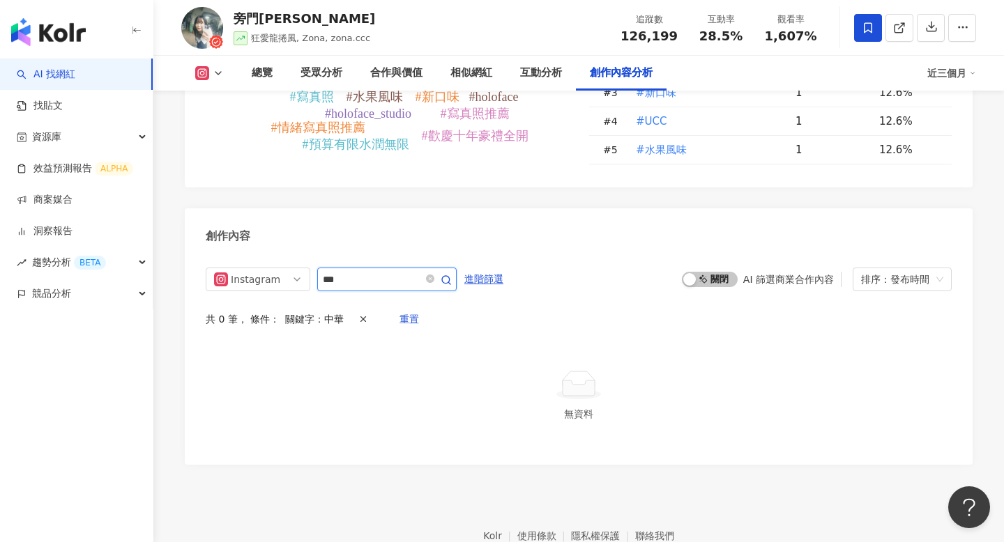
type input "***"
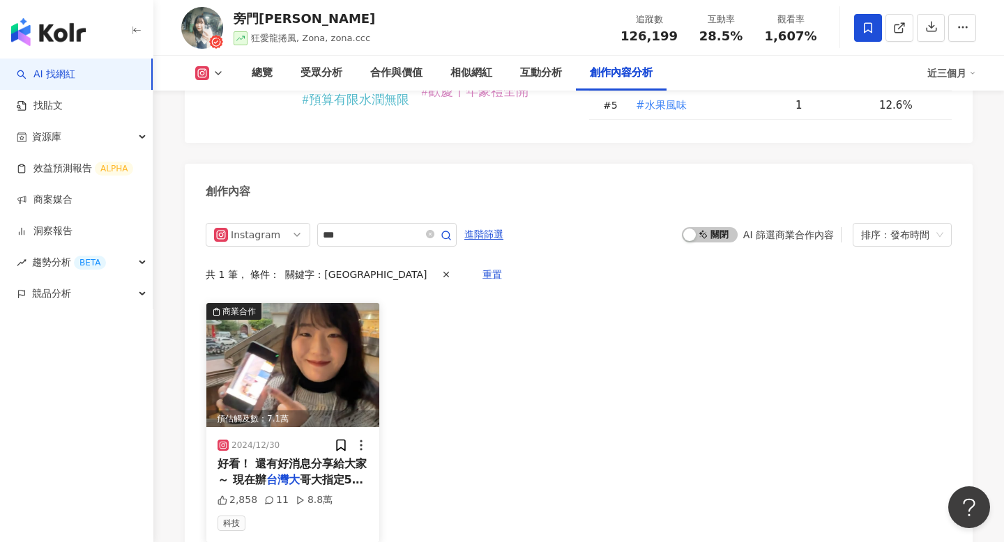
click at [323, 303] on img at bounding box center [292, 365] width 173 height 124
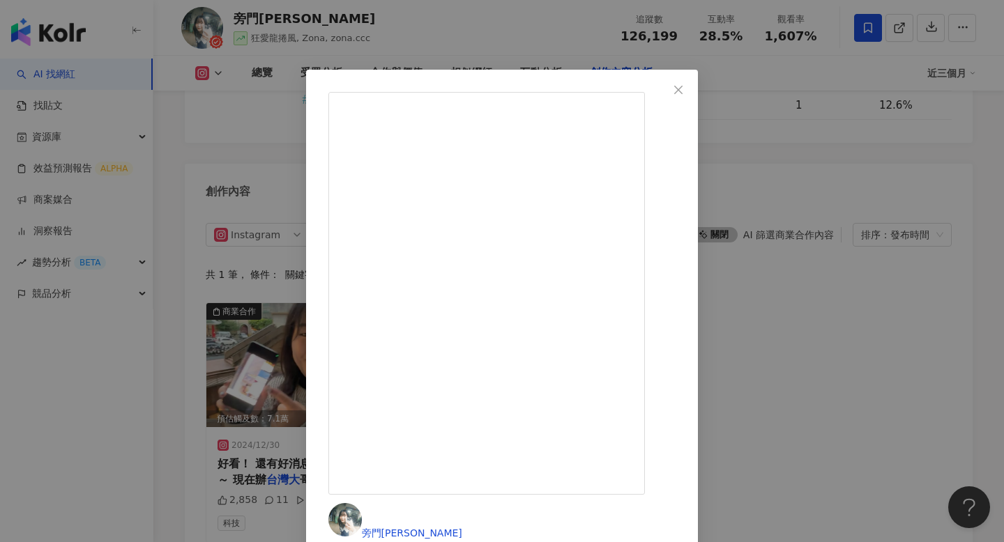
click at [819, 240] on div "旁門佐娜 2024/12/30 我終於看見我的「未來」了！😵‍💫 （還看見戶米（？ - 這次收到 vivo X200 Pro 拍超遠都很給力，真的讓我驚艷 這…" at bounding box center [502, 271] width 1004 height 542
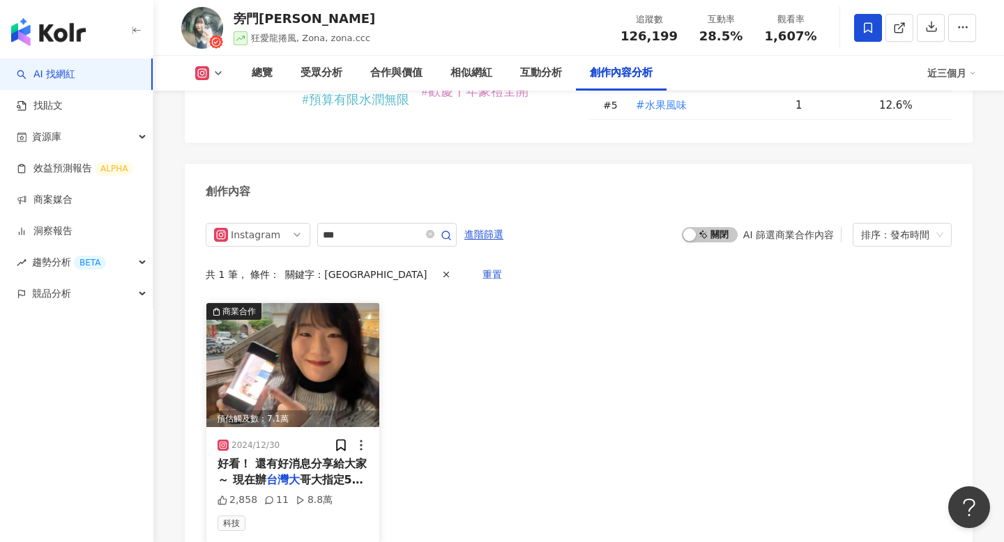
click at [348, 303] on img at bounding box center [292, 365] width 173 height 124
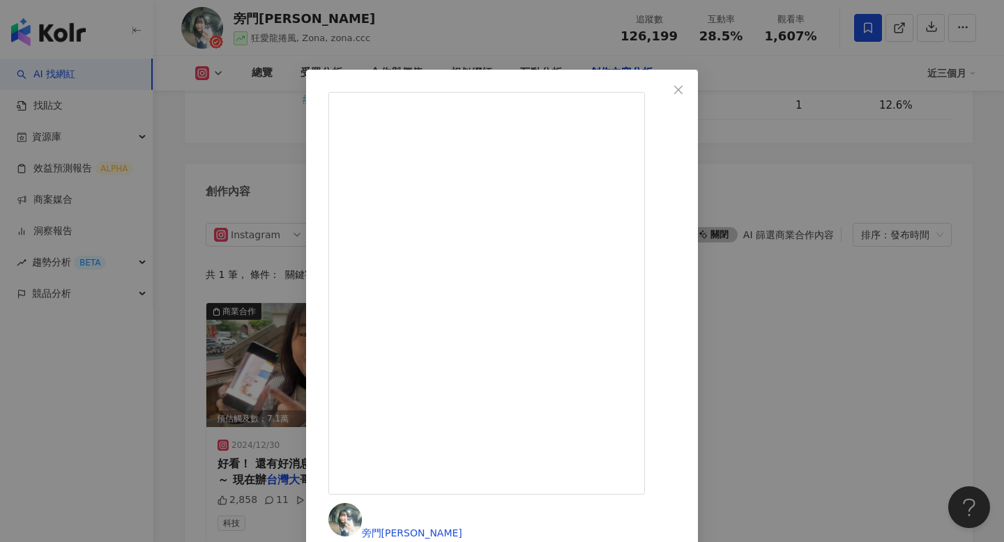
scroll to position [98, 0]
click at [868, 284] on div "旁門佐娜 2024/12/30 我終於看見我的「未來」了！😵‍💫 （還看見戶米（？ - 這次收到 vivo X200 Pro 拍超遠都很給力，真的讓我驚艷 這…" at bounding box center [502, 271] width 1004 height 542
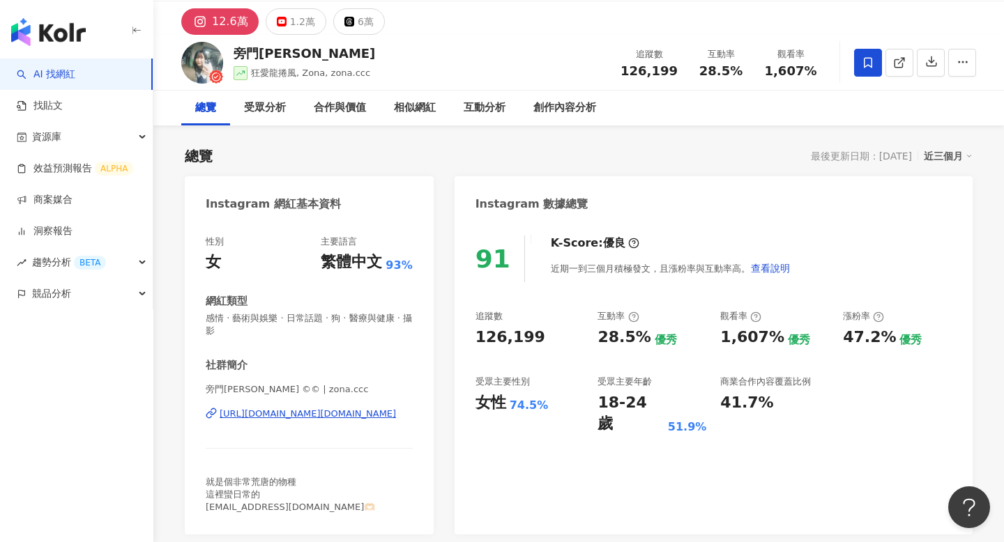
scroll to position [0, 0]
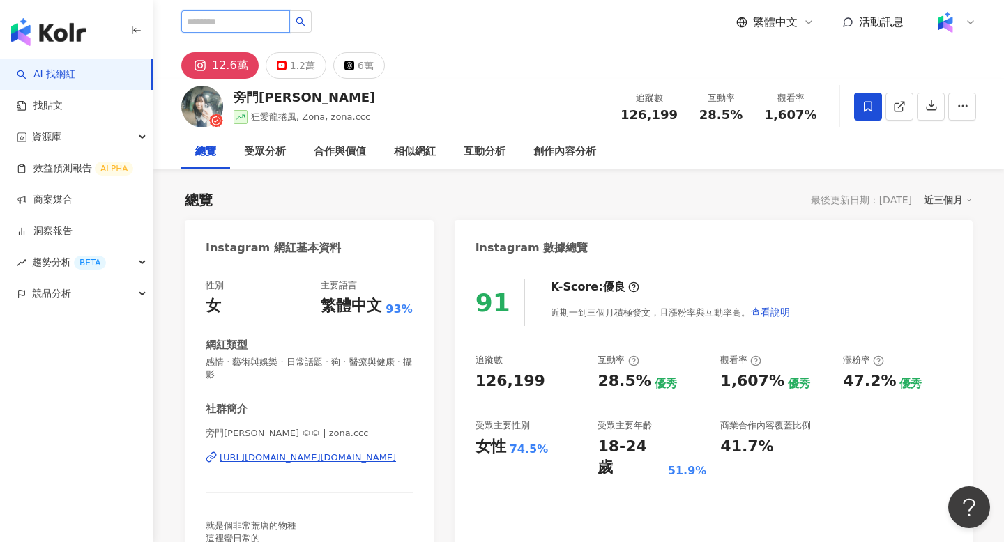
click at [254, 24] on input "search" at bounding box center [235, 21] width 109 height 22
type input "**"
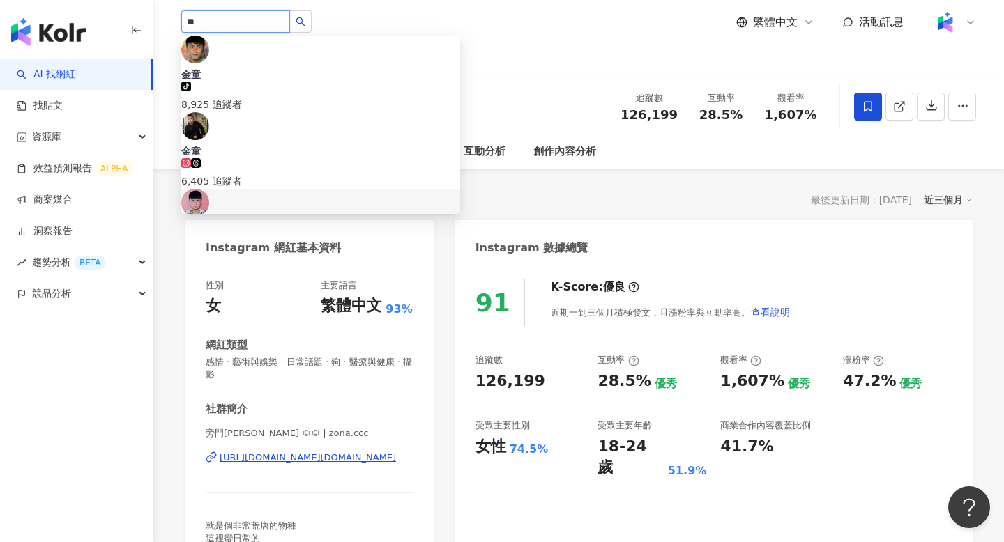
click at [220, 250] on icon at bounding box center [215, 255] width 10 height 10
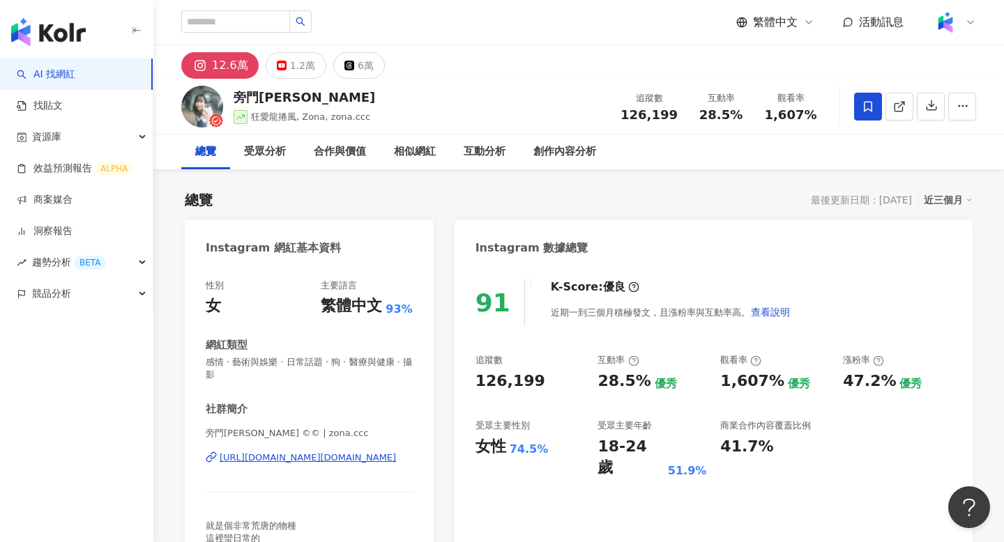
click at [235, 100] on div "旁門佐娜" at bounding box center [303, 97] width 141 height 17
copy div "旁門佐娜"
click at [792, 112] on span "1,607%" at bounding box center [791, 115] width 52 height 14
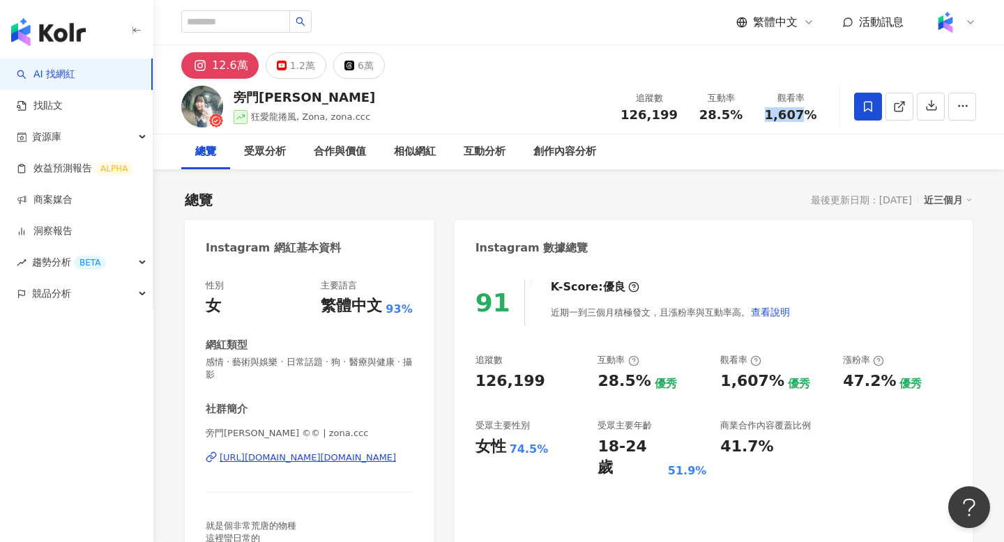
click at [792, 112] on span "1,607%" at bounding box center [791, 115] width 52 height 14
copy span "1,607%"
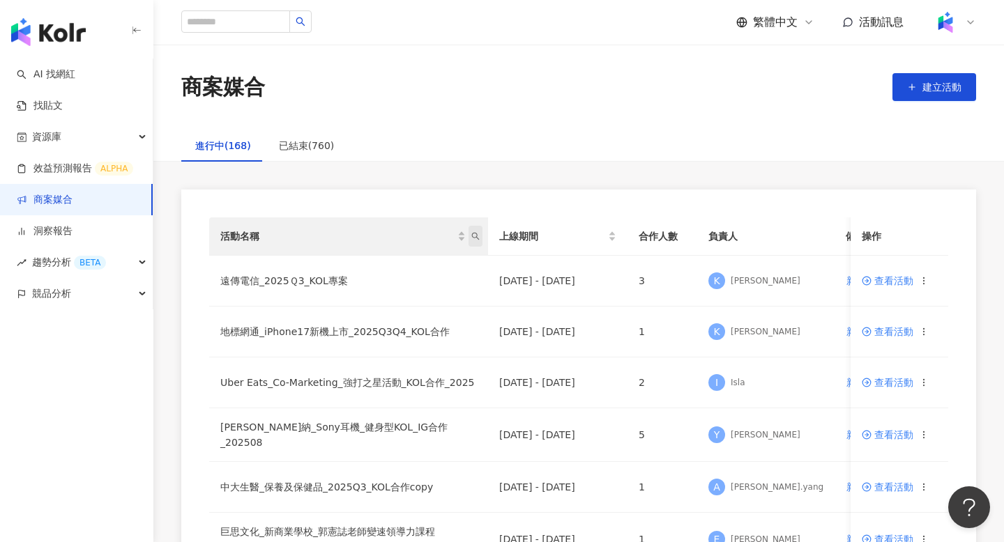
click at [473, 235] on icon "search" at bounding box center [475, 236] width 8 height 8
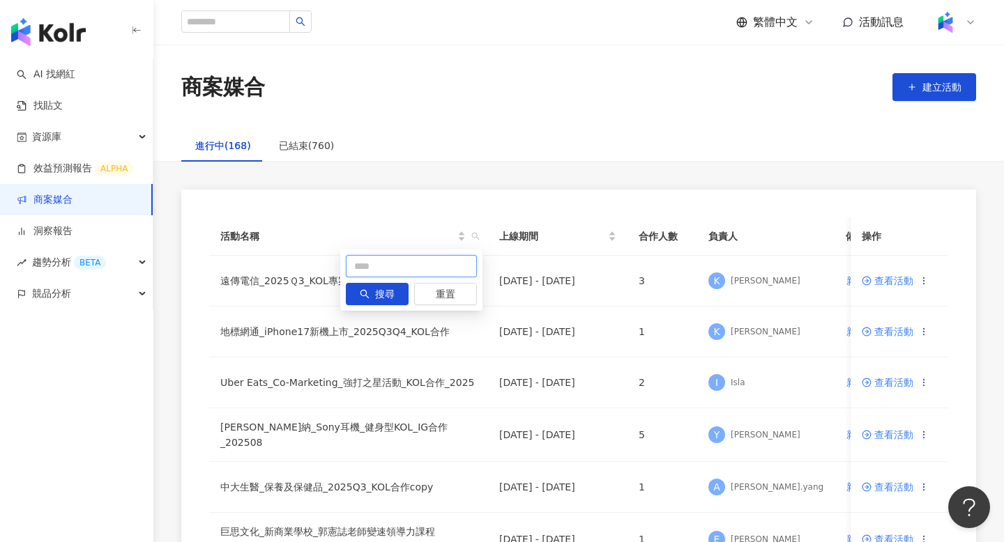
click at [384, 267] on input "text" at bounding box center [411, 266] width 131 height 22
type input "**"
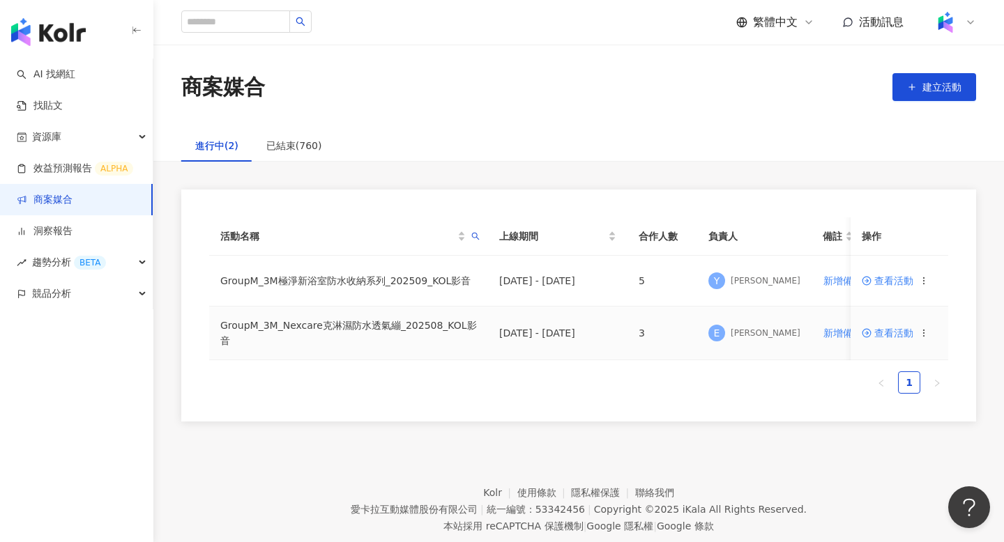
click at [893, 332] on span "查看活動" at bounding box center [887, 333] width 52 height 10
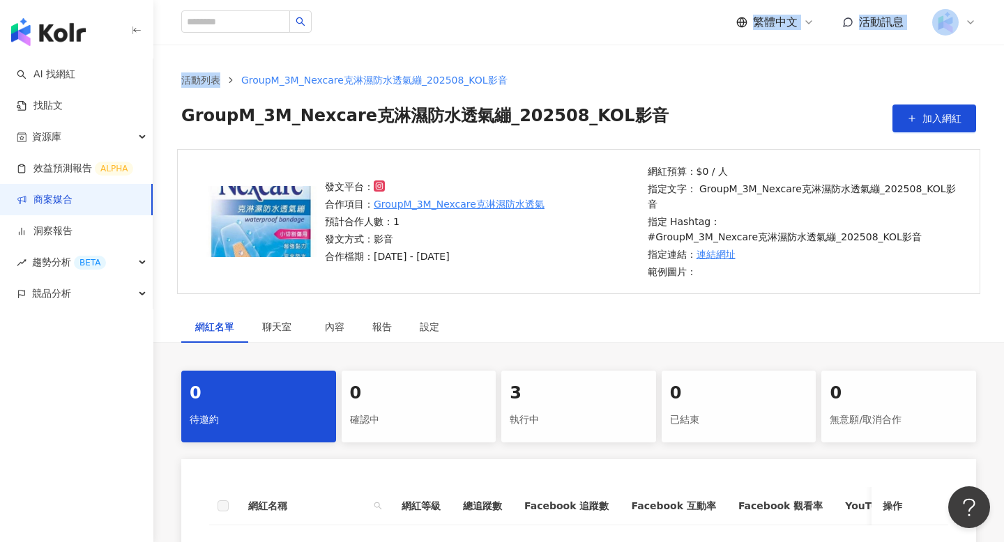
click at [641, 45] on div "繁體中文 活動訊息 活動列表 GroupM_3M_Nexcare克淋濕防水透氣繃_202508_KOL影音 GroupM_3M_Nexcare克淋濕防水透氣繃…" at bounding box center [502, 412] width 1004 height 825
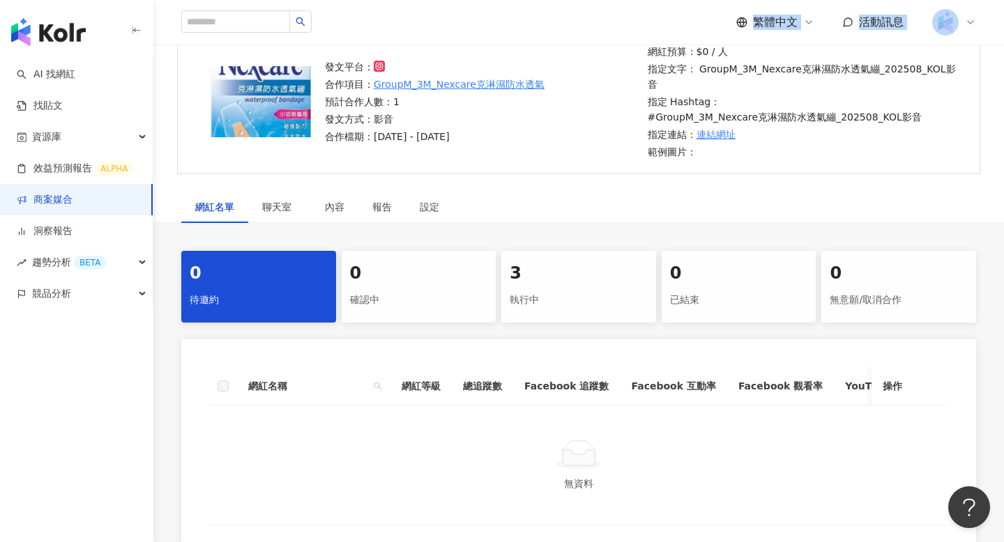
scroll to position [131, 0]
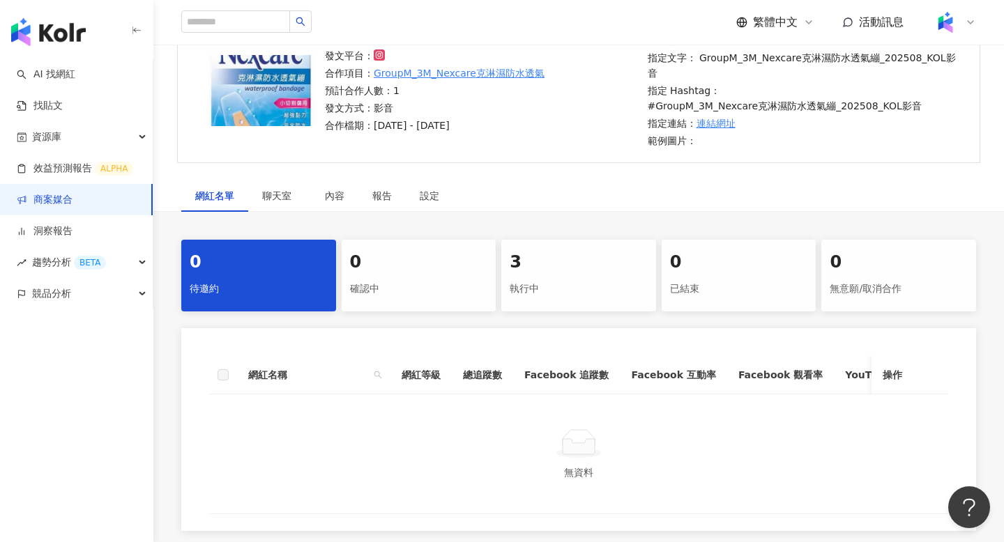
click at [633, 29] on div "繁體中文 活動訊息" at bounding box center [578, 22] width 795 height 45
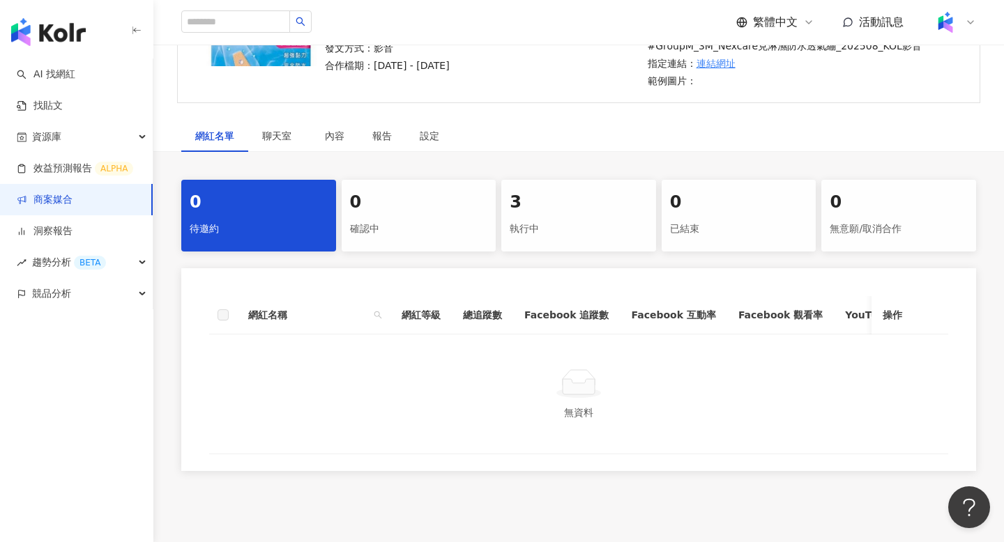
scroll to position [196, 0]
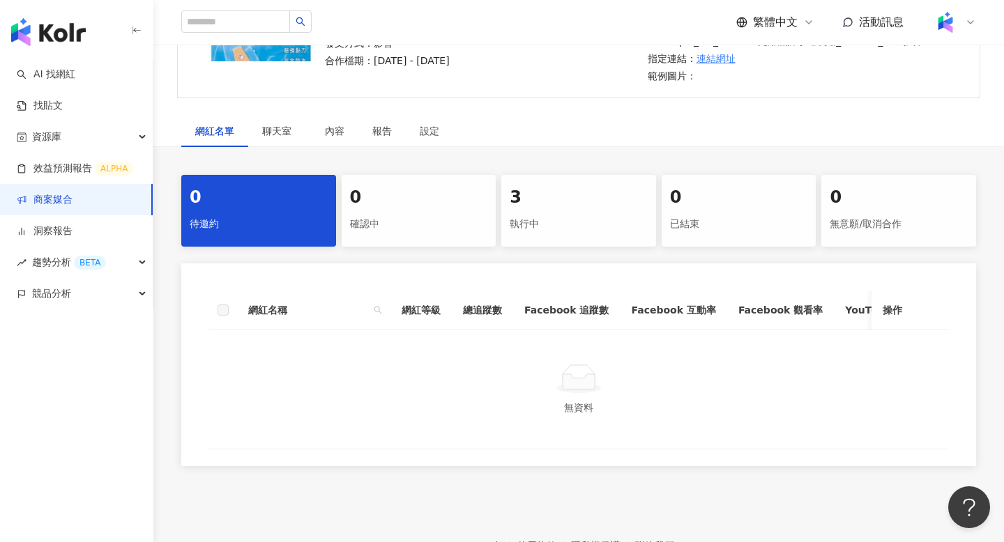
click at [546, 213] on div "執行中" at bounding box center [579, 225] width 138 height 24
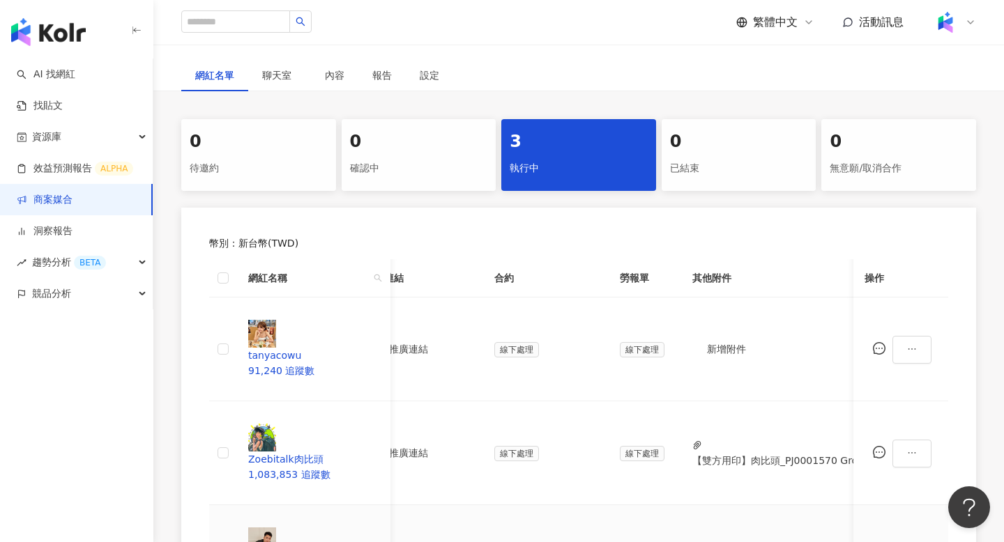
scroll to position [0, 342]
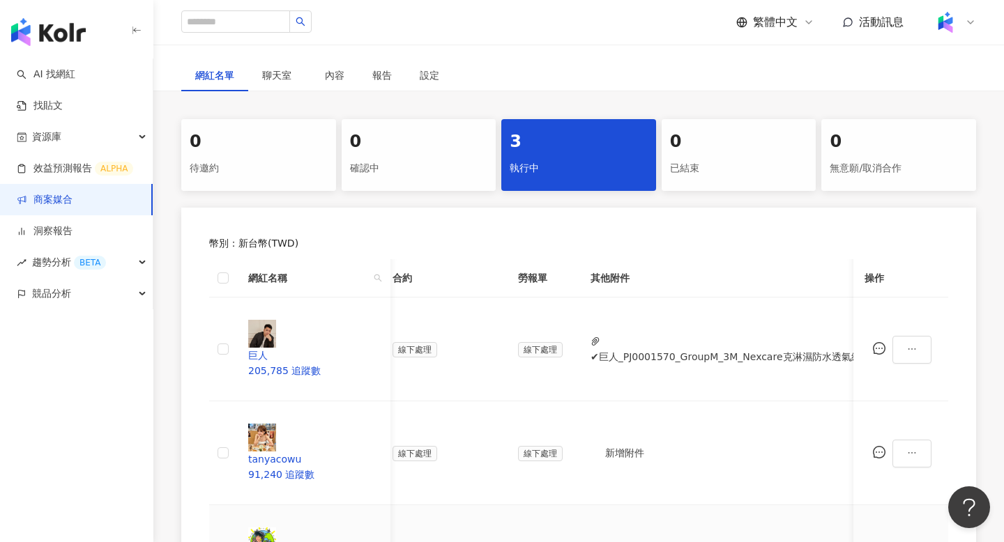
scroll to position [0, 404]
click at [659, 349] on button "✔巨人_PJ0001570_GroupM_3M_Nexcare克淋濕防水透氣繃_202508_活動確認單__3M_Nexcare克淋濕防水透氣.pdf" at bounding box center [853, 356] width 522 height 15
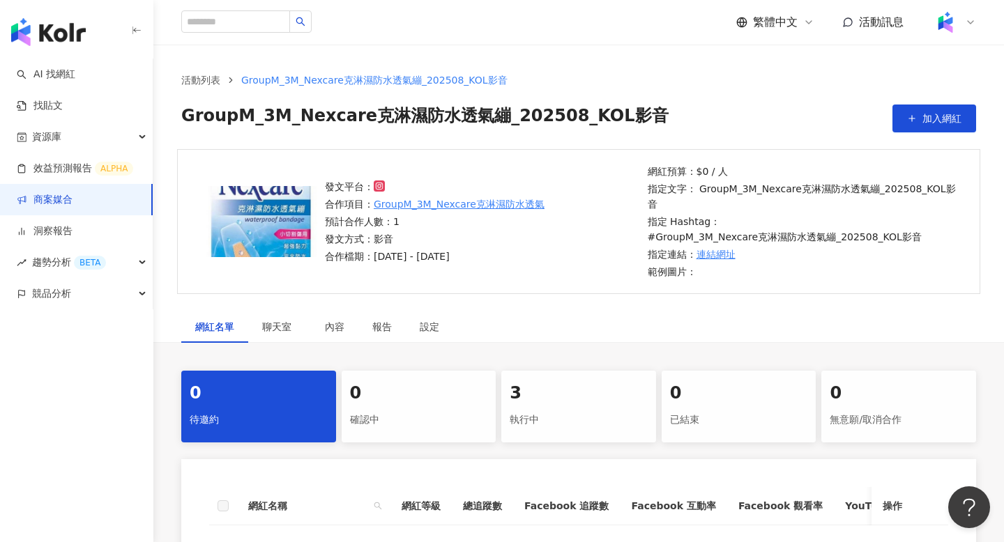
scroll to position [252, 0]
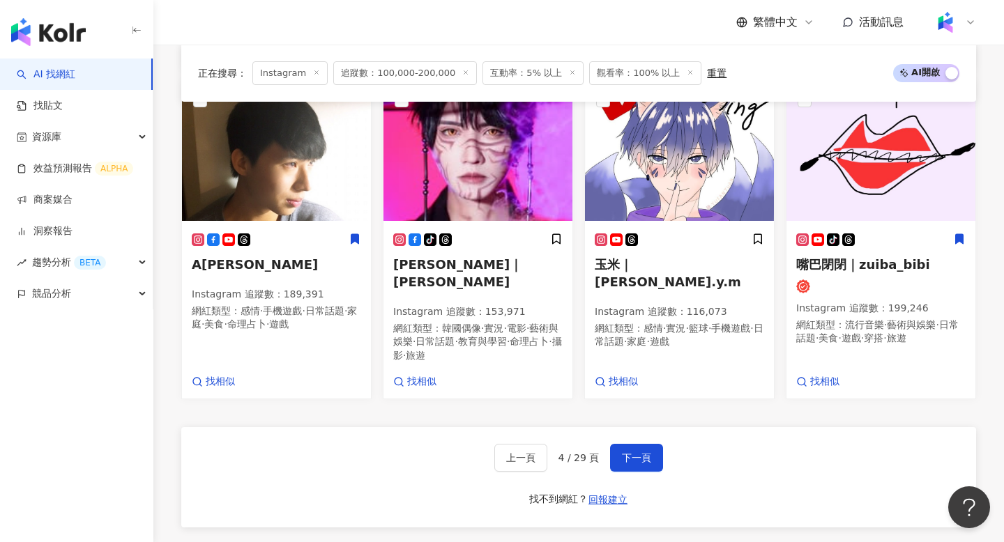
scroll to position [1143, 0]
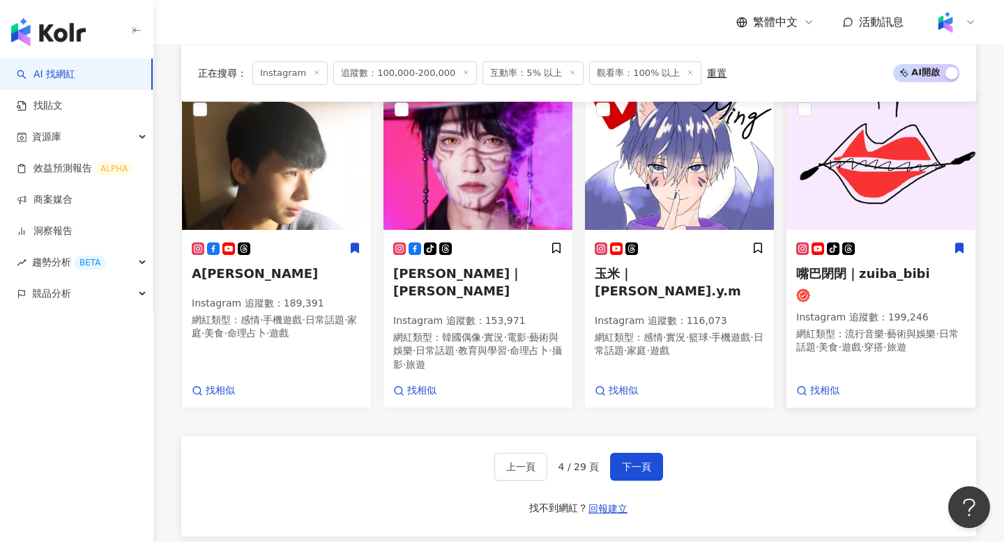
click at [861, 217] on img at bounding box center [880, 160] width 189 height 139
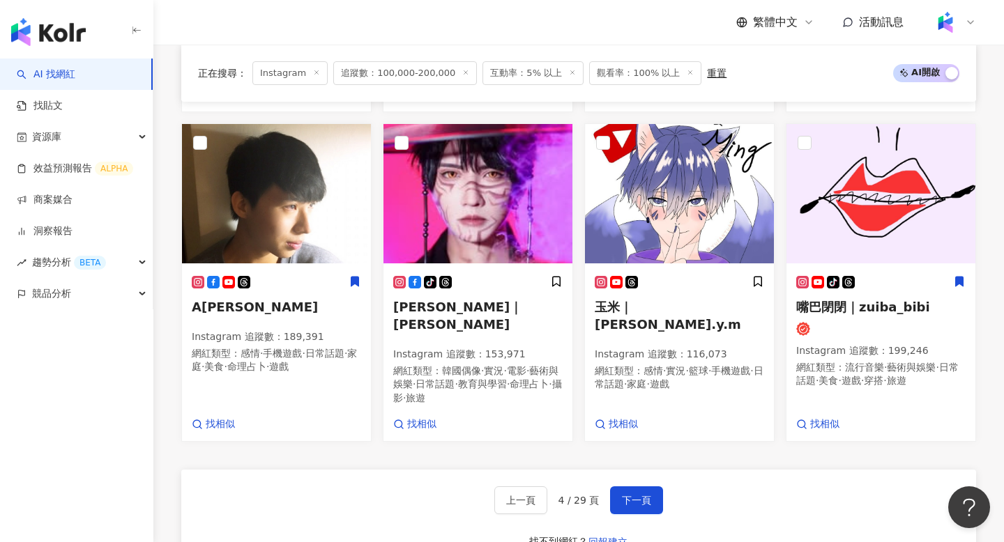
scroll to position [1099, 0]
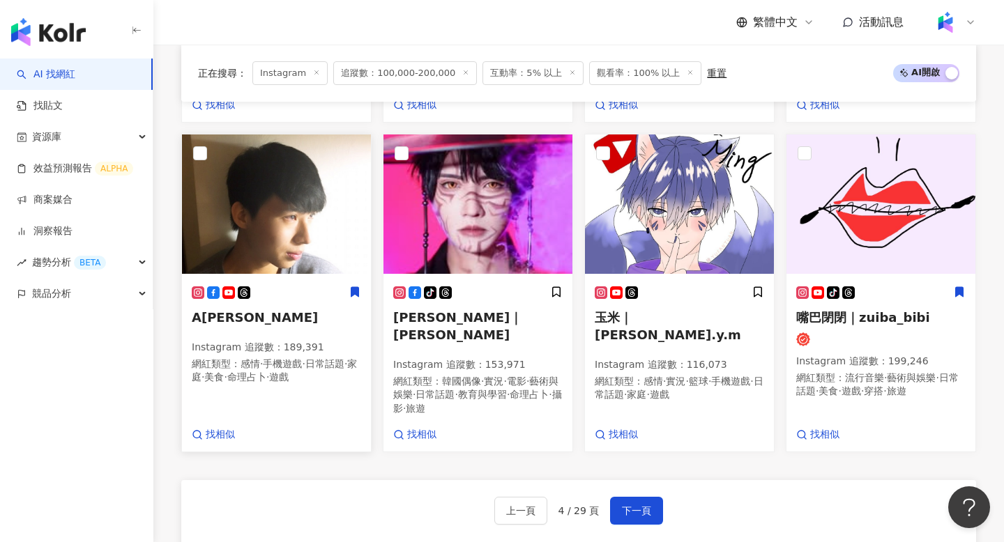
click at [223, 223] on img at bounding box center [276, 204] width 189 height 139
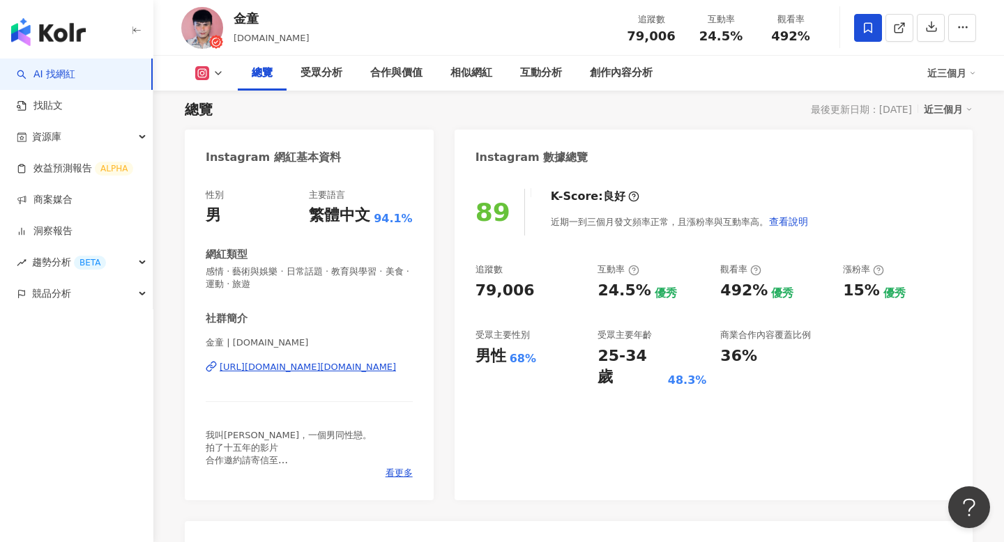
scroll to position [118, 0]
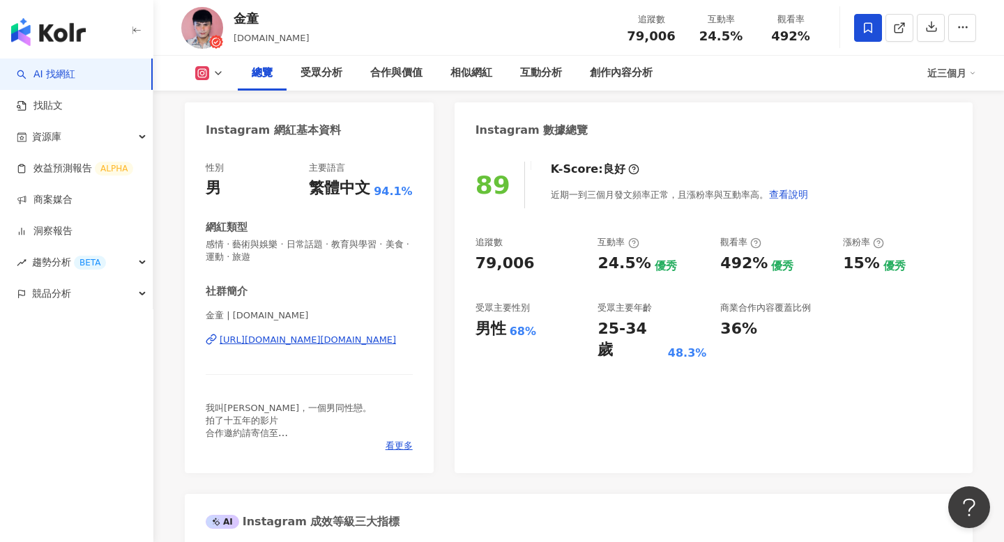
click at [303, 342] on div "[URL][DOMAIN_NAME][DOMAIN_NAME]" at bounding box center [308, 340] width 176 height 13
click at [643, 63] on div "創作內容分析" at bounding box center [621, 73] width 91 height 35
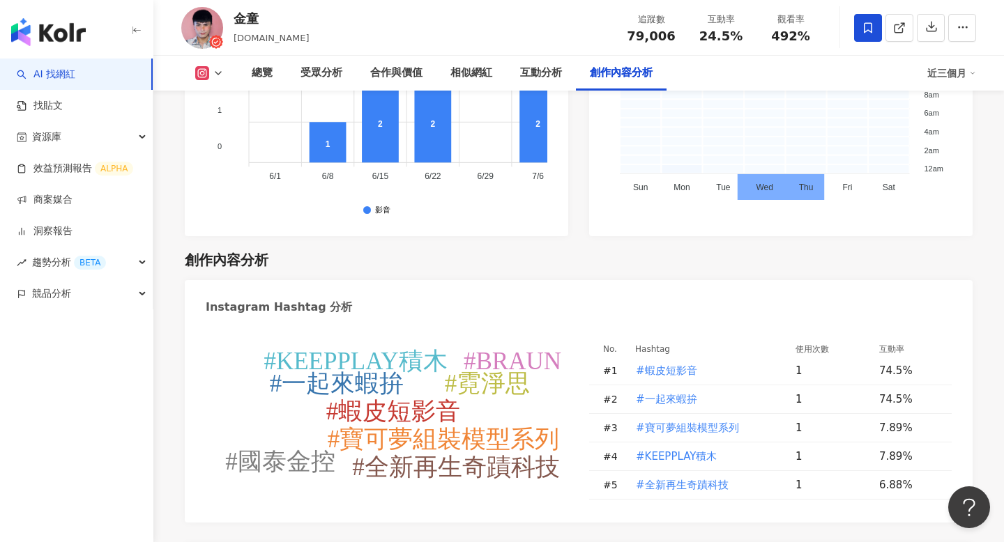
type input "*"
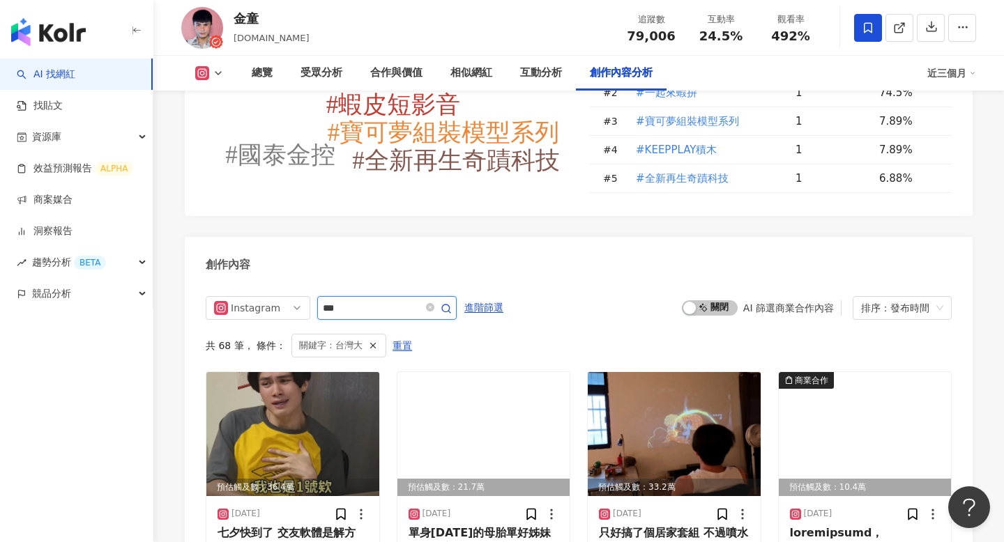
scroll to position [4244, 0]
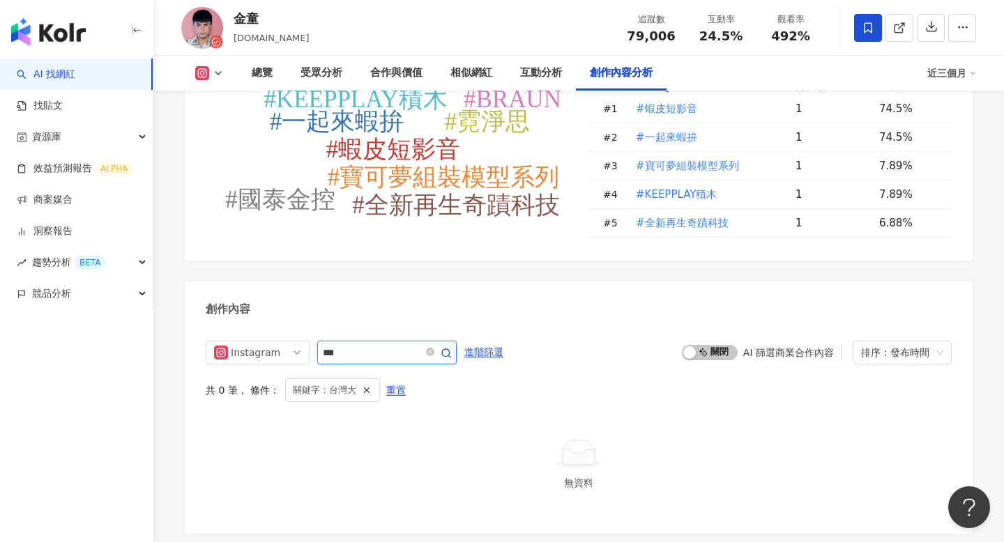
click at [392, 344] on input "***" at bounding box center [372, 352] width 98 height 17
click at [355, 341] on span "**" at bounding box center [386, 353] width 139 height 24
click at [355, 344] on input "**" at bounding box center [372, 352] width 98 height 17
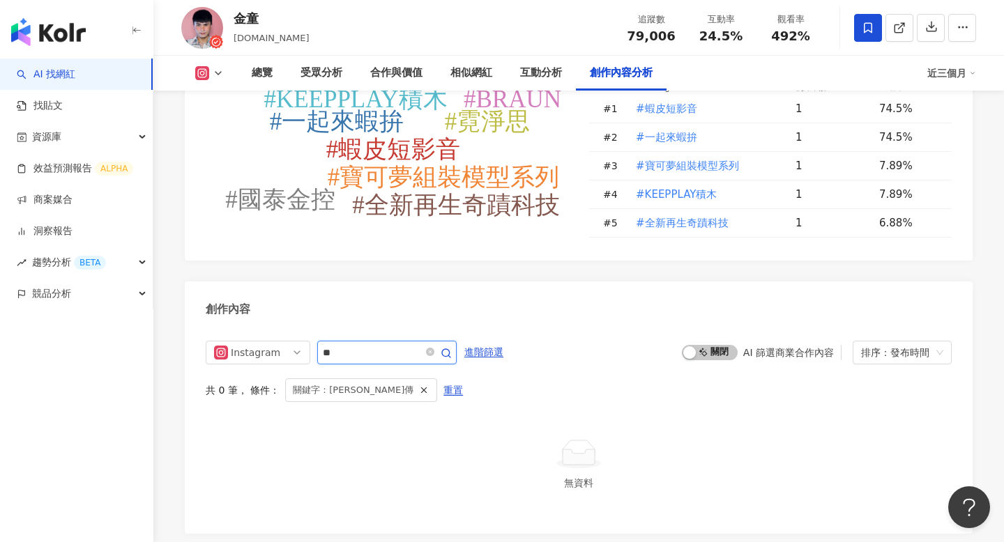
click at [355, 344] on input "**" at bounding box center [372, 352] width 98 height 17
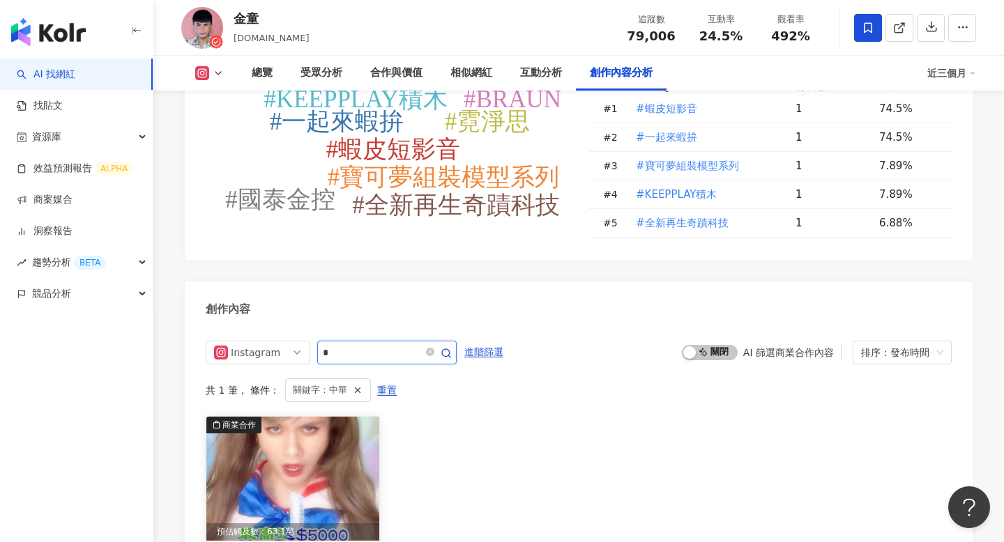
type input "*"
click at [300, 417] on img at bounding box center [292, 479] width 173 height 124
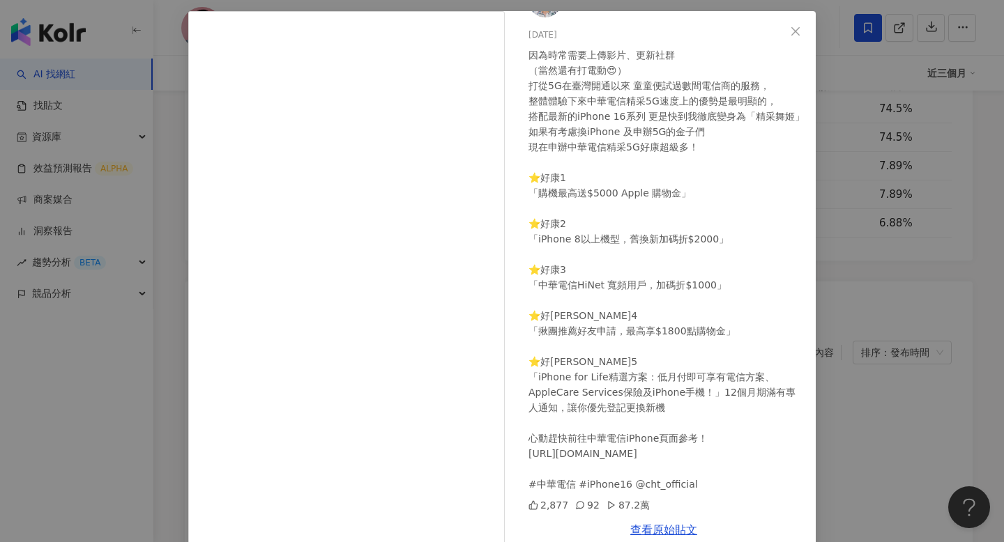
scroll to position [40, 0]
click at [668, 531] on link "查看原始貼文" at bounding box center [663, 529] width 67 height 13
click at [677, 526] on link "查看原始貼文" at bounding box center [663, 529] width 67 height 13
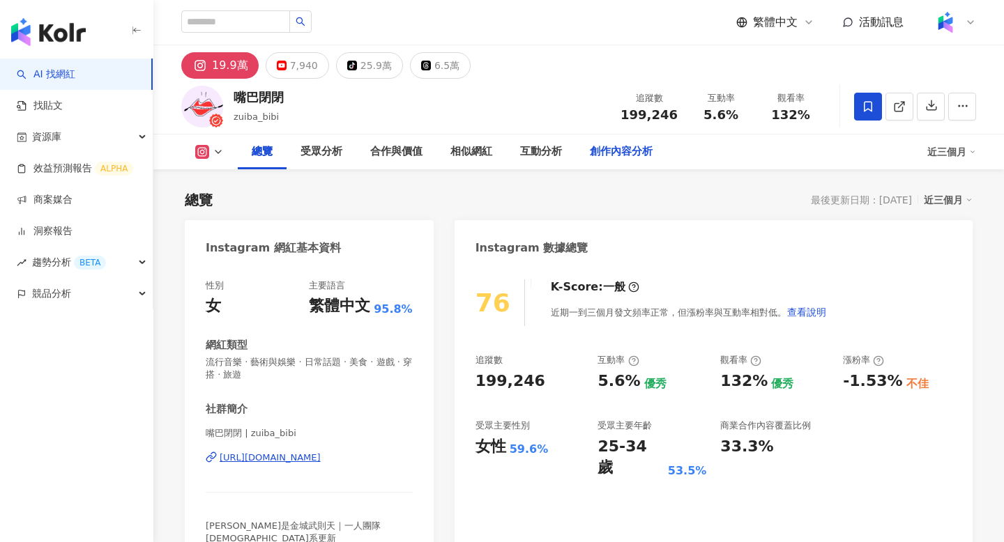
click at [621, 145] on div "創作內容分析" at bounding box center [621, 152] width 63 height 17
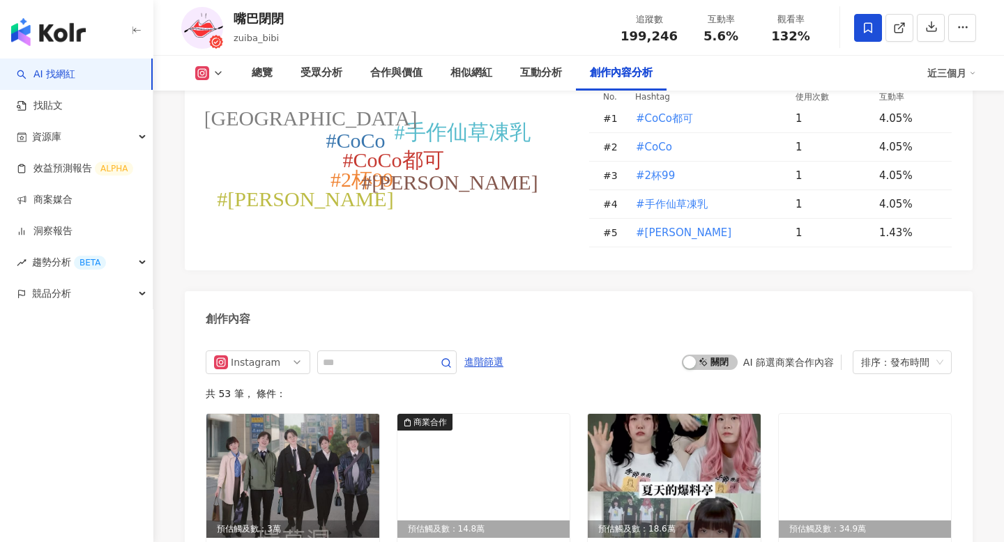
scroll to position [4097, 0]
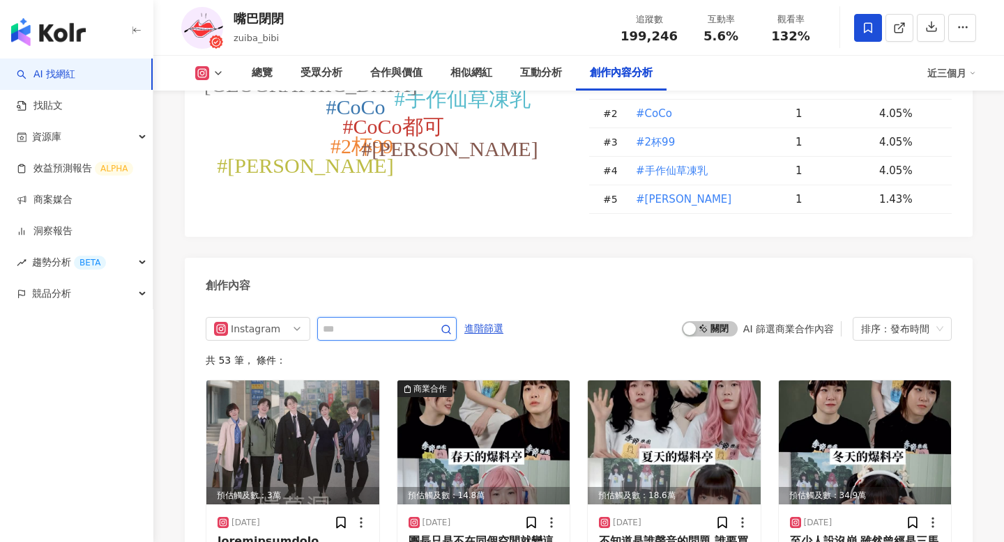
click at [376, 321] on input "text" at bounding box center [372, 329] width 98 height 17
type input "***"
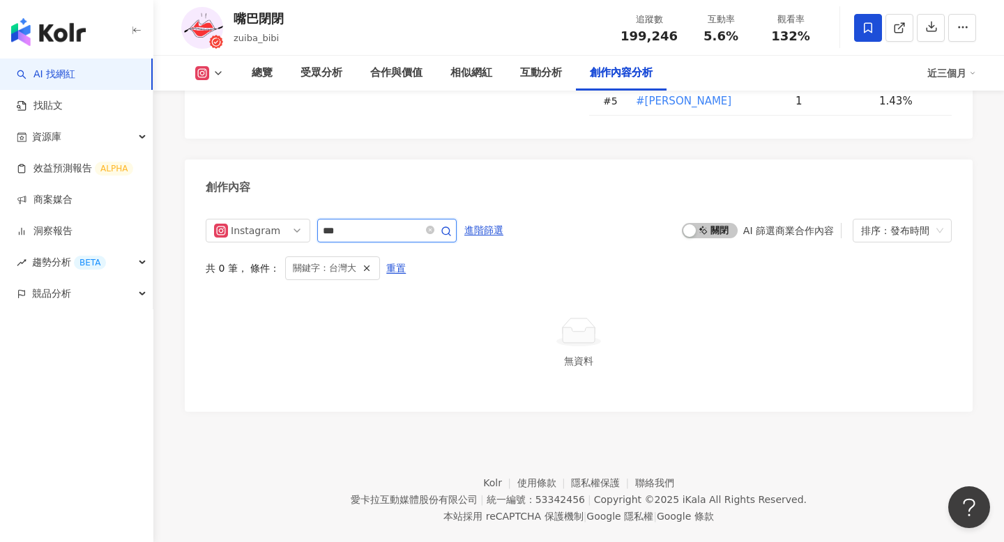
scroll to position [4151, 0]
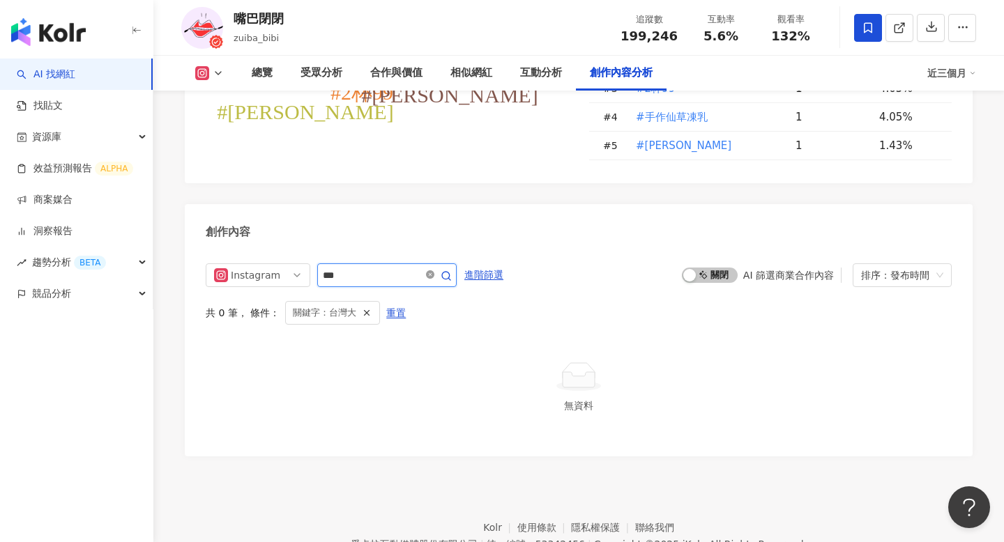
click at [433, 270] on icon "close-circle" at bounding box center [430, 274] width 8 height 8
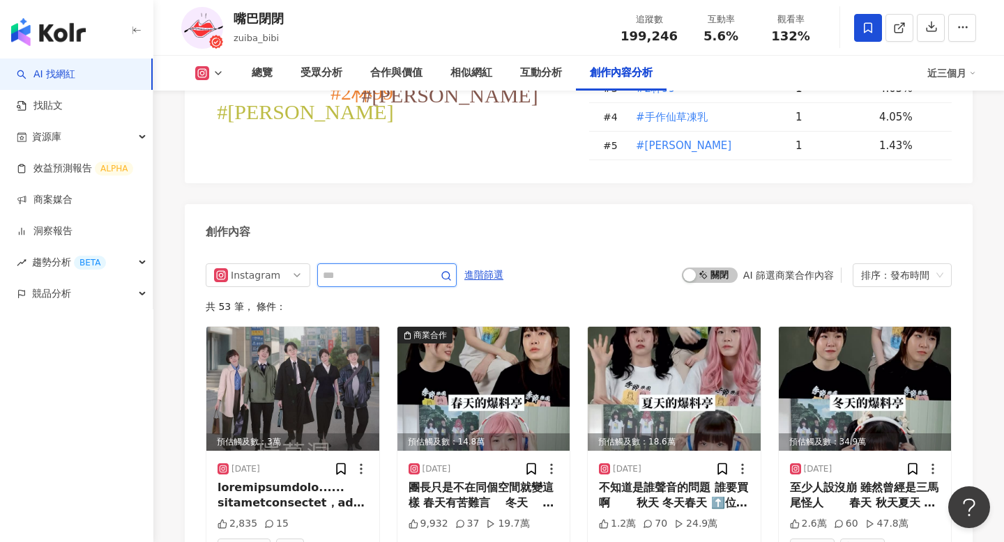
scroll to position [4195, 0]
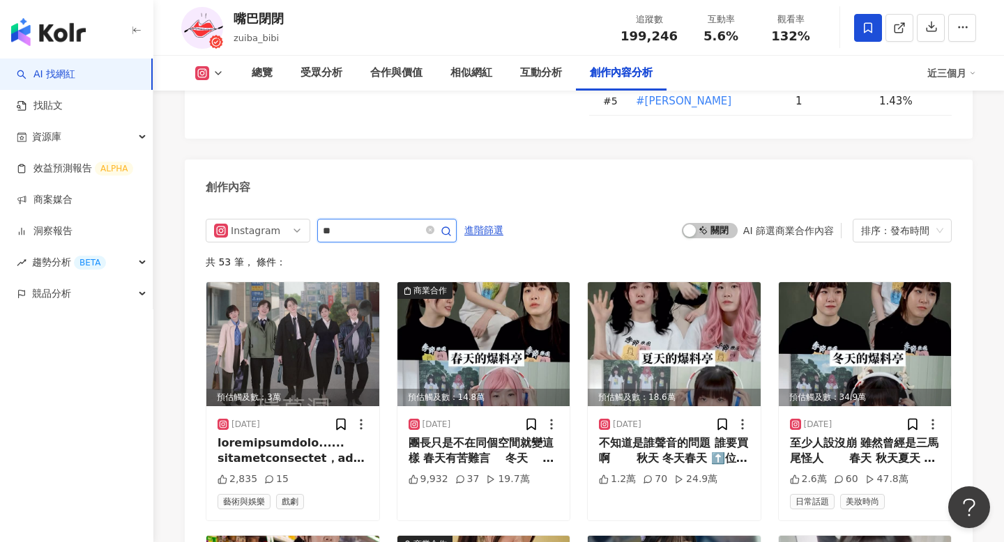
type input "**"
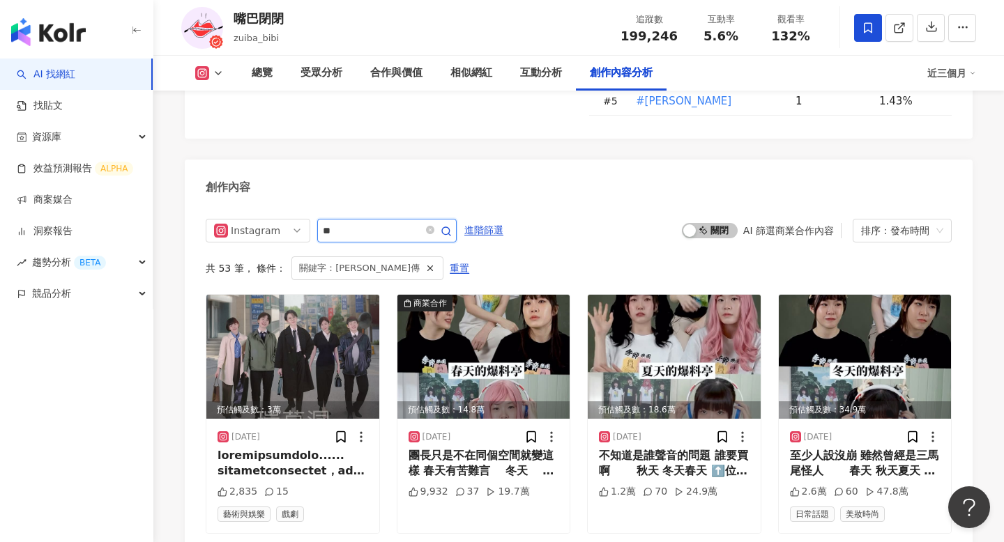
scroll to position [4151, 0]
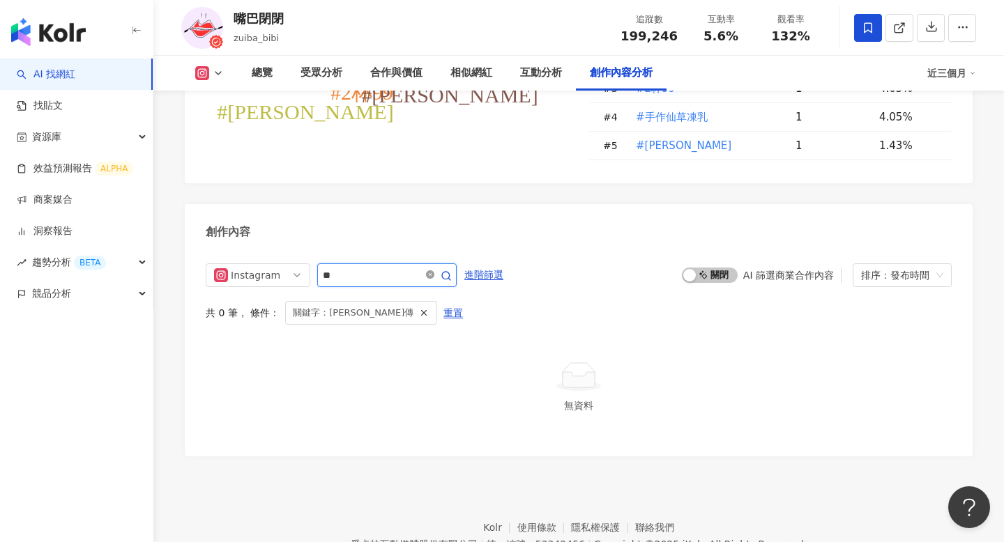
click at [433, 270] on icon "close-circle" at bounding box center [430, 274] width 8 height 8
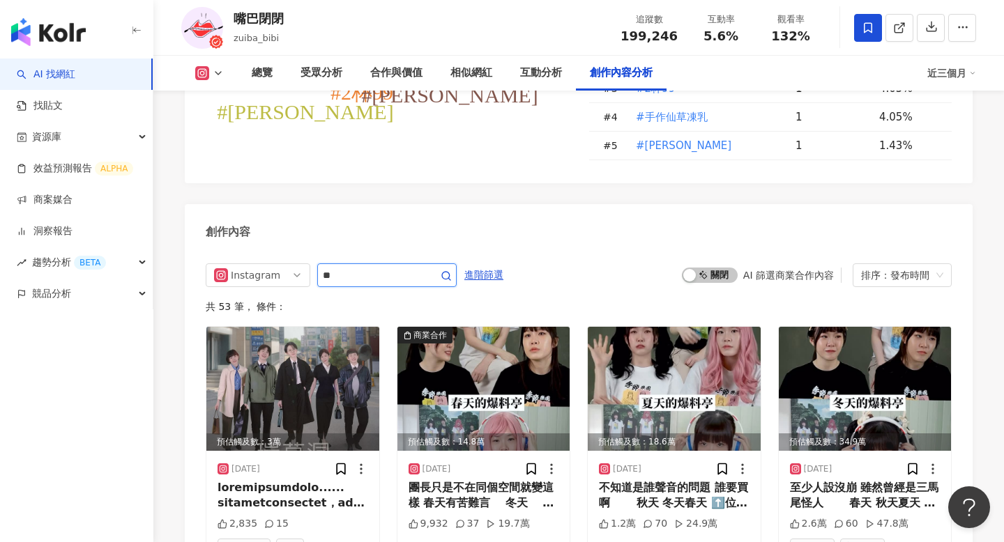
scroll to position [4195, 0]
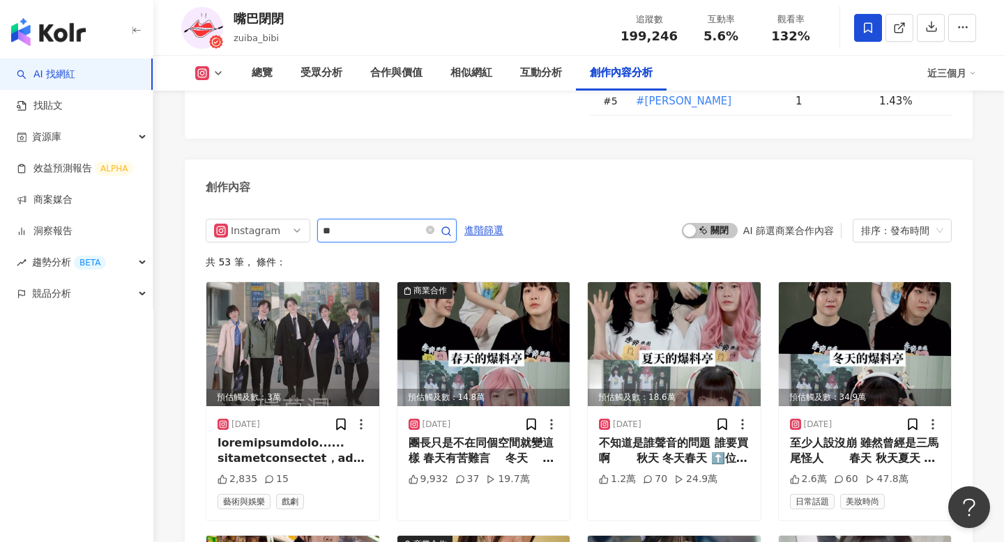
type input "**"
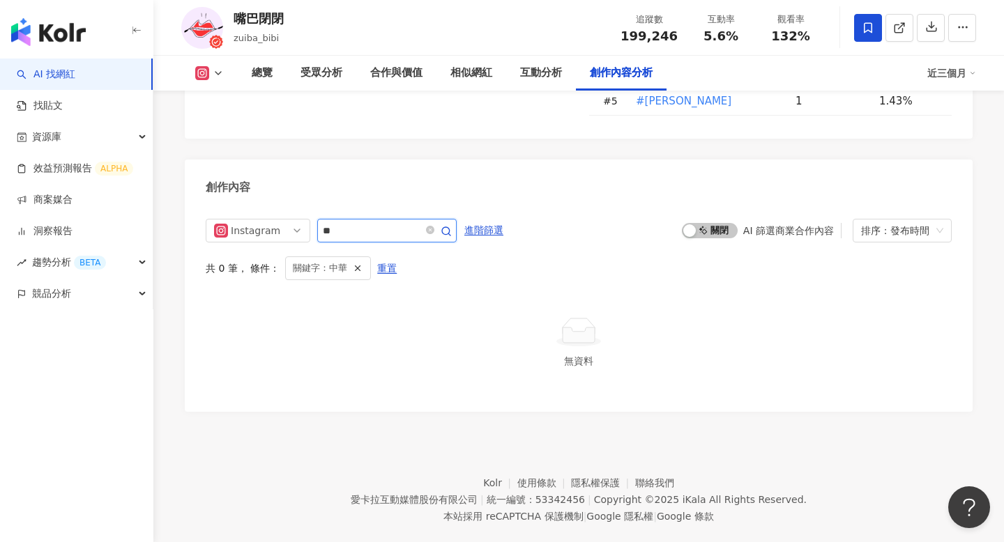
scroll to position [4151, 0]
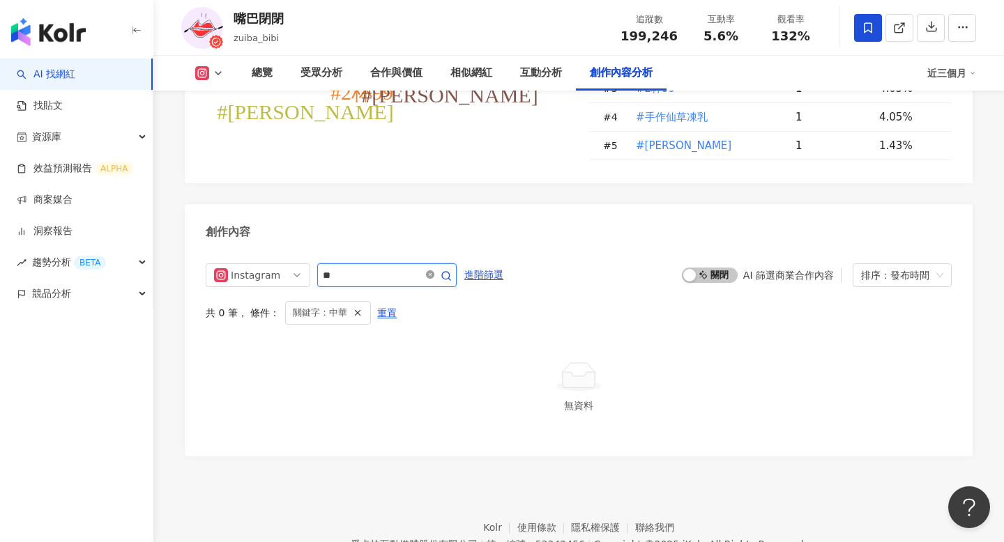
click at [431, 270] on icon "close-circle" at bounding box center [430, 274] width 8 height 8
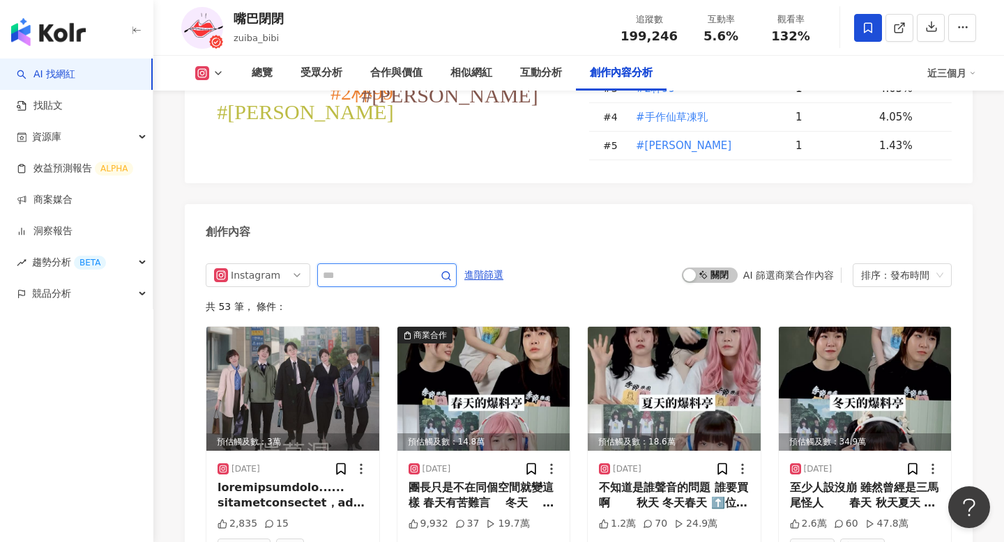
scroll to position [4195, 0]
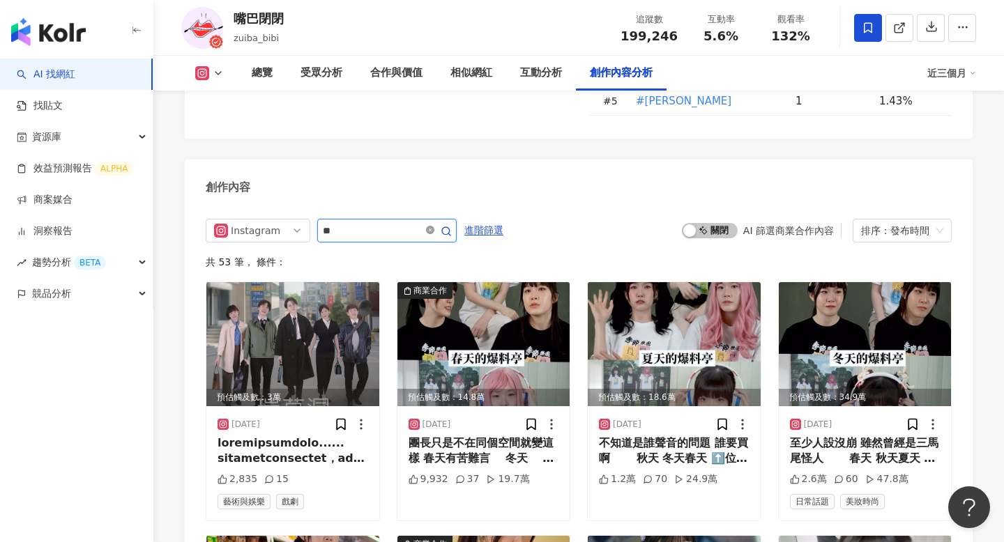
type input "*"
type input "****"
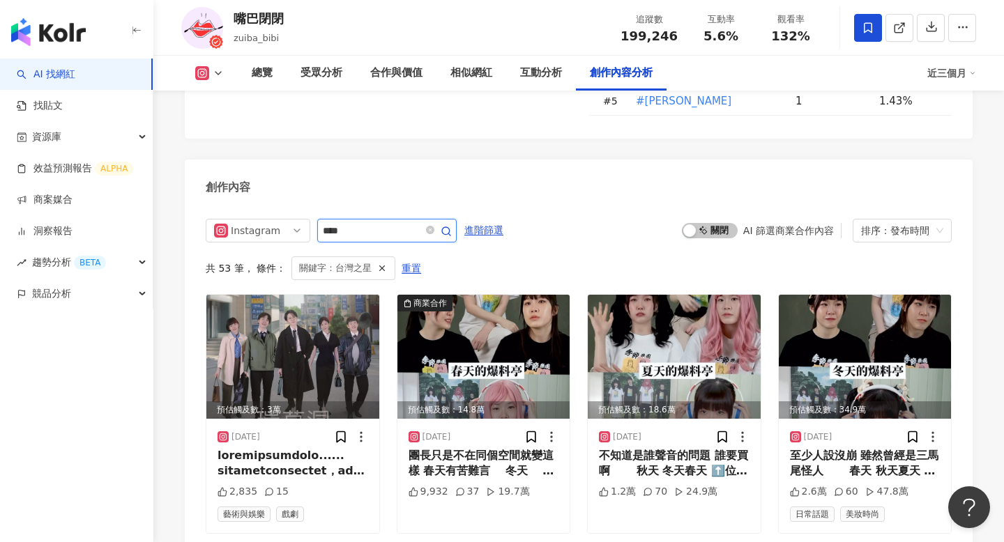
scroll to position [4151, 0]
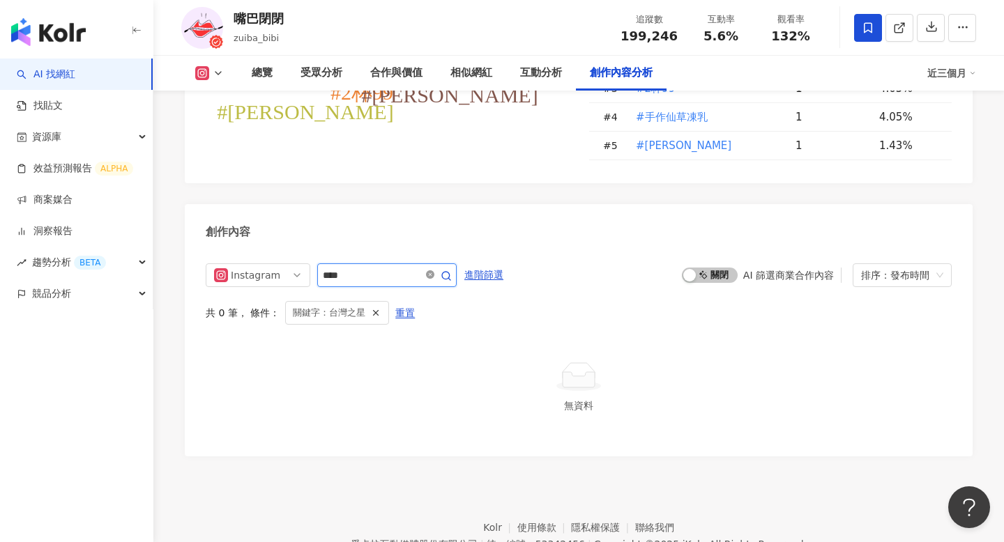
click at [434, 270] on icon "close-circle" at bounding box center [430, 274] width 8 height 8
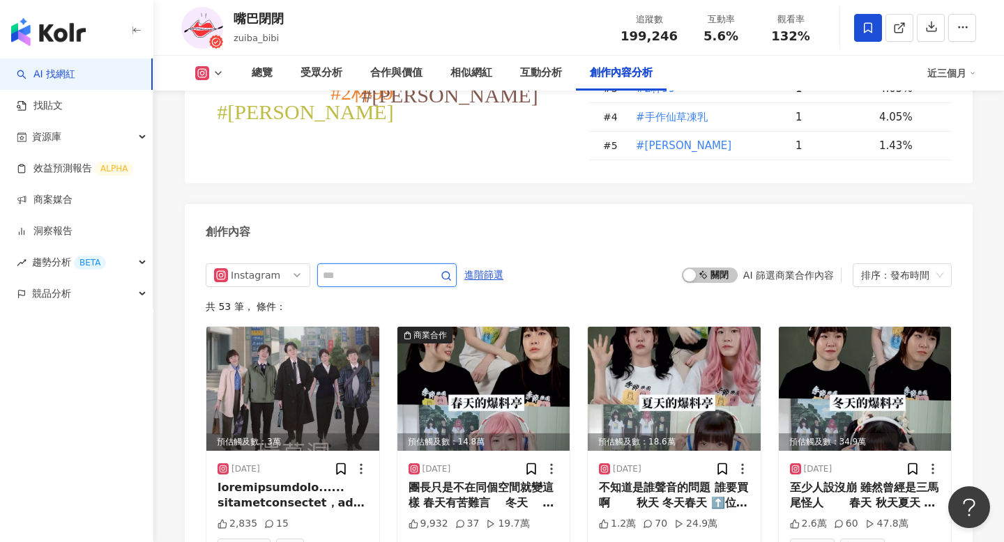
scroll to position [4195, 0]
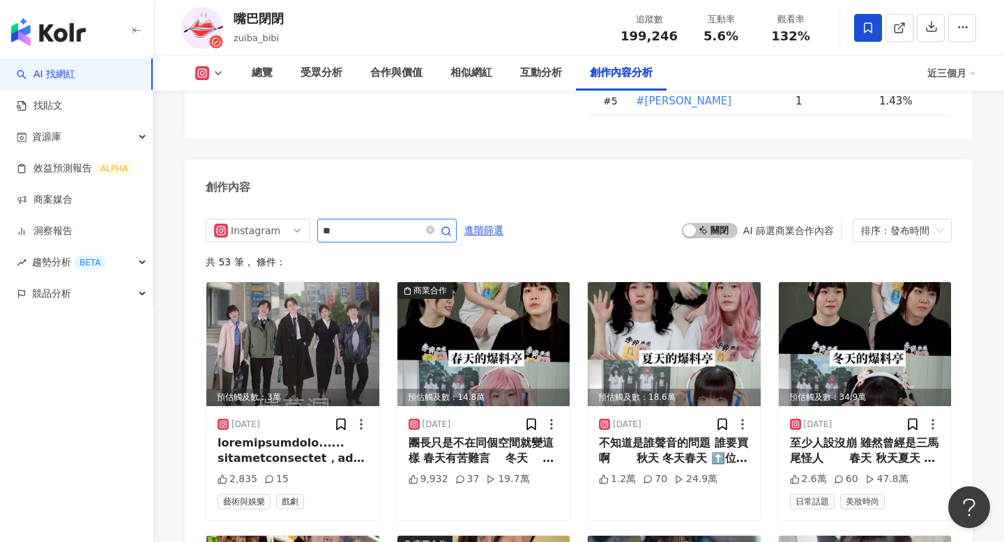
type input "**"
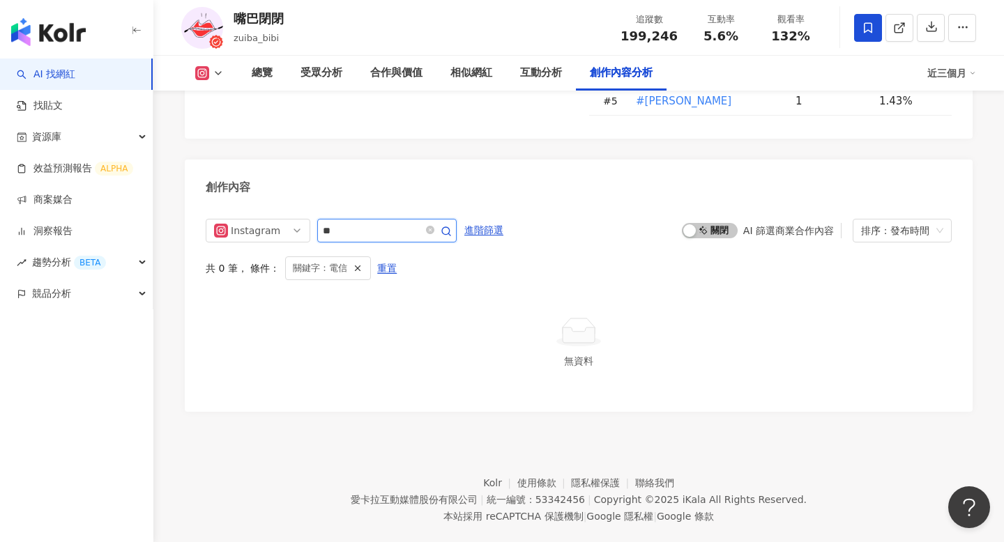
scroll to position [4151, 0]
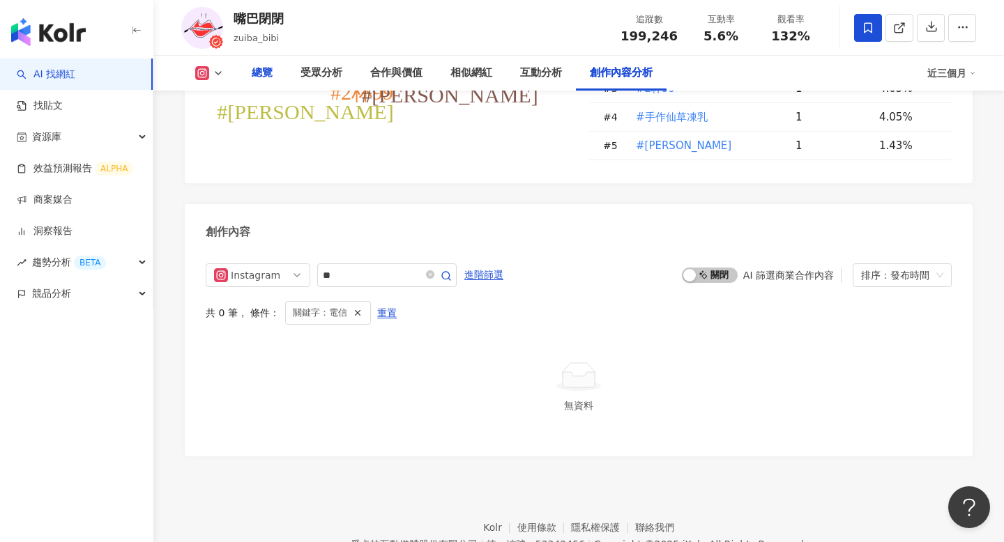
click at [256, 76] on div "總覽" at bounding box center [262, 73] width 21 height 17
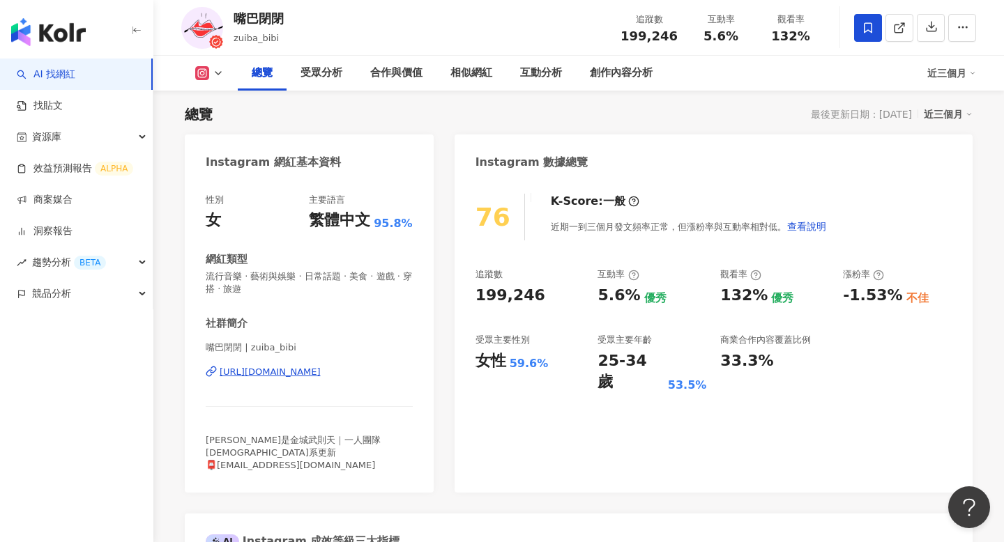
click at [295, 374] on div "https://www.instagram.com/zuiba_bibi/" at bounding box center [270, 372] width 101 height 13
click at [984, 23] on div "嘴巴閉閉 zuiba_bibi 追蹤數 199,246 互動率 5.6% 觀看率 132%" at bounding box center [578, 27] width 850 height 55
click at [960, 23] on icon "button" at bounding box center [962, 27] width 13 height 13
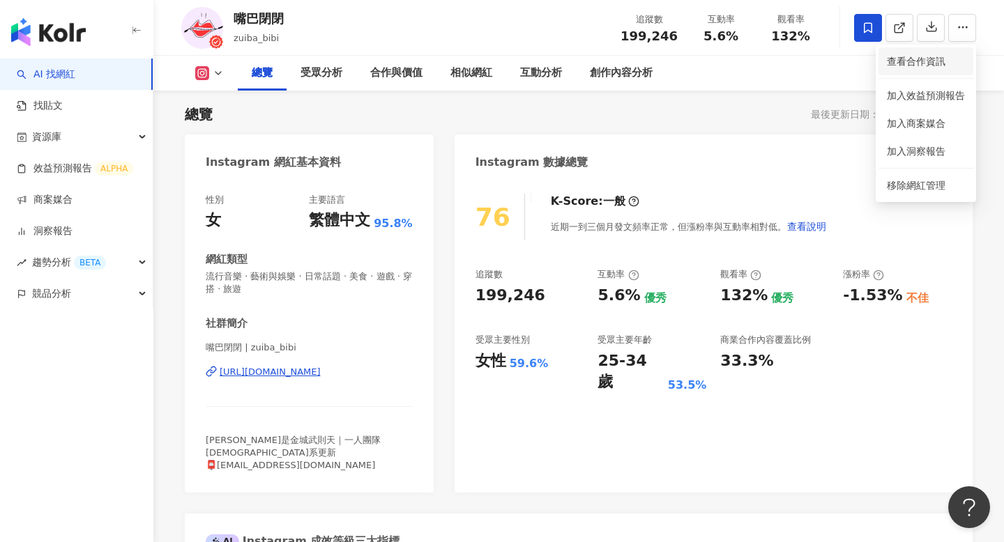
click at [927, 67] on span "查看合作資訊" at bounding box center [926, 61] width 78 height 15
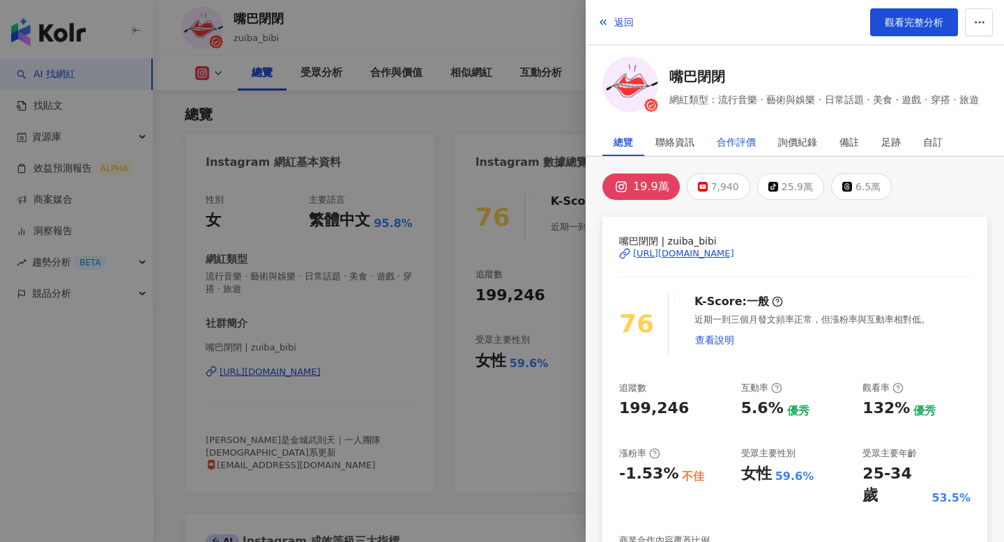
click at [747, 144] on div "合作評價" at bounding box center [736, 142] width 39 height 28
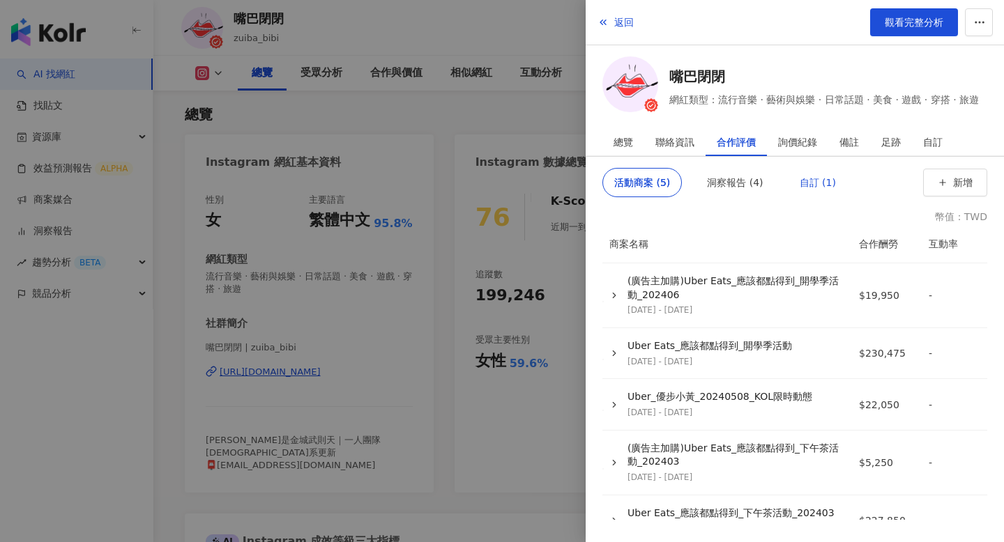
click at [812, 182] on div "自訂 (1)" at bounding box center [817, 183] width 36 height 28
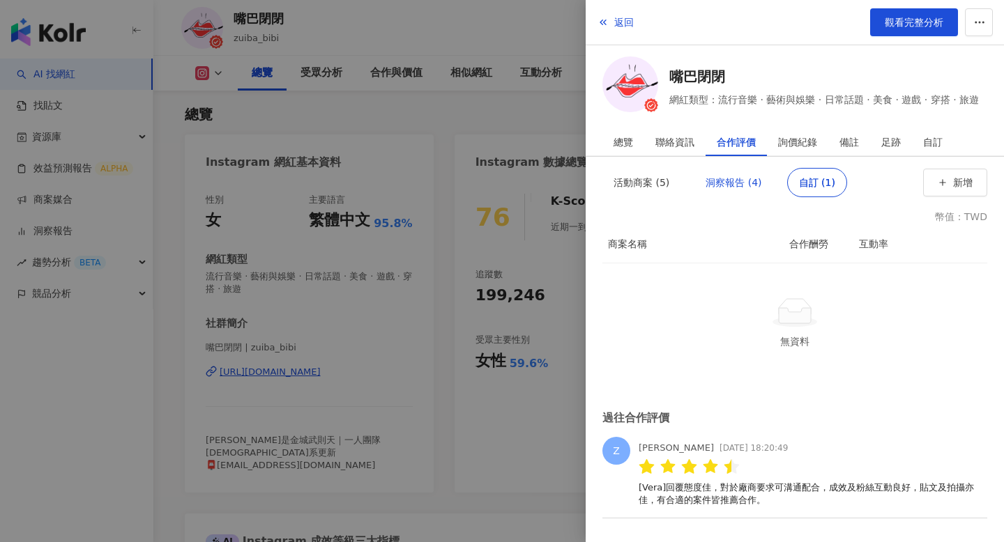
click at [744, 171] on div "洞察報告 (4)" at bounding box center [733, 183] width 56 height 28
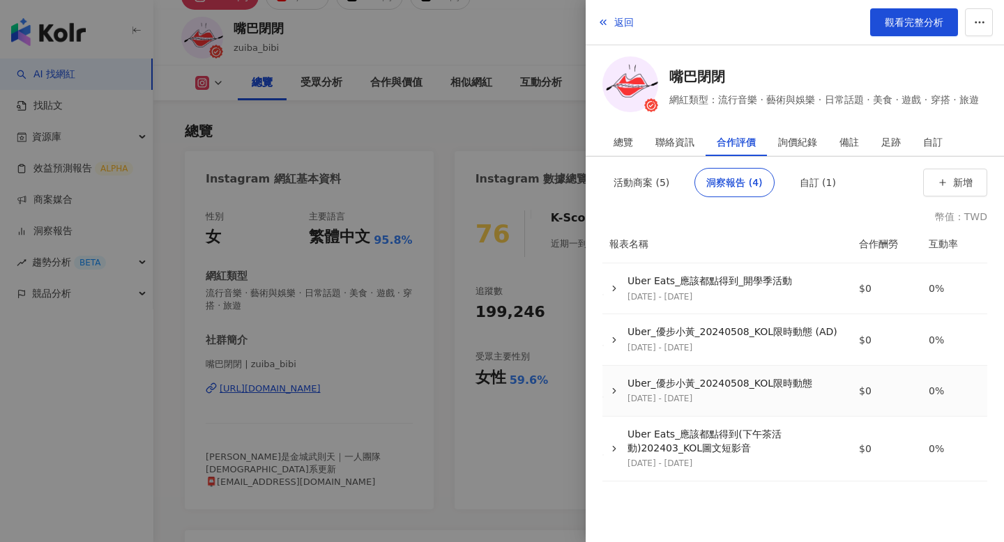
scroll to position [67, 0]
click at [846, 144] on div "備註" at bounding box center [849, 142] width 20 height 28
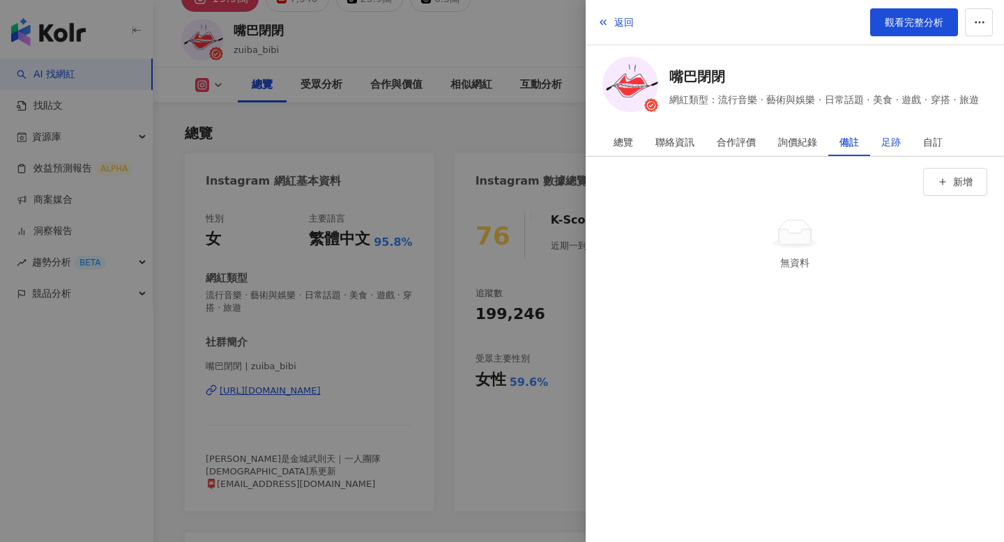
click at [888, 147] on div "足跡" at bounding box center [891, 142] width 20 height 28
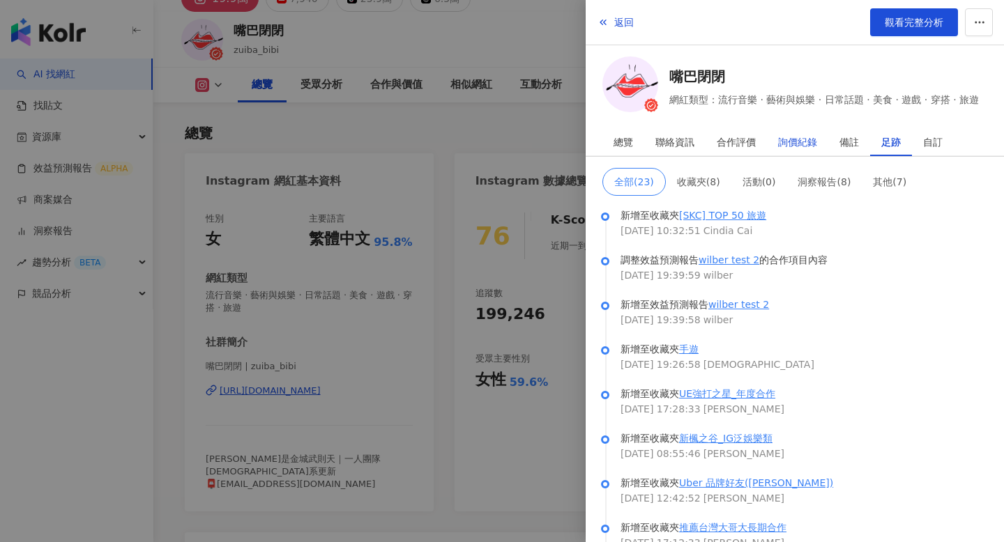
click at [800, 137] on div "詢價紀錄" at bounding box center [797, 142] width 39 height 28
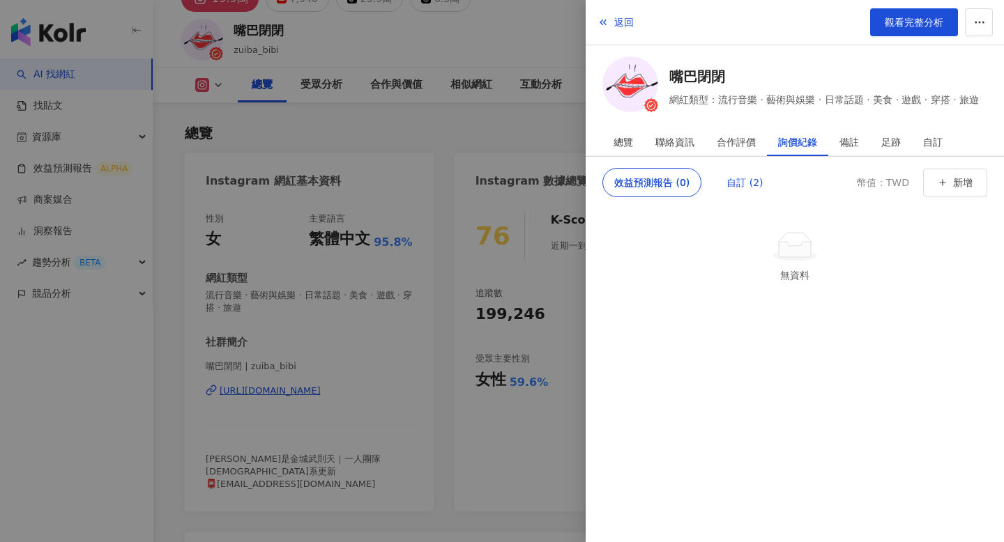
click at [739, 175] on div "自訂 (2)" at bounding box center [744, 183] width 36 height 28
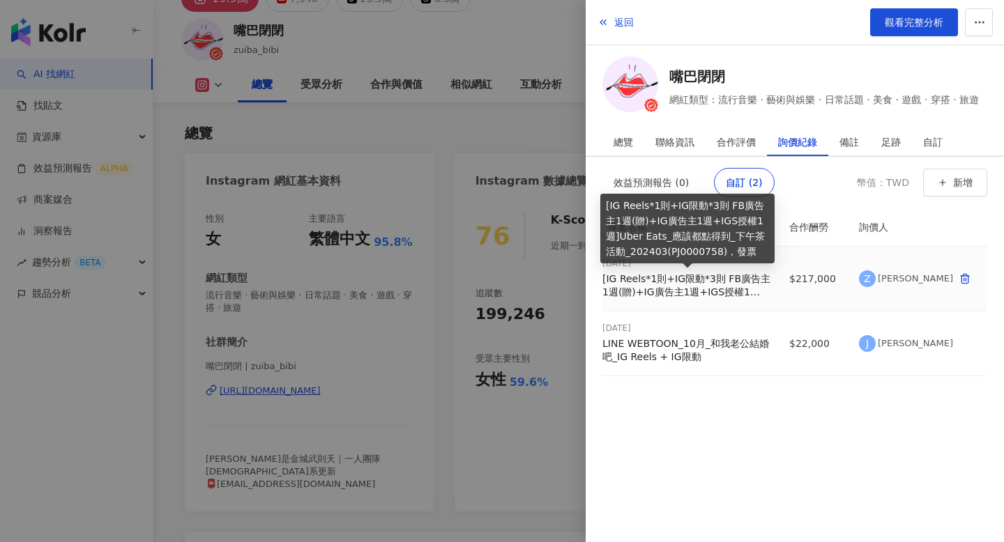
click at [721, 292] on div "[IG Reels*1則+IG限動*3則 FB廣告主1週(贈)+IG廣告主1週+IGS授權1週]Uber Eats_應該都點得到_下午茶活動_202403(P…" at bounding box center [687, 286] width 170 height 27
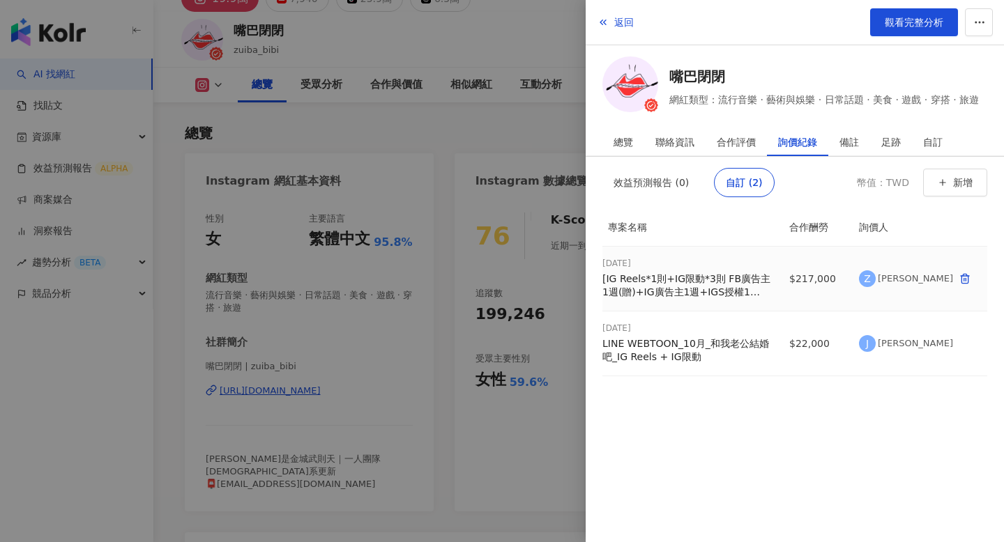
click at [690, 278] on div "[IG Reels*1則+IG限動*3則 FB廣告主1週(贈)+IG廣告主1週+IGS授權1週]Uber Eats_應該都點得到_下午茶活動_202403(P…" at bounding box center [687, 286] width 170 height 27
click at [477, 160] on div at bounding box center [502, 271] width 1004 height 542
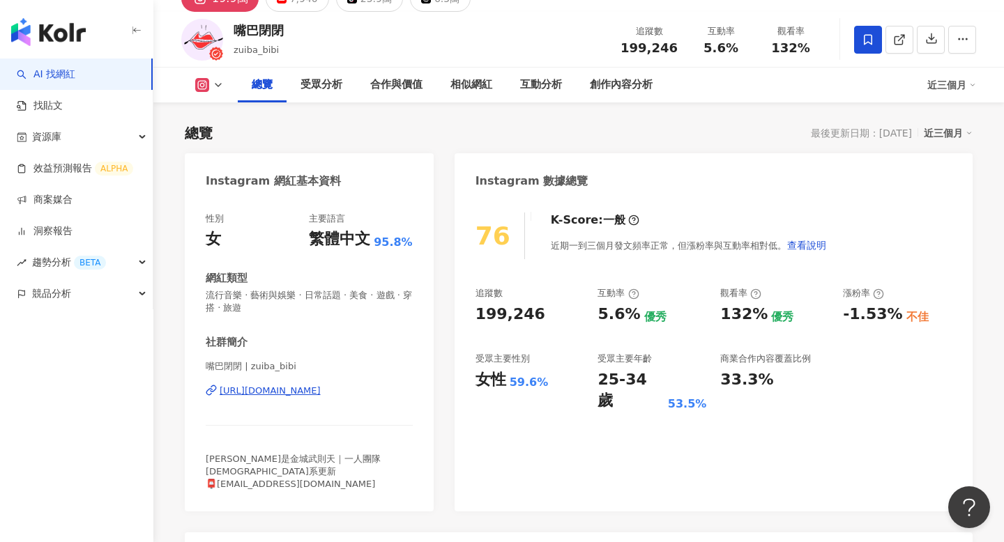
click at [646, 50] on span "199,246" at bounding box center [648, 47] width 57 height 15
copy span "199,246"
click at [711, 45] on span "5.6%" at bounding box center [720, 48] width 35 height 14
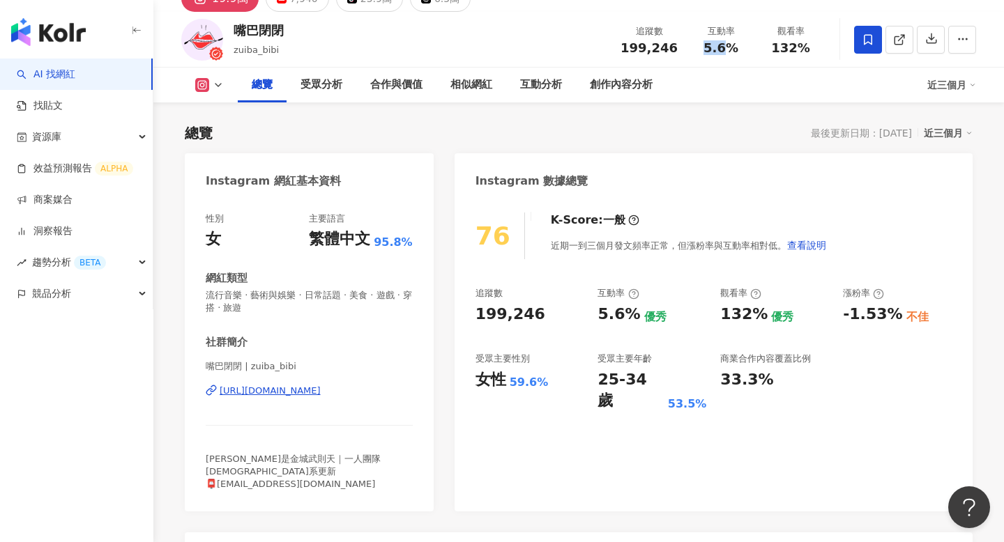
click at [711, 45] on span "5.6%" at bounding box center [720, 48] width 35 height 14
click at [779, 56] on div "追蹤數 199,246 互動率 5.6% 觀看率 132%" at bounding box center [718, 39] width 213 height 41
click at [779, 54] on div "追蹤數 199,246 互動率 5.6% 觀看率 132%" at bounding box center [718, 39] width 213 height 41
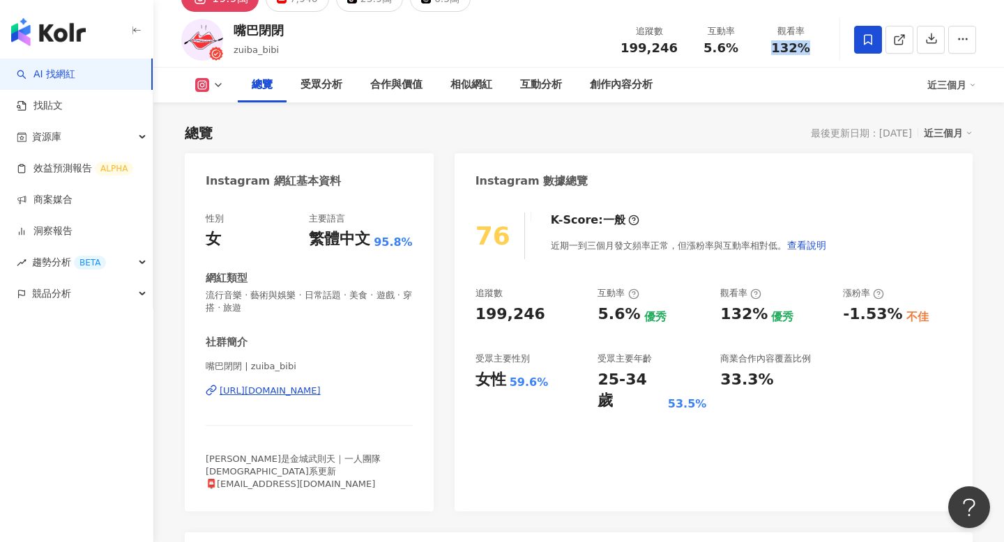
click at [779, 54] on div "追蹤數 199,246 互動率 5.6% 觀看率 132%" at bounding box center [718, 39] width 213 height 41
copy span "132%"
click at [244, 33] on div "嘴巴閉閉" at bounding box center [258, 30] width 50 height 17
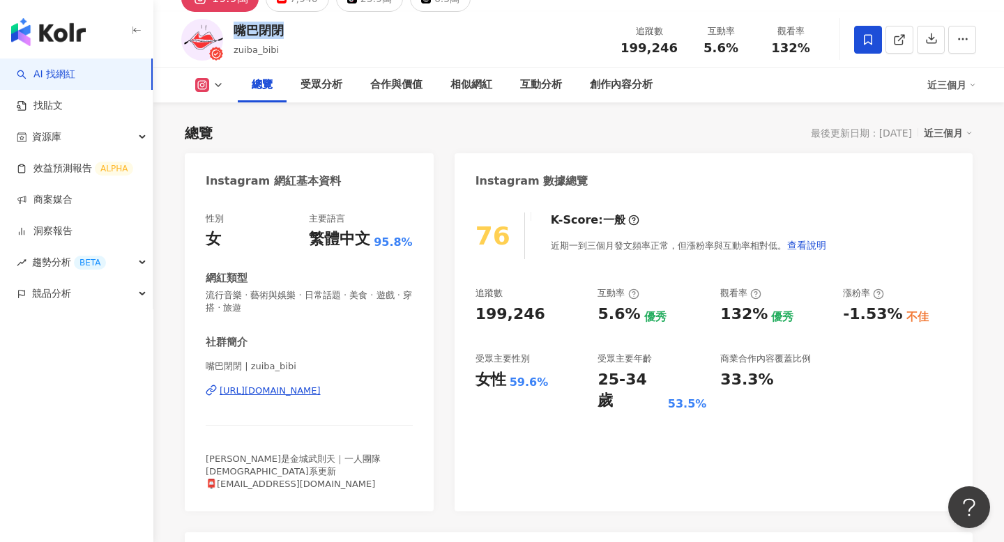
click at [244, 33] on div "嘴巴閉閉" at bounding box center [258, 30] width 50 height 17
copy div "嘴巴閉閉"
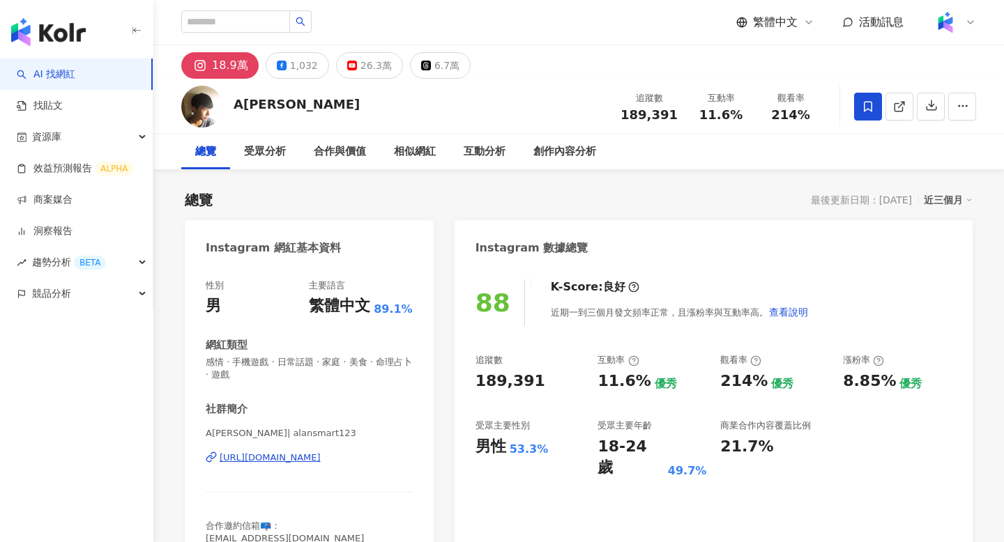
click at [572, 153] on div "創作內容分析" at bounding box center [564, 152] width 63 height 17
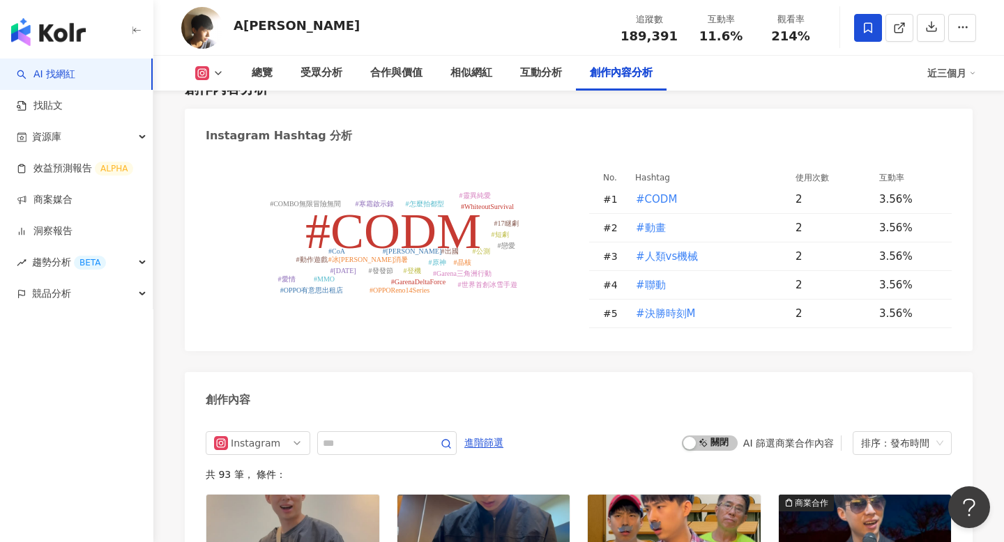
scroll to position [4196, 0]
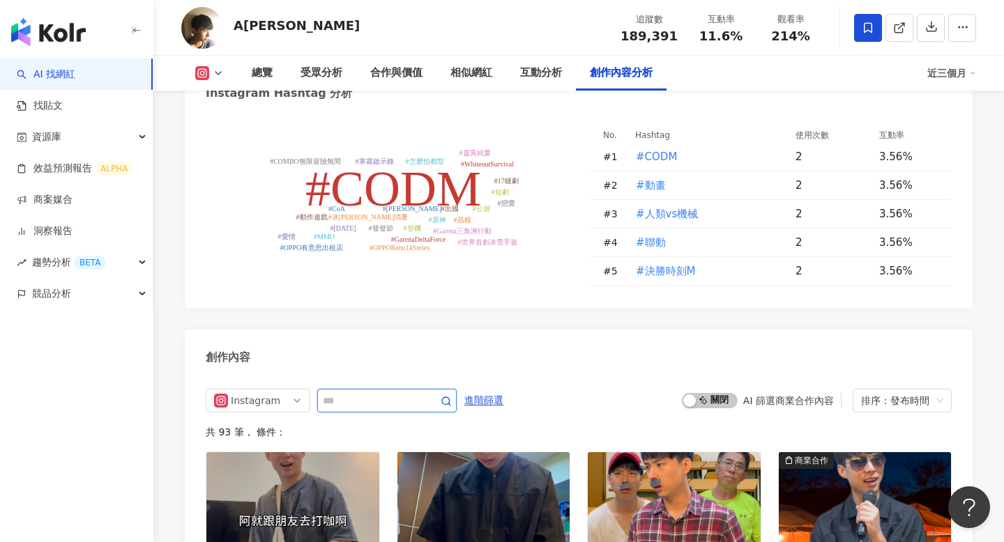
click at [386, 392] on input "text" at bounding box center [372, 400] width 98 height 17
click at [951, 24] on button "button" at bounding box center [962, 28] width 28 height 28
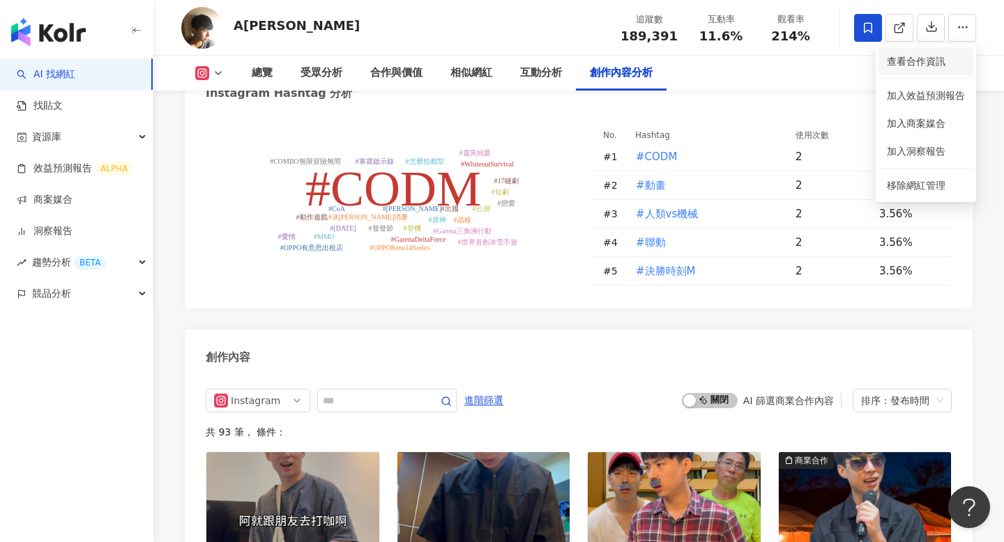
click at [946, 61] on span "查看合作資訊" at bounding box center [926, 61] width 78 height 15
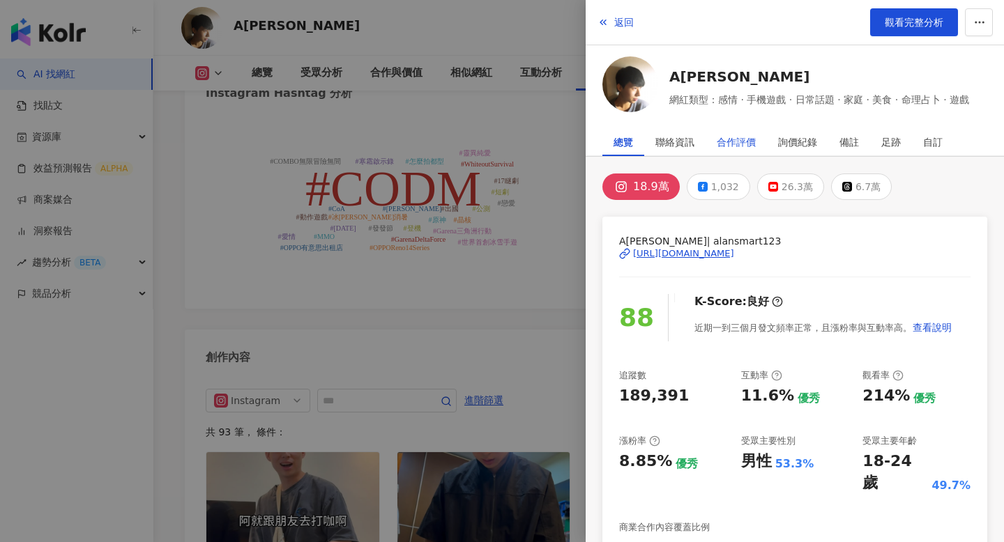
click at [739, 142] on div "合作評價" at bounding box center [736, 142] width 39 height 28
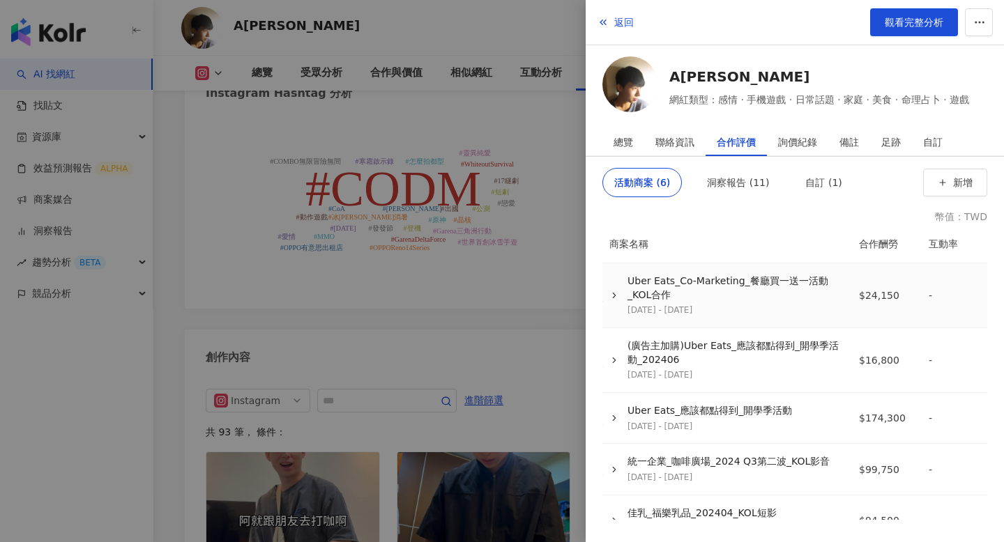
click at [806, 280] on div "Uber Eats_Co-Marketing_餐廳買一送一活動_KOL合作" at bounding box center [734, 288] width 215 height 27
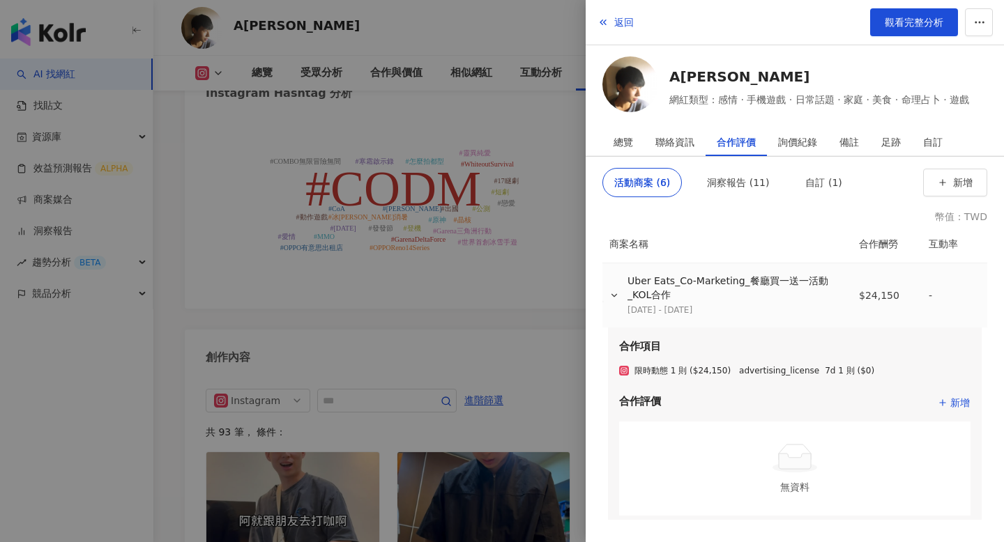
click at [801, 301] on div "Uber Eats_Co-Marketing_餐廳買一送一活動_KOL合作 [DATE] - [DATE]" at bounding box center [734, 296] width 215 height 42
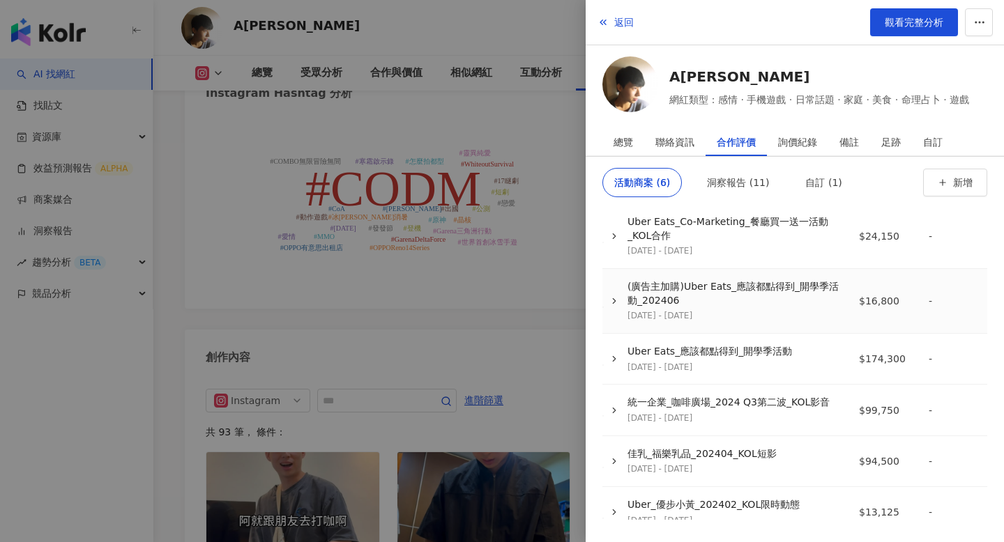
scroll to position [59, 0]
click at [801, 301] on div "(廣告主加購)Uber Eats_應該都點得到_開學季活動_202406" at bounding box center [734, 294] width 215 height 27
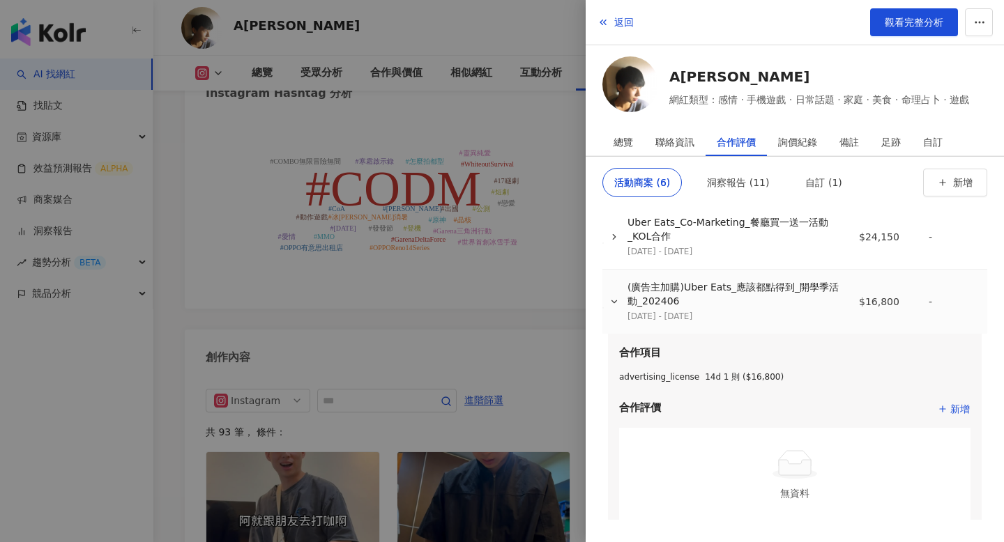
click at [801, 301] on div "(廣告主加購)Uber Eats_應該都點得到_開學季活動_202406" at bounding box center [734, 294] width 215 height 27
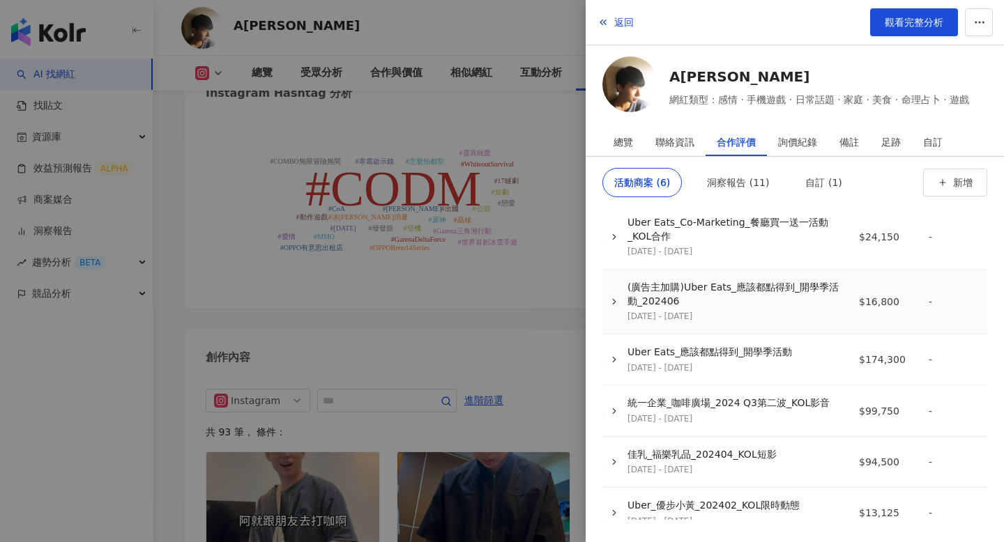
scroll to position [105, 0]
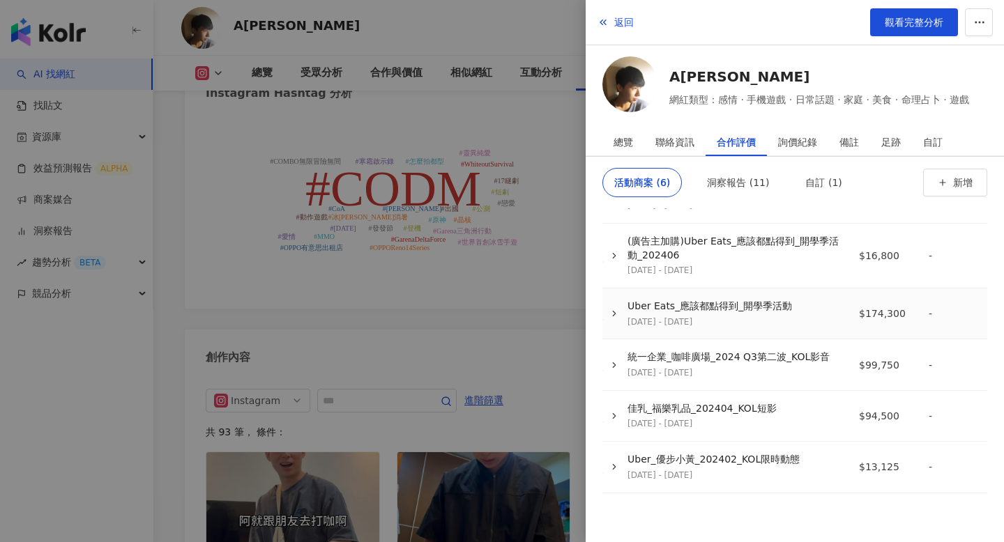
click at [798, 322] on div "Uber Eats_應該都點得到_開學季活動 [DATE] - [DATE]" at bounding box center [723, 314] width 238 height 28
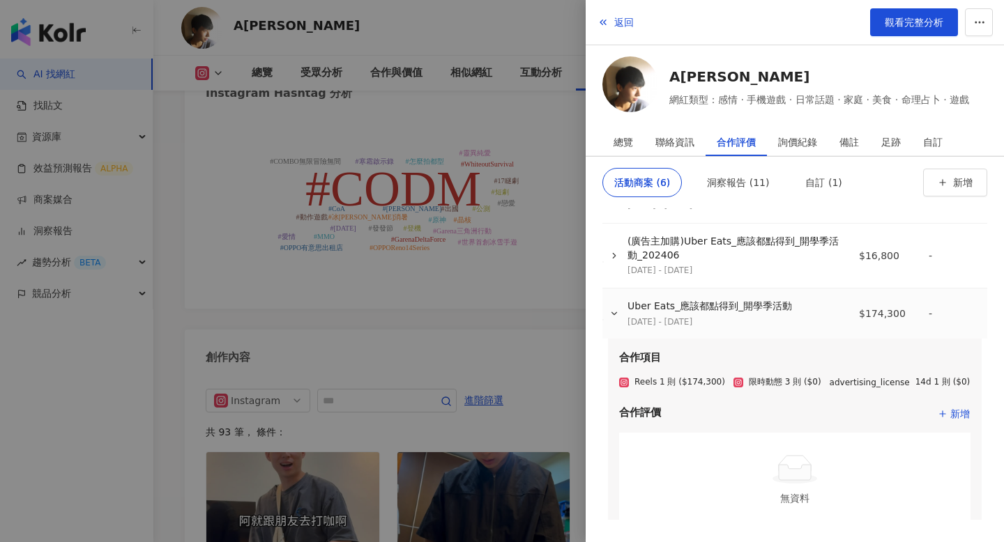
click at [795, 321] on div "Uber Eats_應該都點得到_開學季活動 [DATE] - [DATE]" at bounding box center [723, 314] width 238 height 28
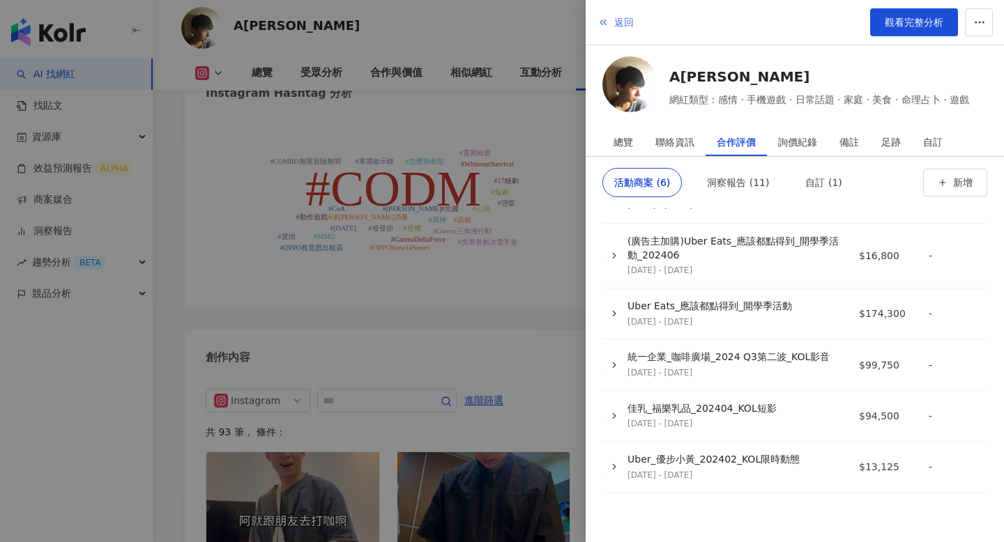
click at [610, 28] on button "返回" at bounding box center [616, 22] width 38 height 28
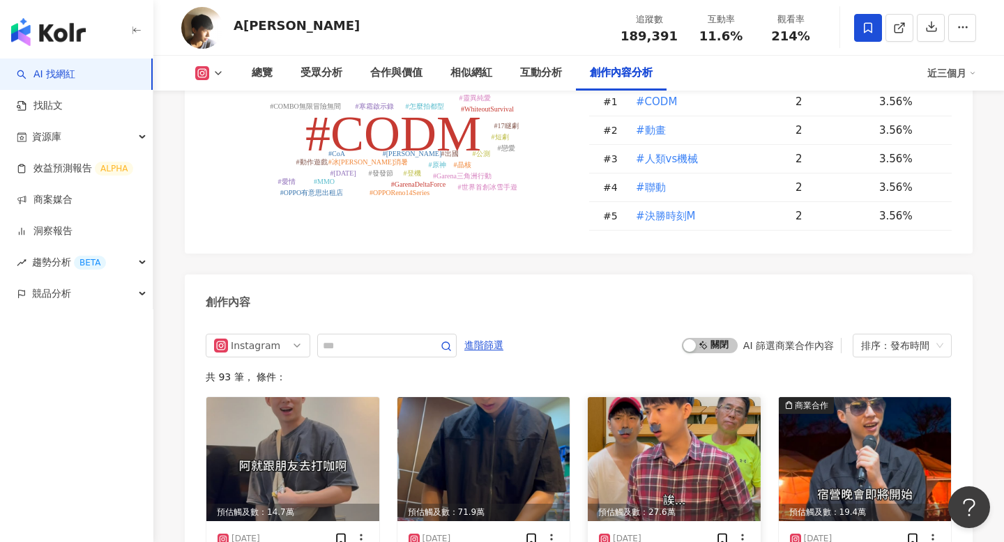
scroll to position [4239, 0]
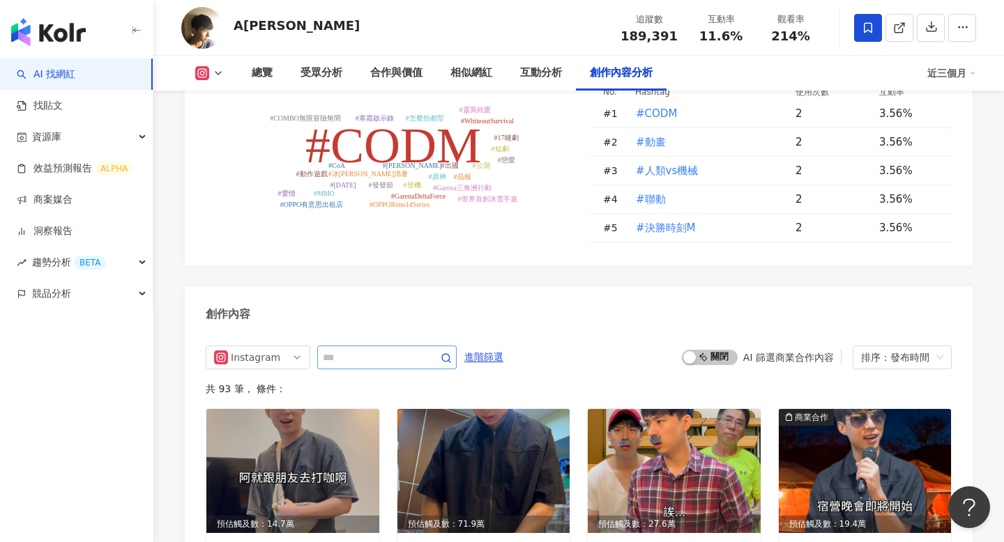
click at [375, 346] on span at bounding box center [386, 358] width 139 height 24
type input "***"
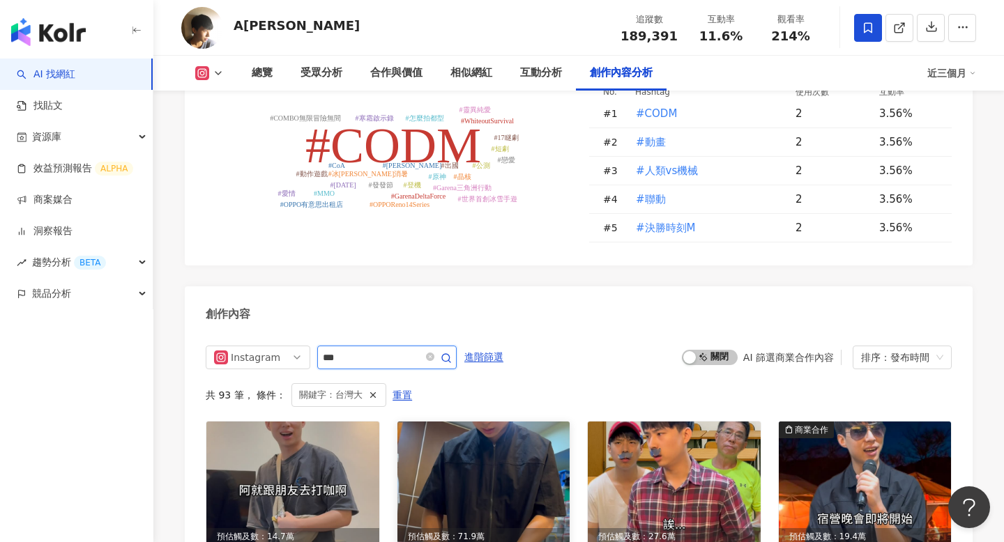
scroll to position [4273, 0]
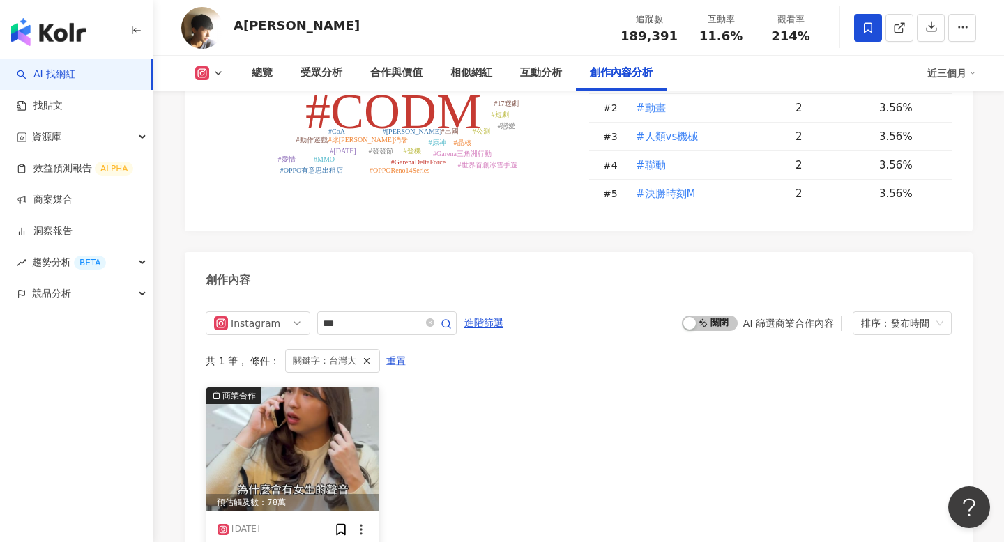
click at [305, 388] on img at bounding box center [292, 450] width 173 height 124
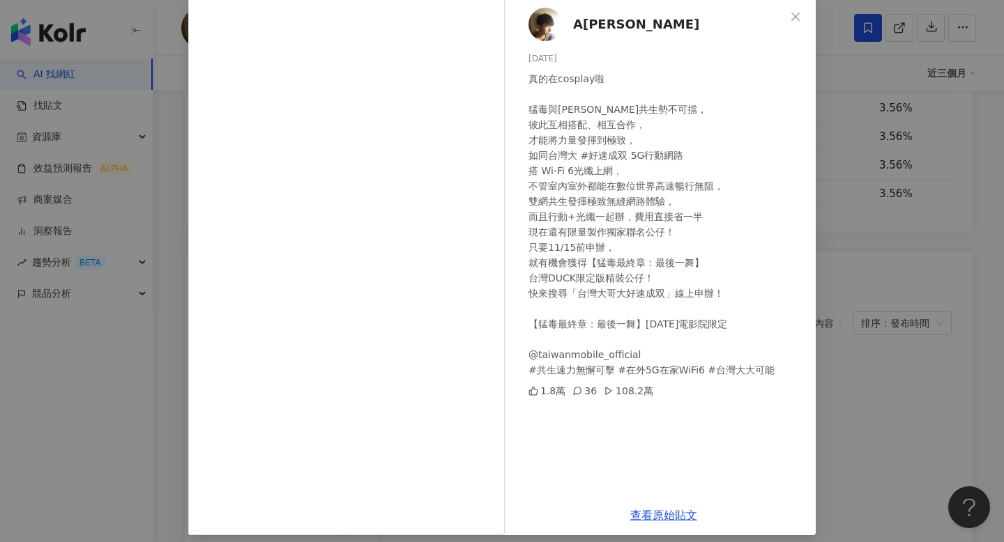
scroll to position [83, 0]
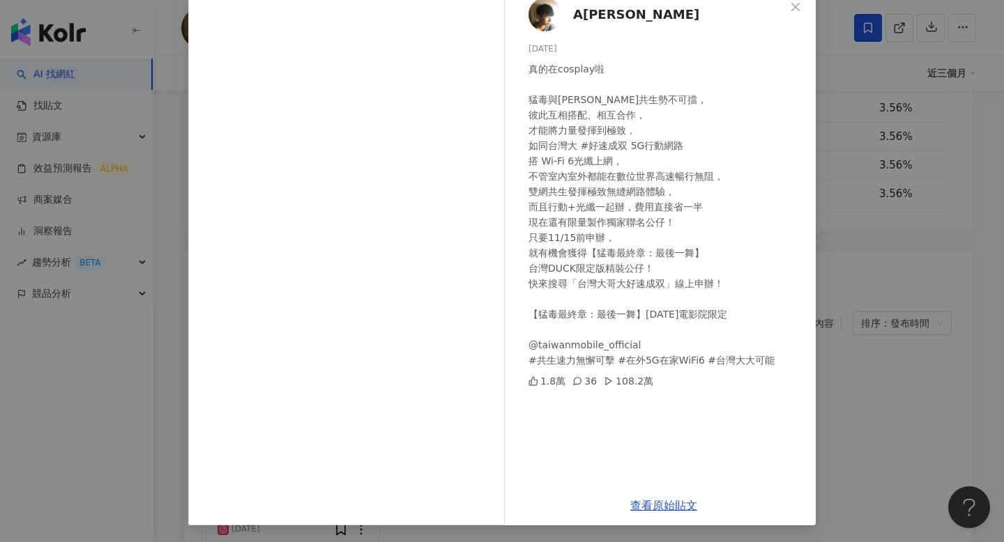
click at [659, 498] on div "查看原始貼文" at bounding box center [664, 506] width 304 height 40
click at [657, 507] on link "查看原始貼文" at bounding box center [663, 505] width 67 height 13
click at [134, 72] on div "A[PERSON_NAME][DATE] 真的在cosplay啦 猛毒與[PERSON_NAME]共生勢不可擋， 彼此互相搭配、相互合作， 才能將力量發揮到極…" at bounding box center [502, 271] width 1004 height 542
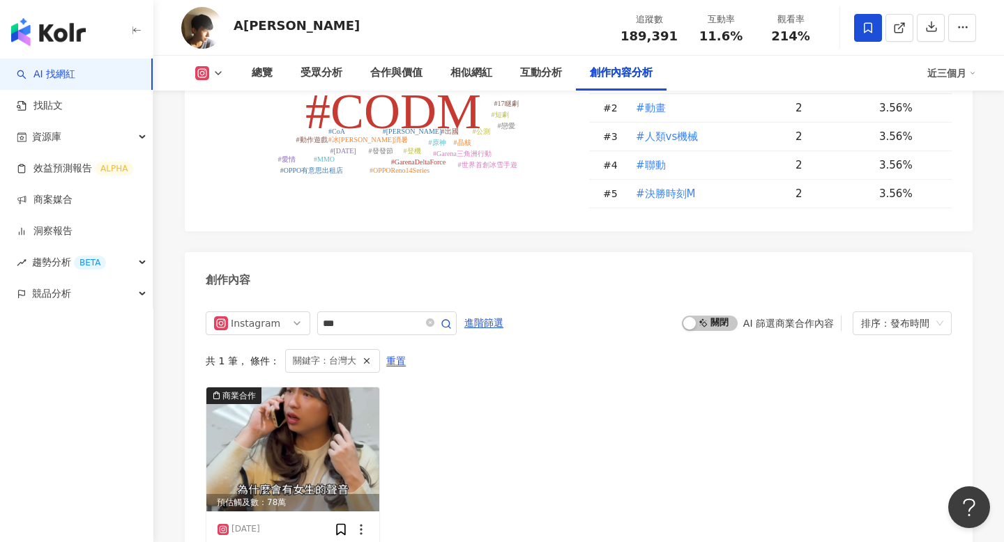
click at [249, 20] on div "A[PERSON_NAME]" at bounding box center [296, 25] width 126 height 17
copy div "A[PERSON_NAME]"
click at [254, 66] on div "總覽" at bounding box center [262, 73] width 21 height 17
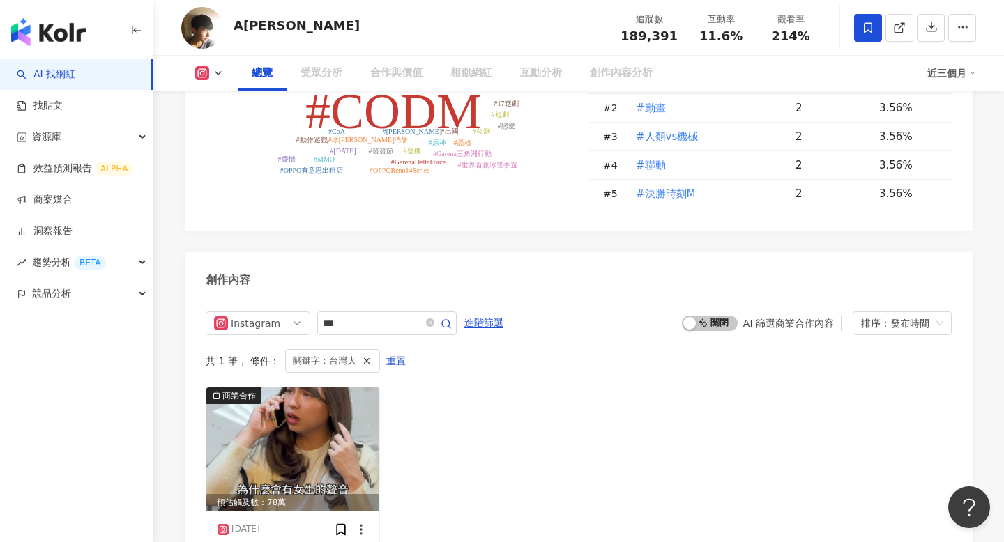
scroll to position [86, 0]
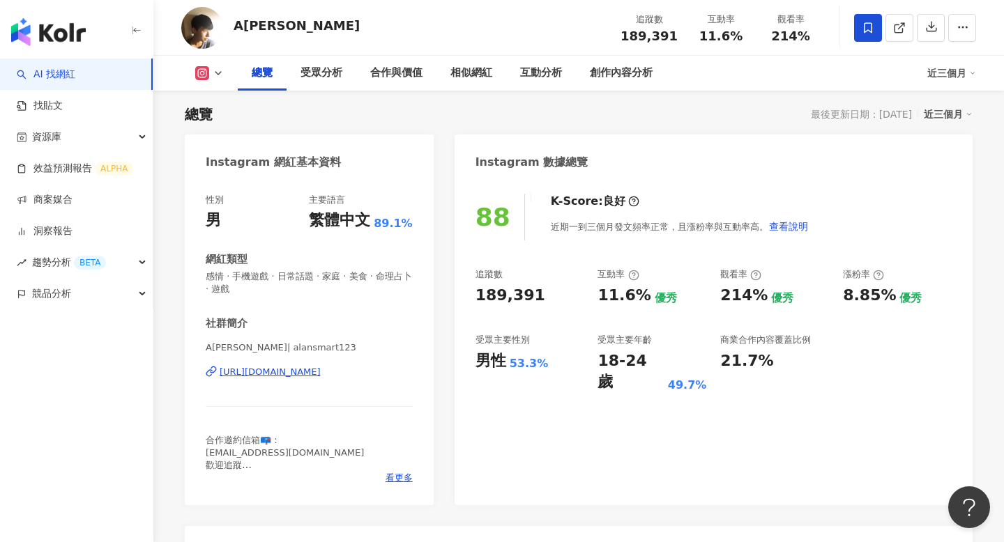
click at [631, 35] on span "189,391" at bounding box center [648, 36] width 57 height 15
copy span "189,391"
click at [787, 33] on span "214%" at bounding box center [790, 36] width 39 height 14
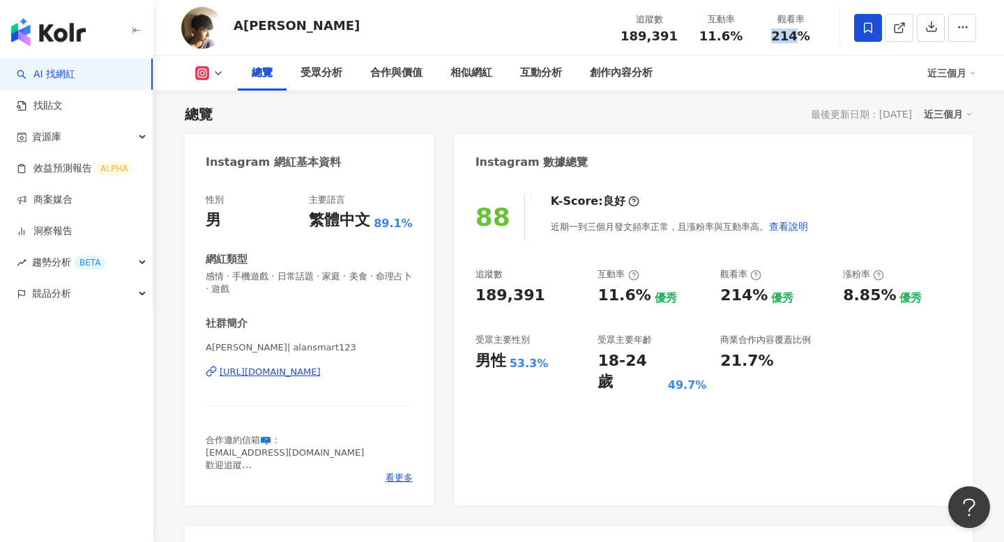
click at [787, 33] on span "214%" at bounding box center [790, 36] width 39 height 14
copy span "214%"
